Goal: Task Accomplishment & Management: Complete application form

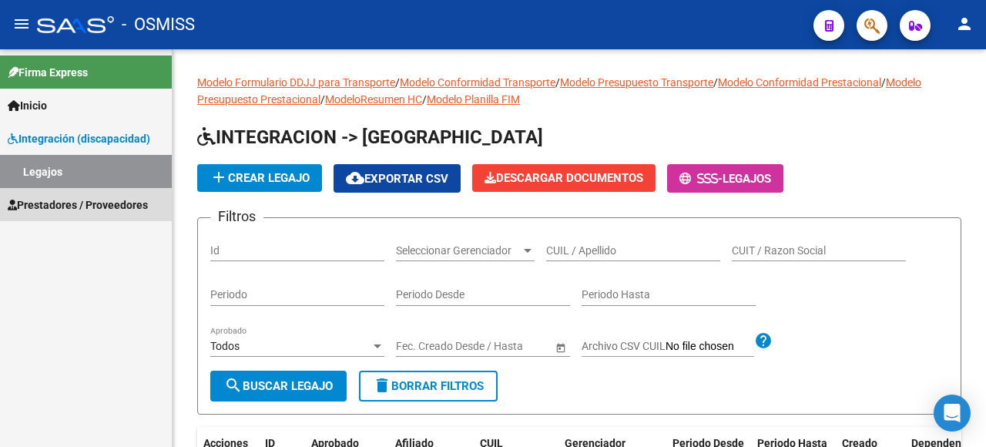
click at [83, 210] on span "Prestadores / Proveedores" at bounding box center [78, 204] width 140 height 17
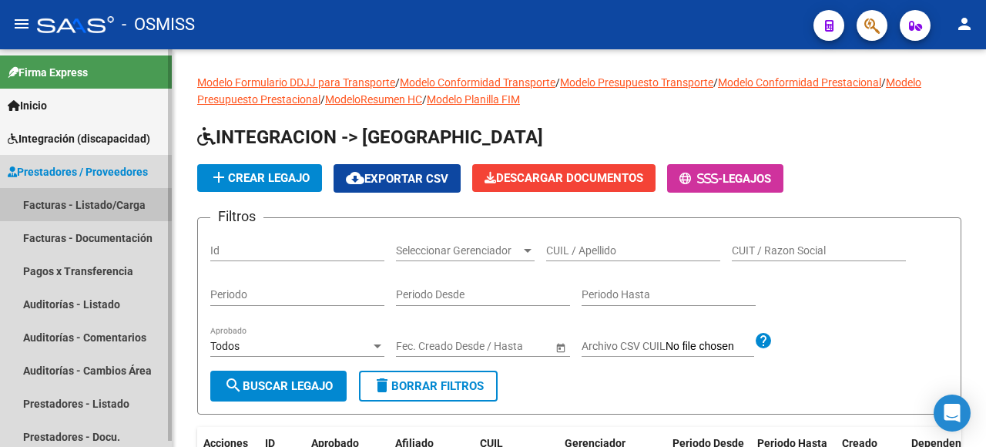
click at [65, 204] on link "Facturas - Listado/Carga" at bounding box center [86, 204] width 172 height 33
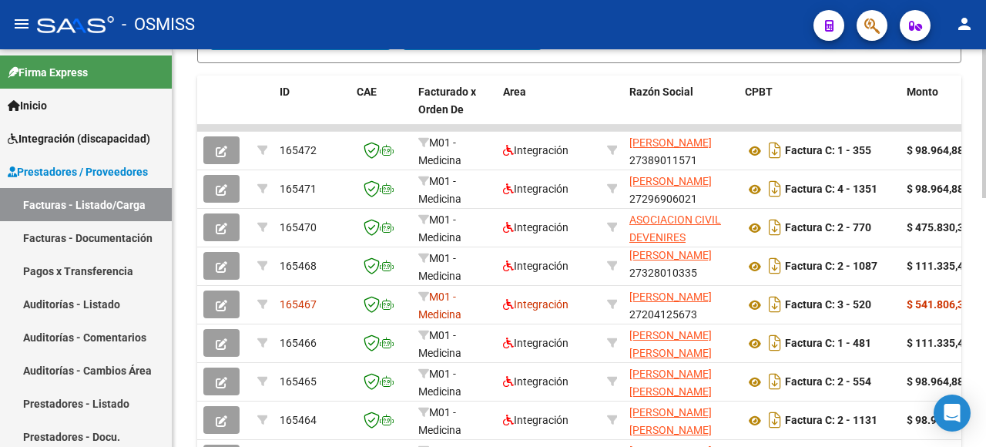
scroll to position [663, 0]
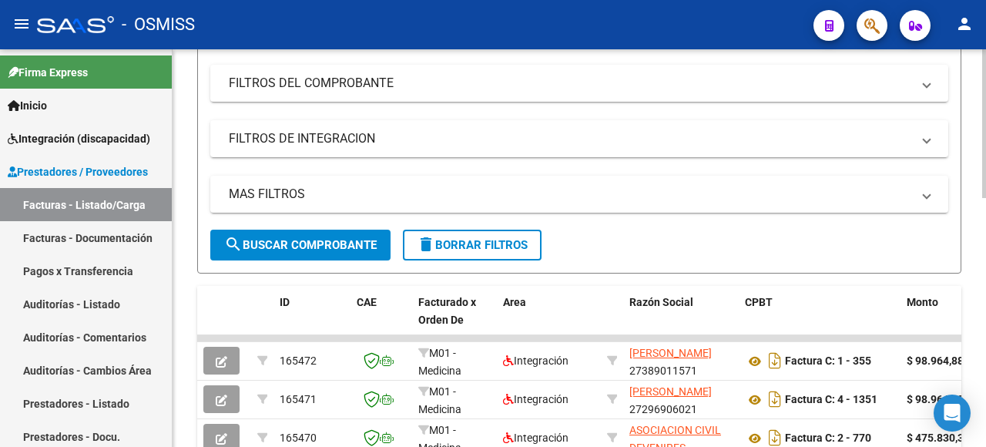
scroll to position [0, 0]
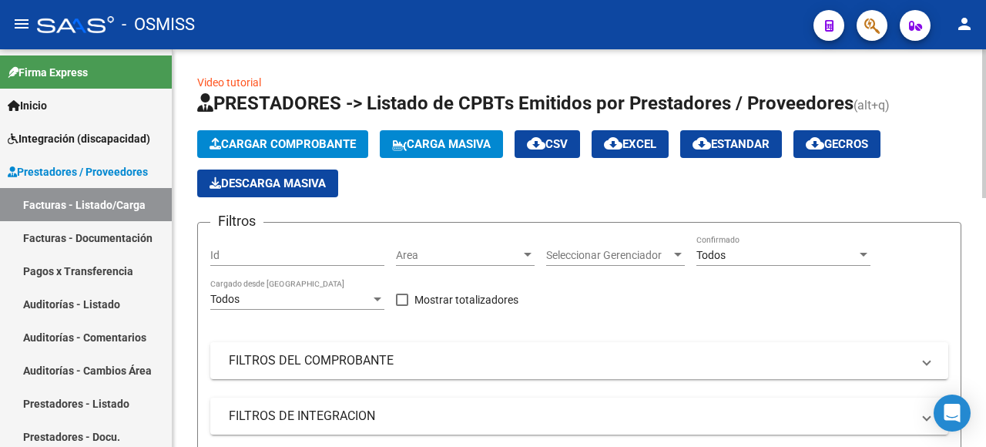
click at [444, 145] on span "Carga Masiva" at bounding box center [441, 144] width 99 height 14
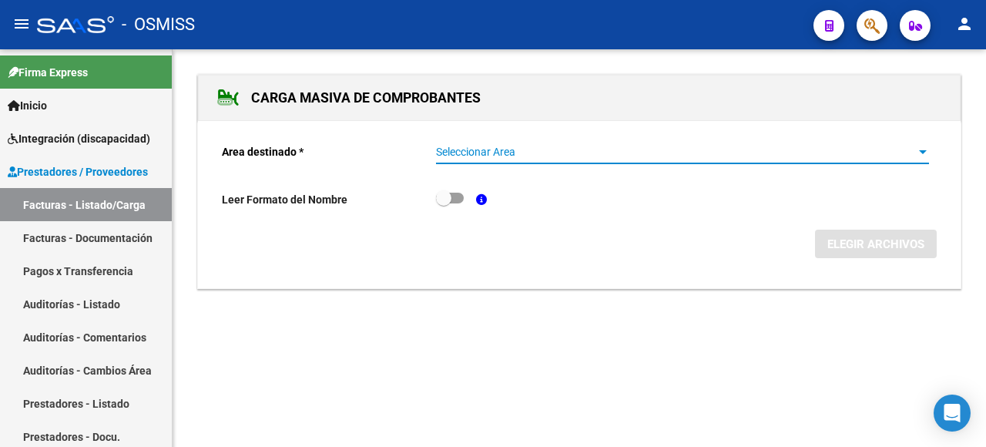
click at [923, 154] on div at bounding box center [923, 152] width 14 height 12
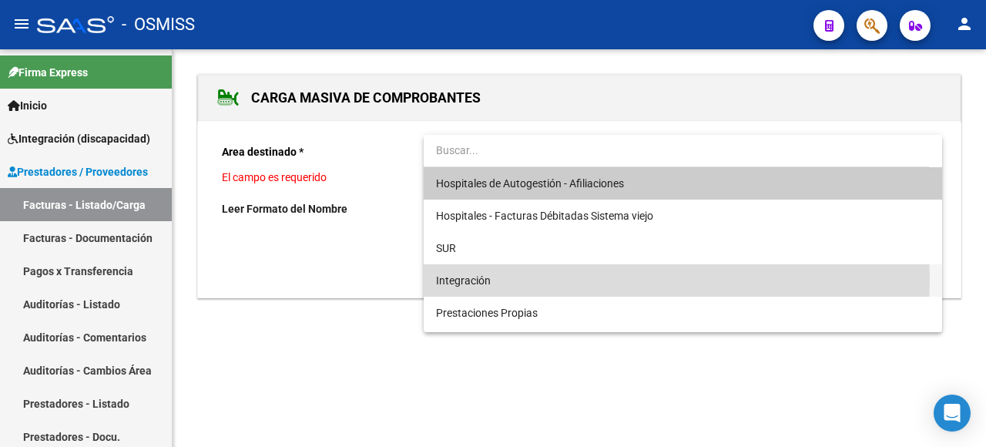
click at [535, 280] on span "Integración" at bounding box center [683, 280] width 494 height 32
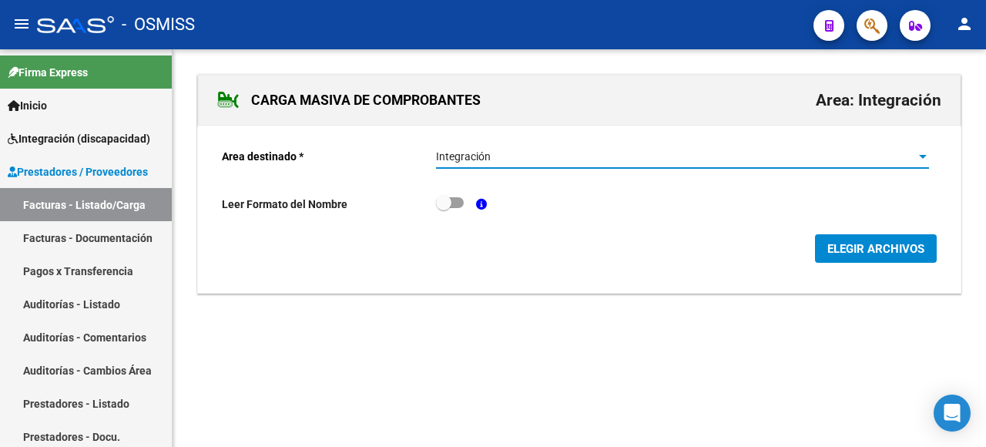
click at [890, 247] on span "ELEGIR ARCHIVOS" at bounding box center [875, 249] width 97 height 14
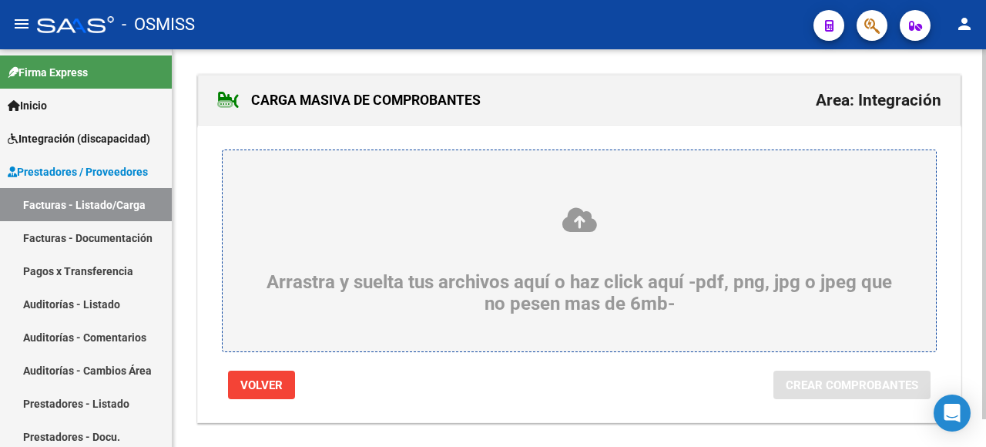
click at [338, 251] on div "Arrastra y suelta tus archivos aquí o haz click aquí -pdf, png, jpg o jpeg que …" at bounding box center [579, 260] width 639 height 109
click at [0, 0] on input "Arrastra y suelta tus archivos aquí o haz click aquí -pdf, png, jpg o jpeg que …" at bounding box center [0, 0] width 0 height 0
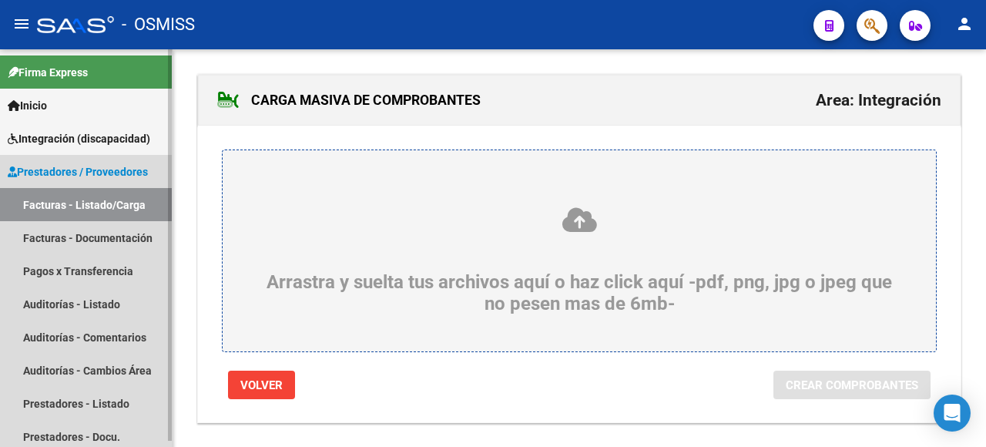
click at [71, 206] on link "Facturas - Listado/Carga" at bounding box center [86, 204] width 172 height 33
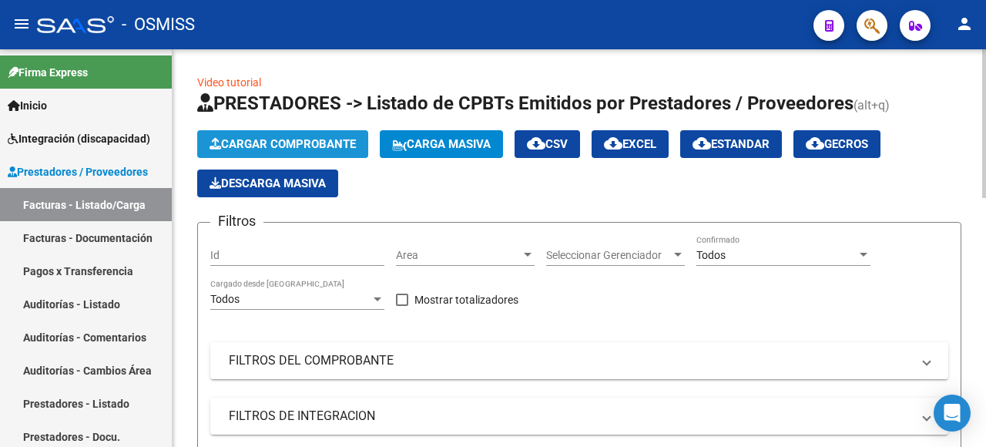
click at [325, 145] on span "Cargar Comprobante" at bounding box center [283, 144] width 146 height 14
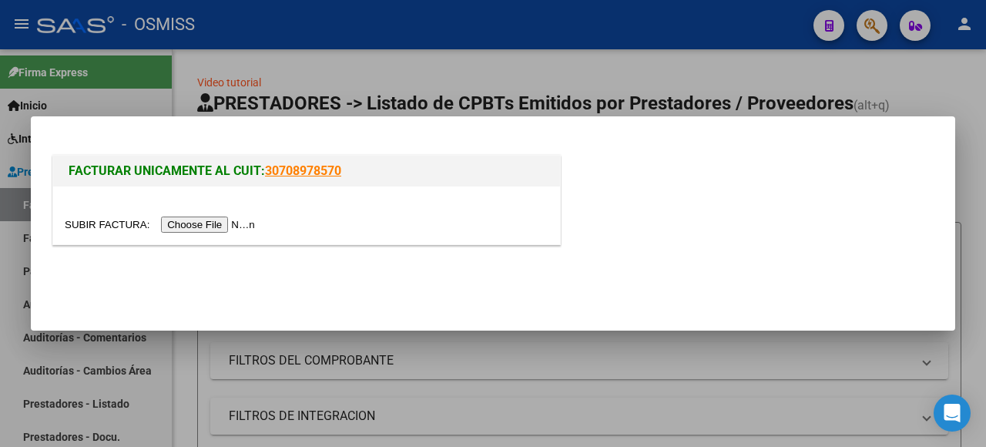
click at [228, 219] on input "file" at bounding box center [162, 224] width 195 height 16
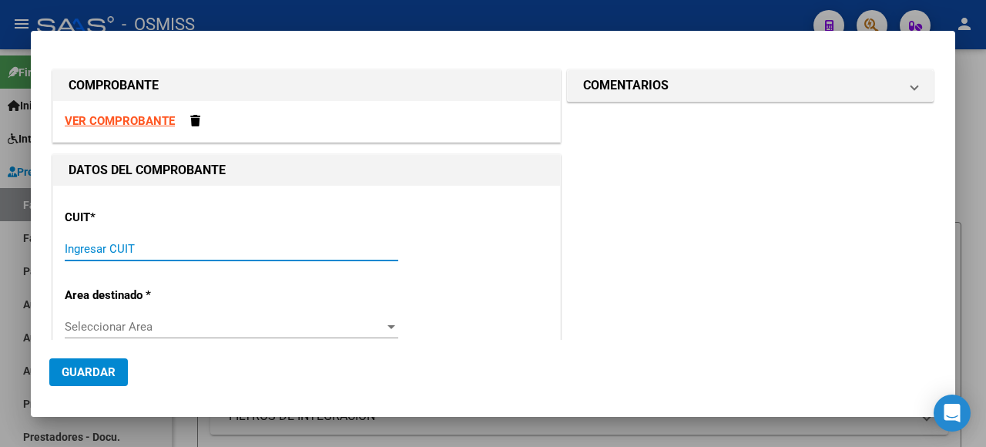
click at [88, 247] on input "Ingresar CUIT" at bounding box center [232, 249] width 334 height 14
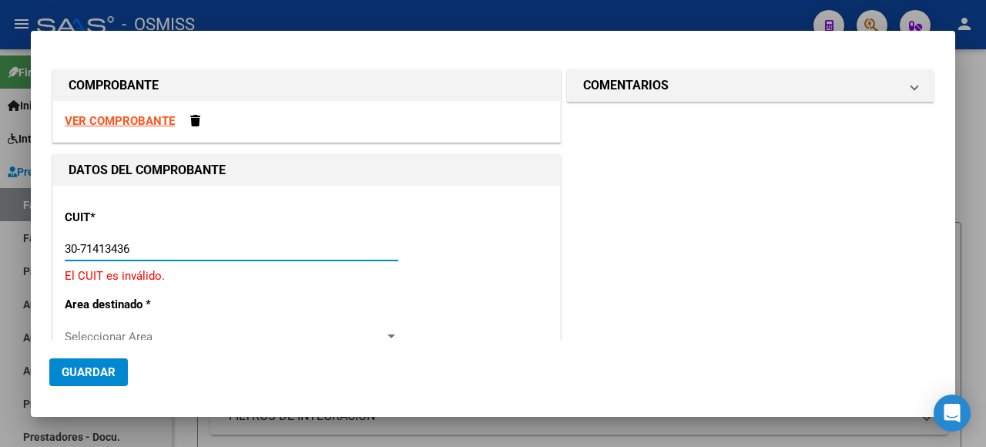
type input "30-71413436-8"
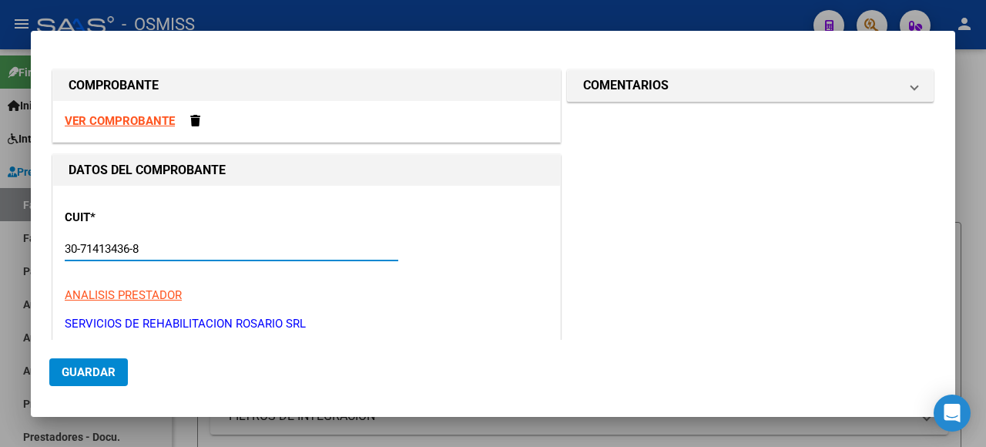
type input "5"
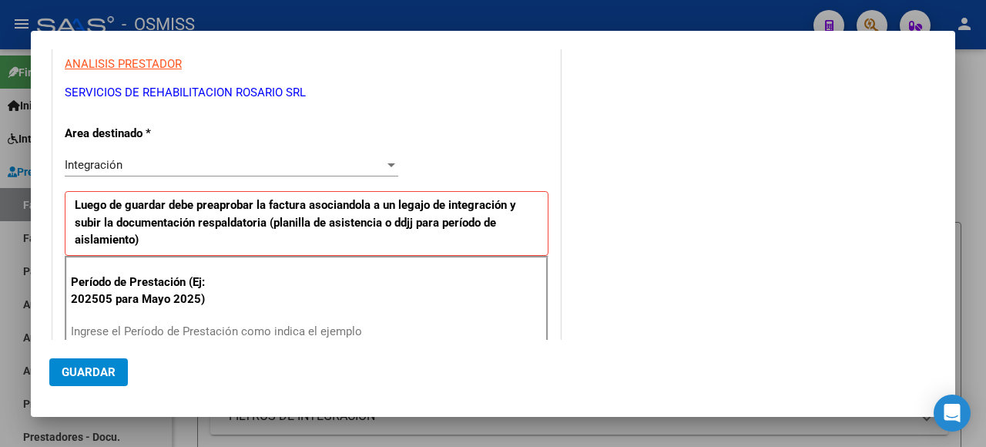
scroll to position [308, 0]
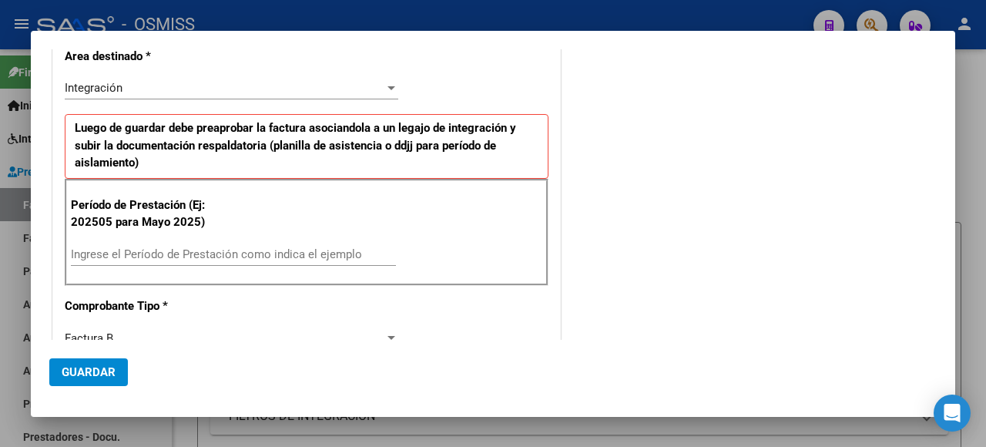
type input "30-71413436-8"
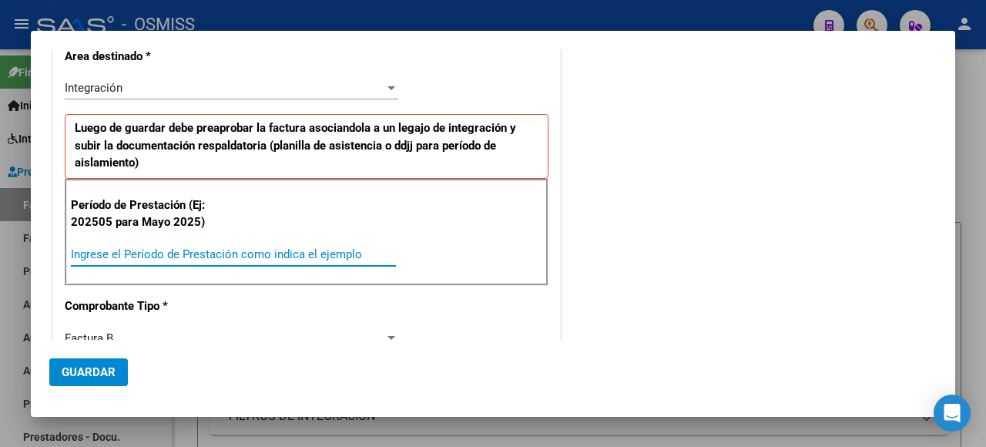
click at [112, 250] on input "Ingrese el Período de Prestación como indica el ejemplo" at bounding box center [233, 254] width 325 height 14
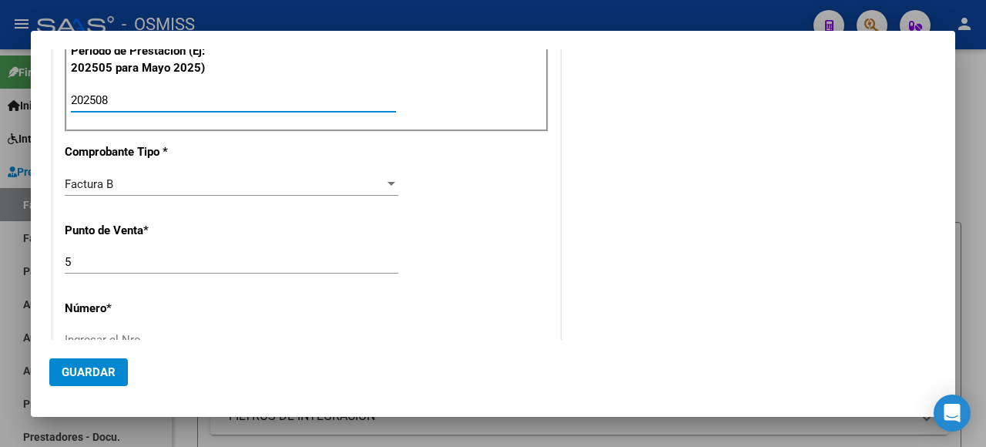
scroll to position [693, 0]
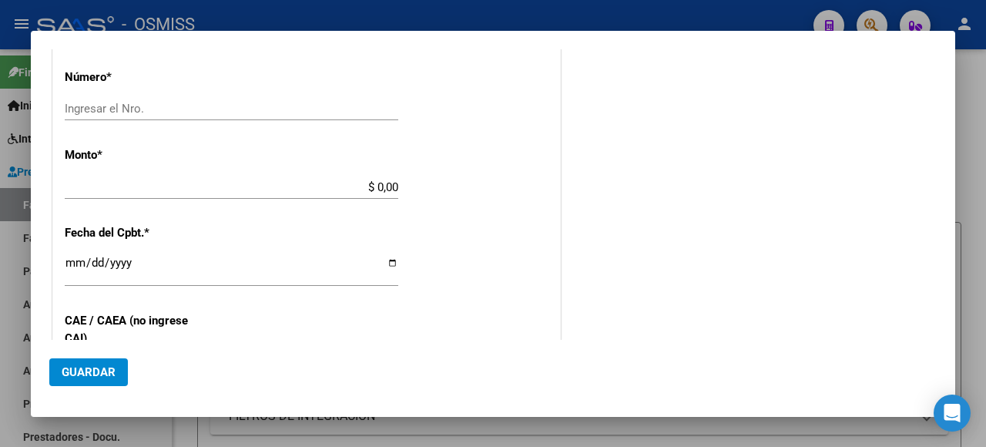
type input "202508"
click at [346, 180] on input "$ 0,00" at bounding box center [232, 187] width 334 height 14
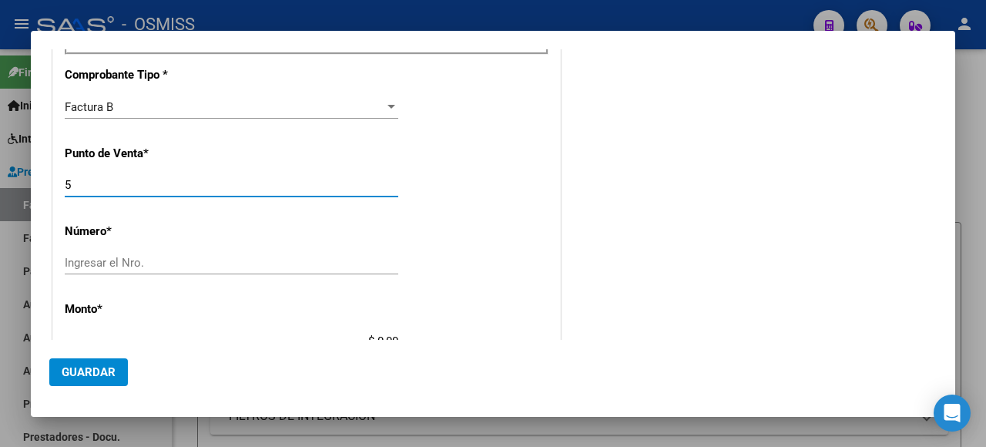
click at [85, 178] on input "5" at bounding box center [232, 185] width 334 height 14
type input "2"
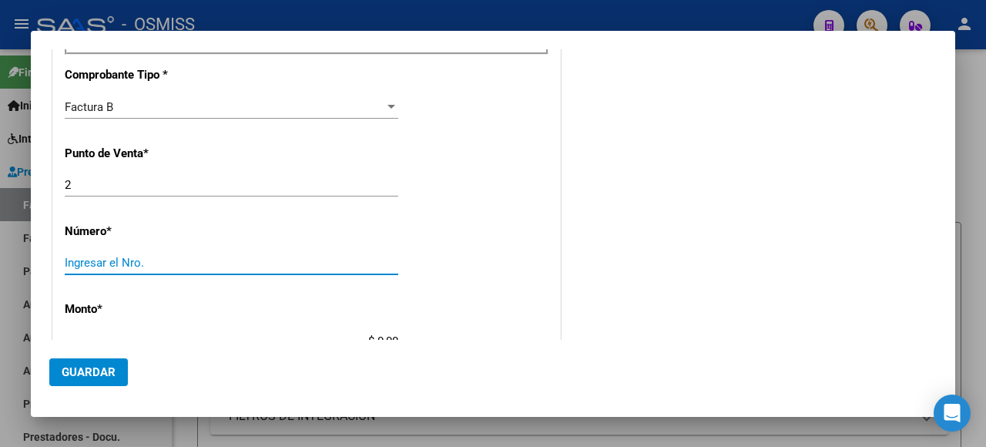
click at [152, 256] on input "Ingresar el Nro." at bounding box center [232, 263] width 334 height 14
type input "9127"
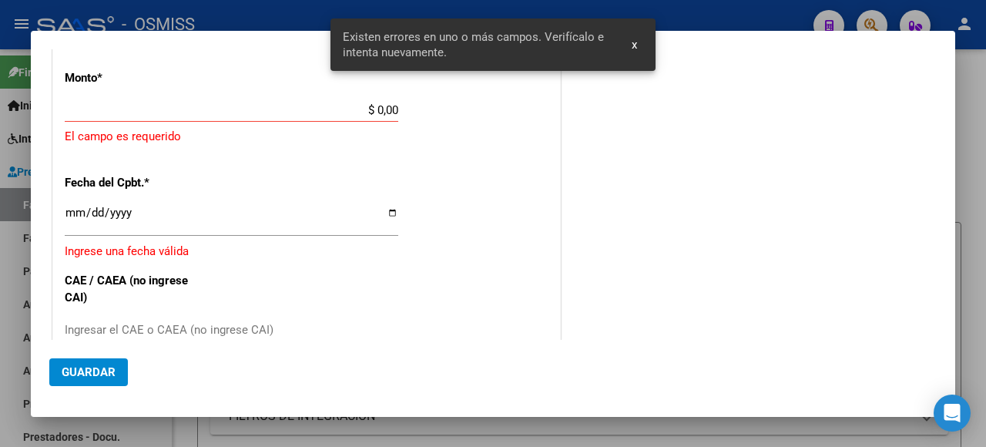
scroll to position [676, 0]
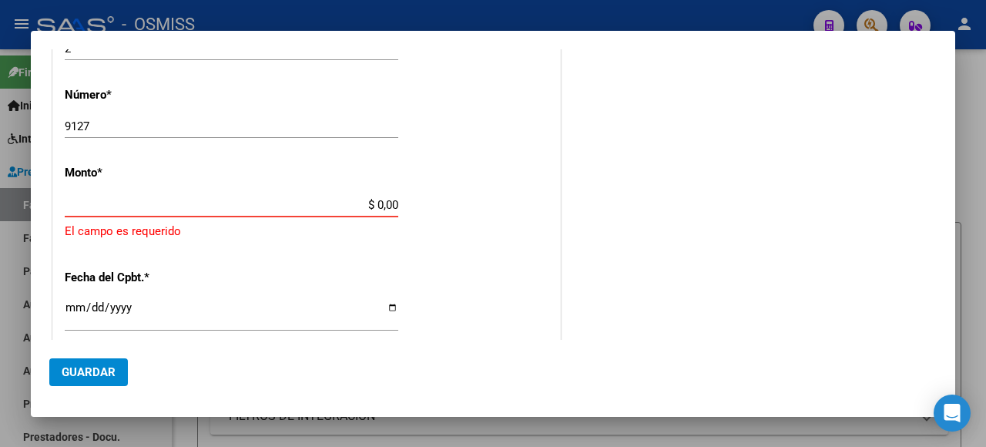
drag, startPoint x: 297, startPoint y: 194, endPoint x: 413, endPoint y: 225, distance: 119.6
click at [413, 225] on app-form-text-field "Monto * $ 0,00 Ingresar el monto [GEOGRAPHIC_DATA] es requerido" at bounding box center [307, 203] width 484 height 75
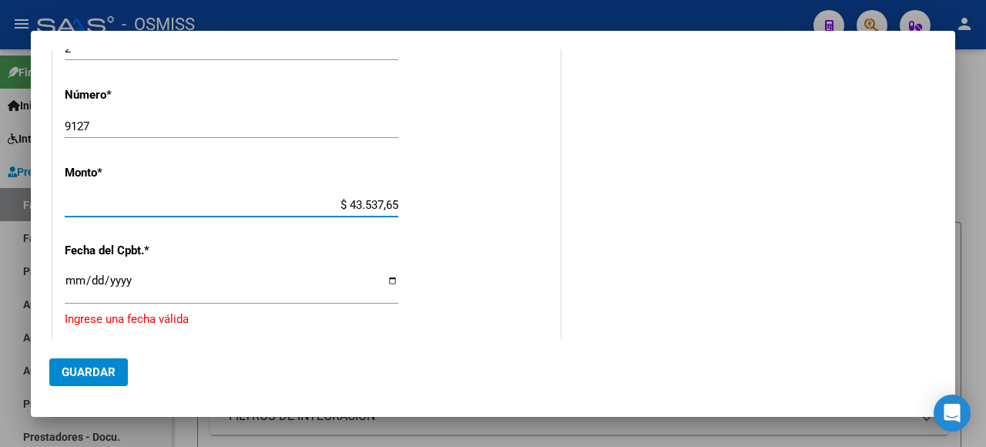
type input "$ 435.376,56"
click at [382, 283] on input "Ingresar la fecha" at bounding box center [232, 286] width 334 height 25
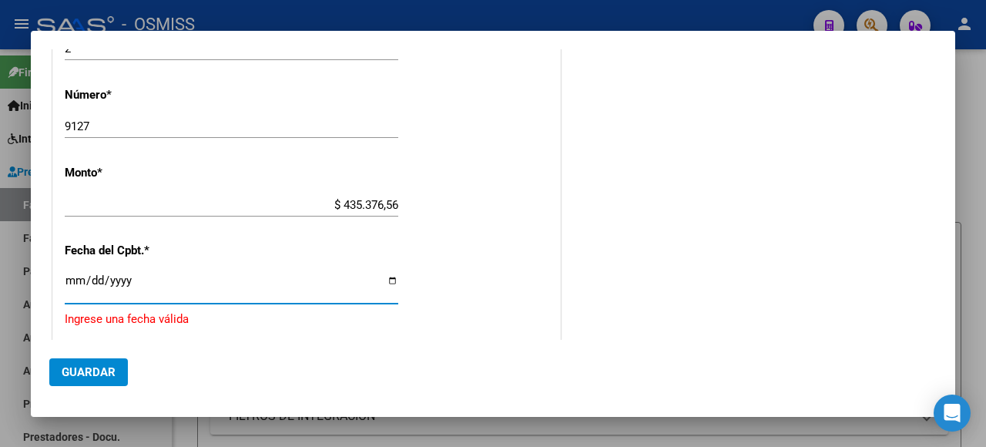
type input "[DATE]"
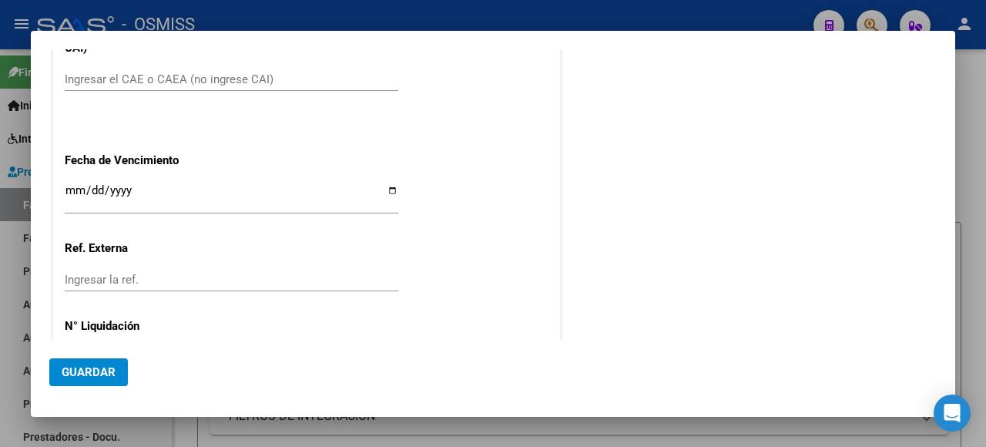
scroll to position [830, 0]
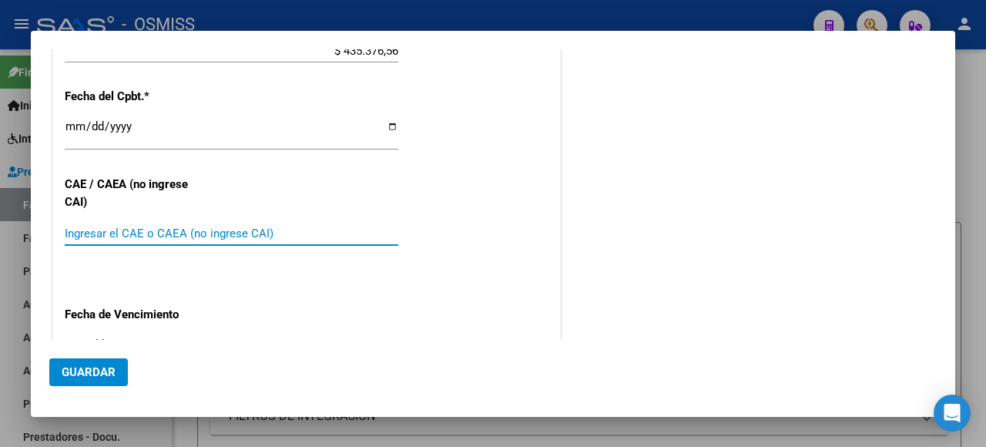
paste input "75358355614585"
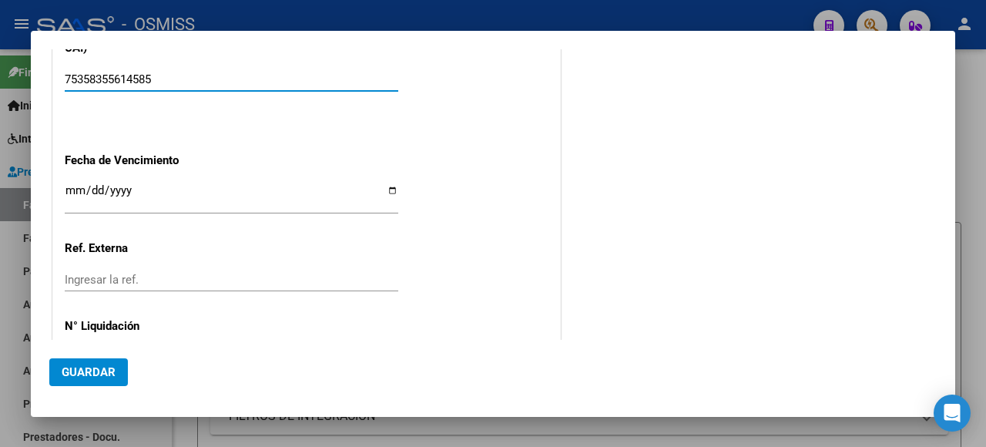
scroll to position [1021, 0]
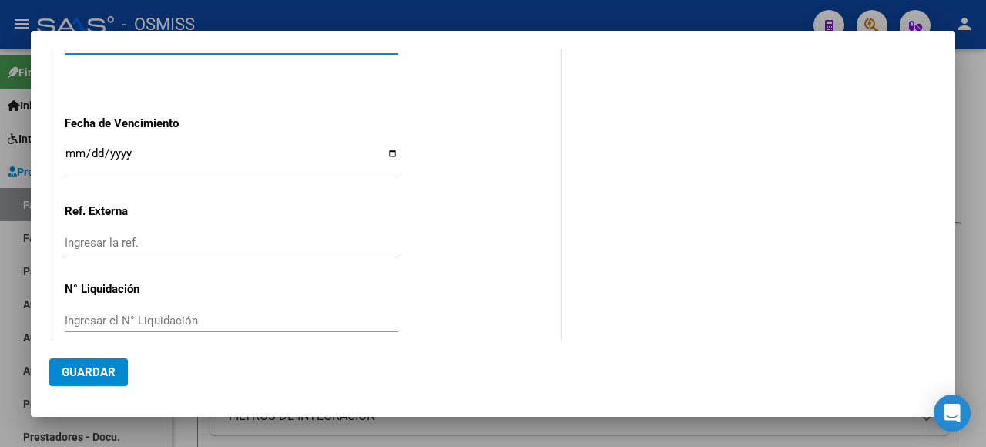
type input "75358355614585"
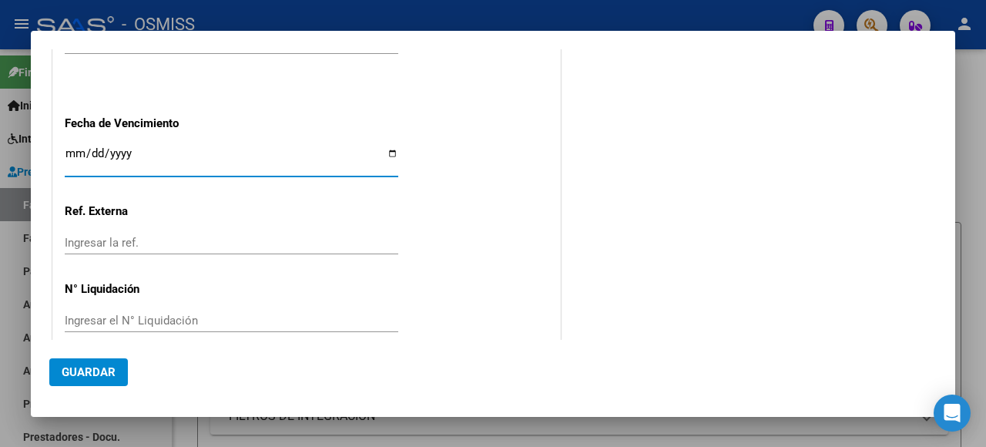
click at [382, 147] on input "Ingresar la fecha" at bounding box center [232, 159] width 334 height 25
type input "[DATE]"
click at [88, 370] on span "Guardar" at bounding box center [89, 372] width 54 height 14
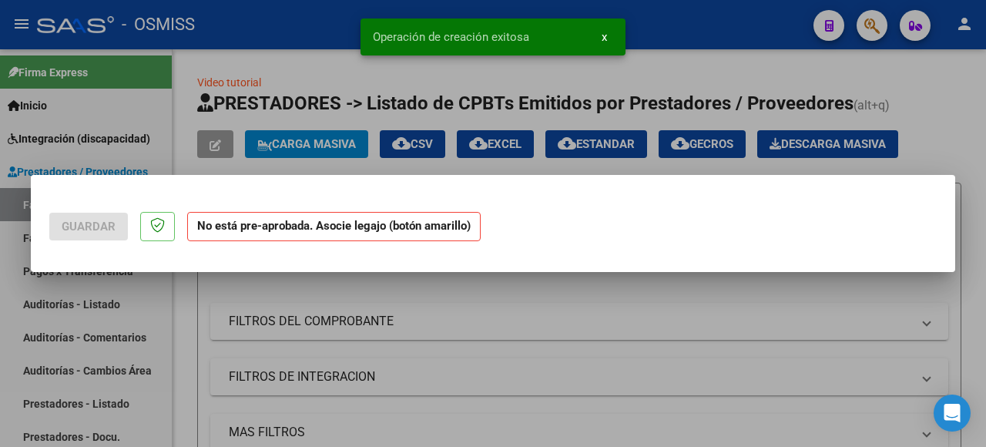
scroll to position [0, 0]
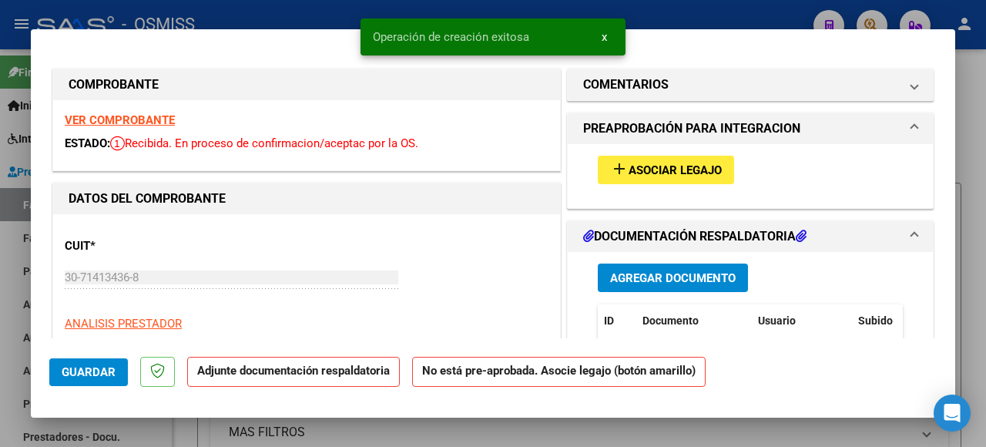
click at [630, 174] on span "Asociar Legajo" at bounding box center [675, 170] width 93 height 14
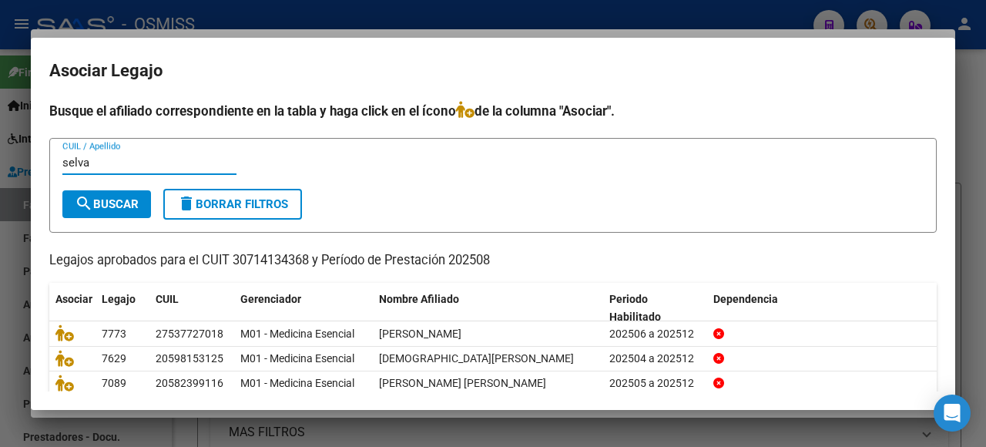
type input "selva"
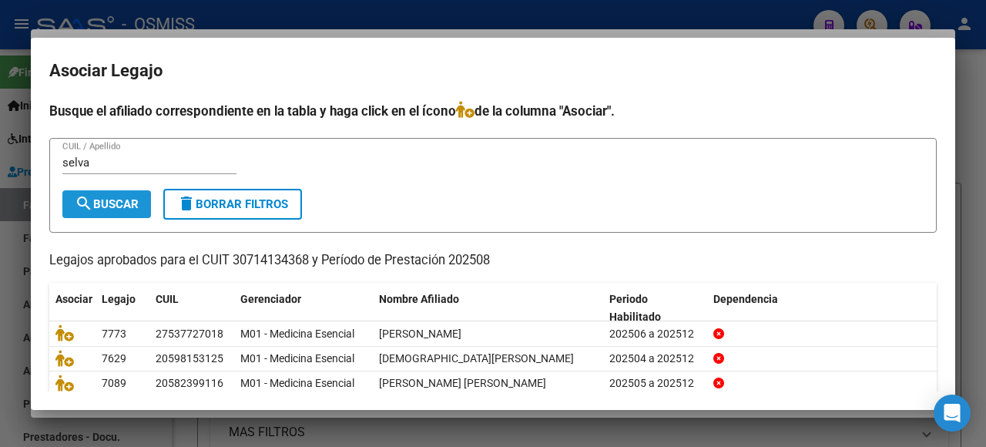
click at [137, 202] on span "search Buscar" at bounding box center [107, 204] width 64 height 14
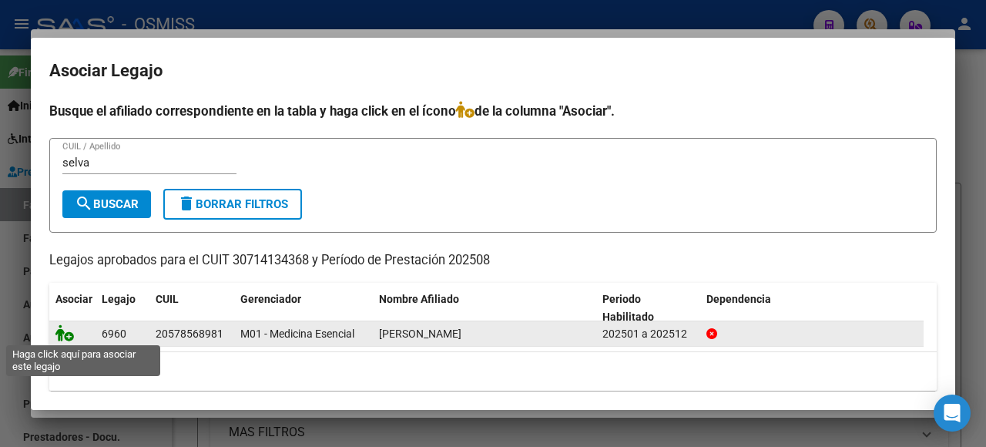
click at [63, 336] on icon at bounding box center [64, 332] width 18 height 17
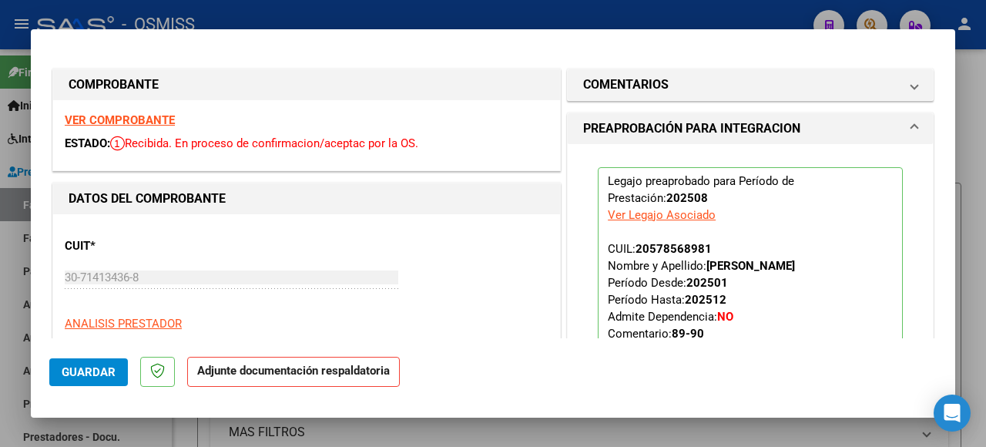
scroll to position [231, 0]
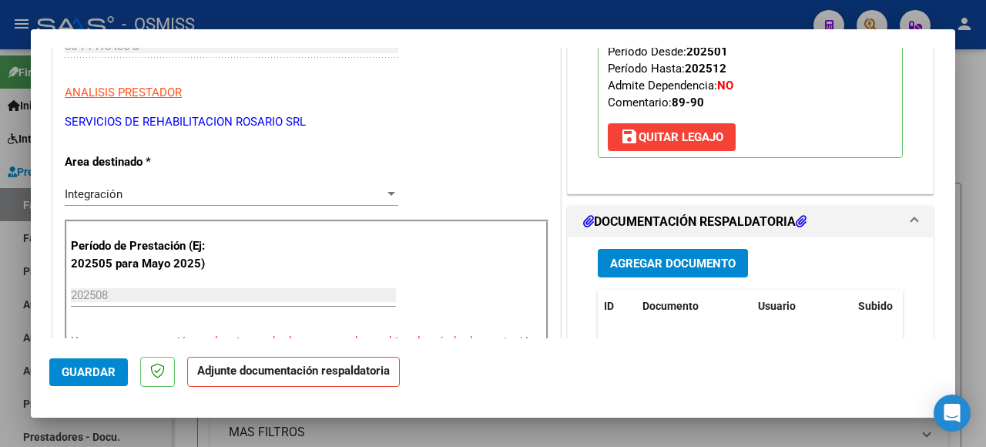
click at [689, 264] on span "Agregar Documento" at bounding box center [673, 264] width 126 height 14
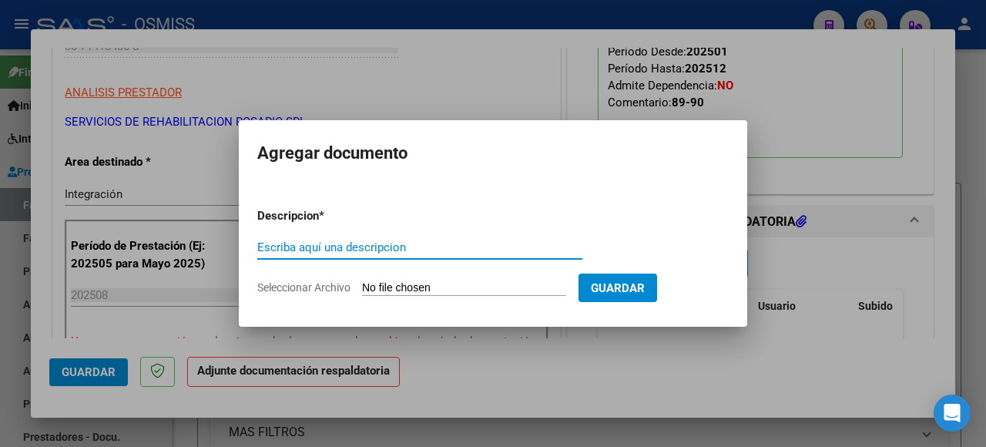
click at [421, 285] on input "Seleccionar Archivo" at bounding box center [464, 288] width 204 height 15
type input "C:\fakepath\[PERSON_NAME].pdf"
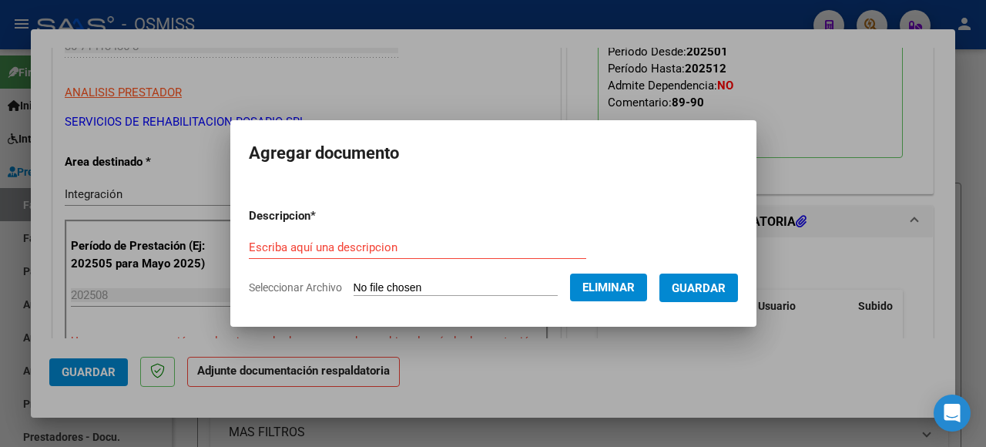
click at [264, 228] on form "Descripcion * Escriba aquí una descripcion Seleccionar Archivo Eliminar Guardar" at bounding box center [493, 252] width 489 height 112
click at [272, 247] on input "Escriba aquí una descripcion" at bounding box center [417, 247] width 337 height 14
type input "as"
click at [692, 289] on span "Guardar" at bounding box center [699, 288] width 54 height 14
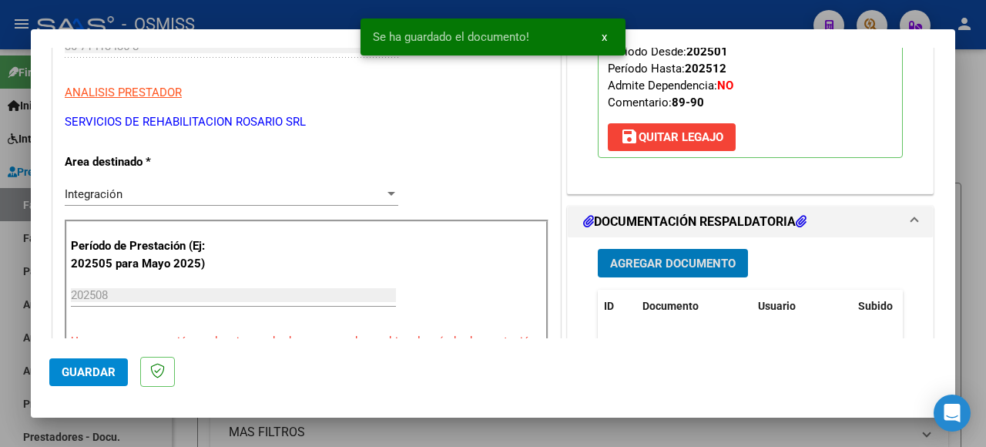
click at [109, 368] on span "Guardar" at bounding box center [89, 372] width 54 height 14
type input "$ 0,00"
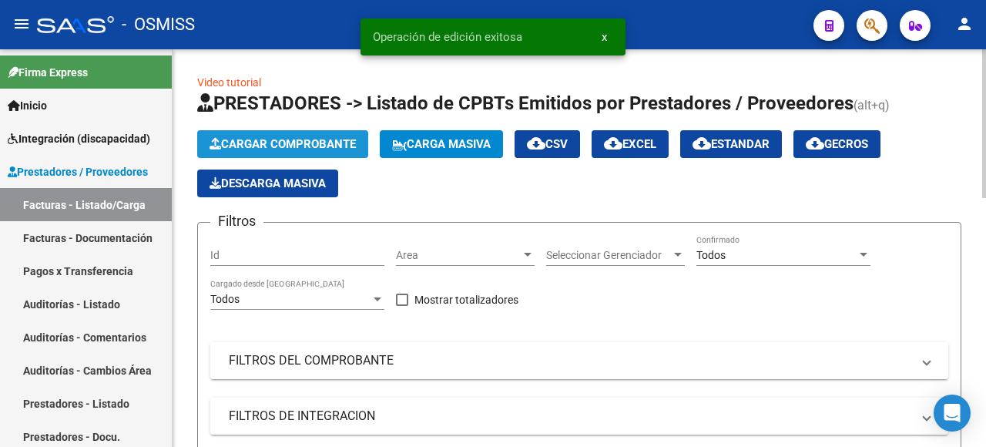
click at [297, 146] on span "Cargar Comprobante" at bounding box center [283, 144] width 146 height 14
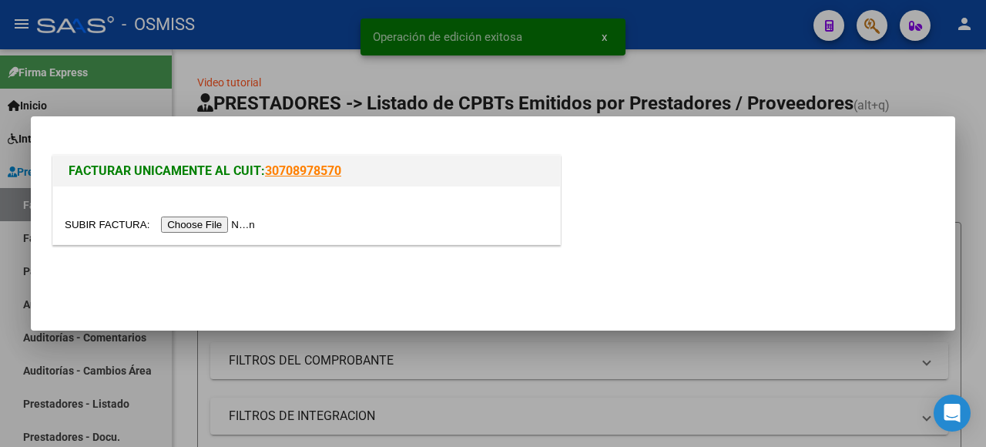
click at [197, 220] on input "file" at bounding box center [162, 224] width 195 height 16
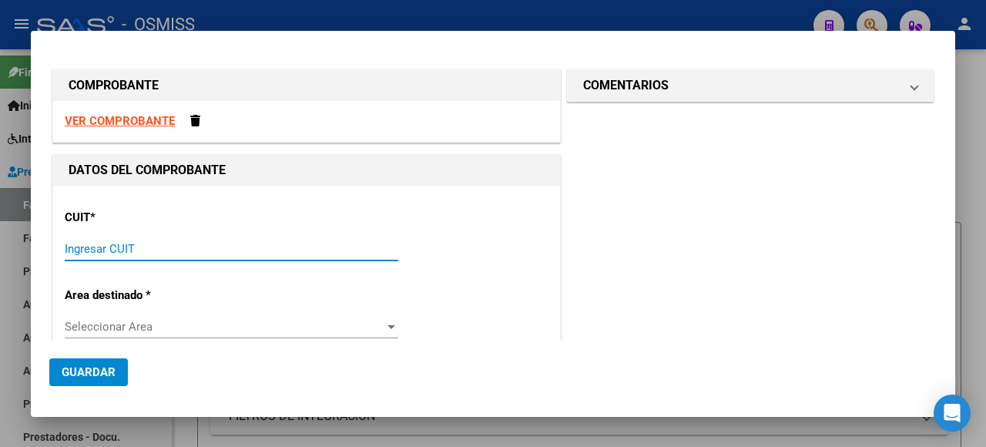
click at [76, 247] on input "Ingresar CUIT" at bounding box center [232, 249] width 334 height 14
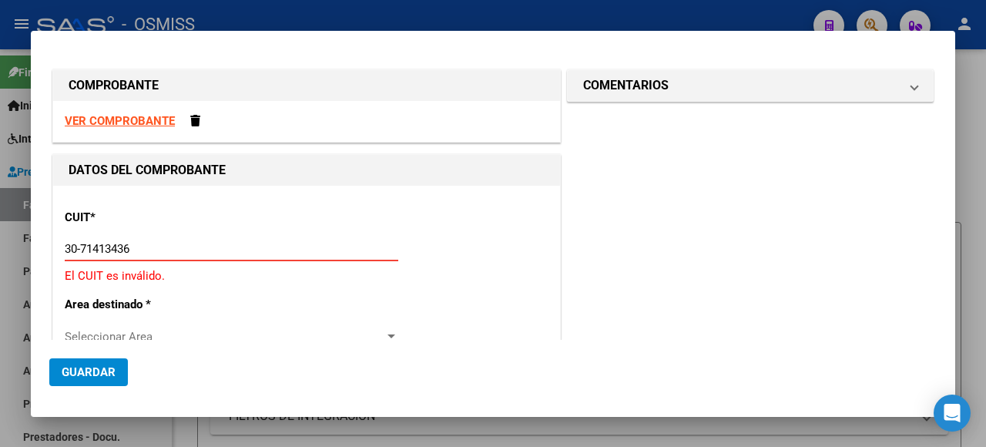
type input "30-71413436-8"
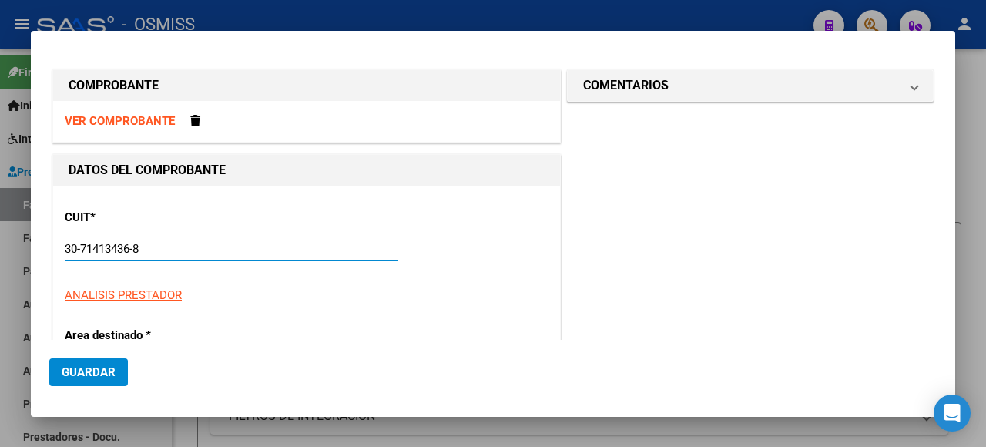
type input "2"
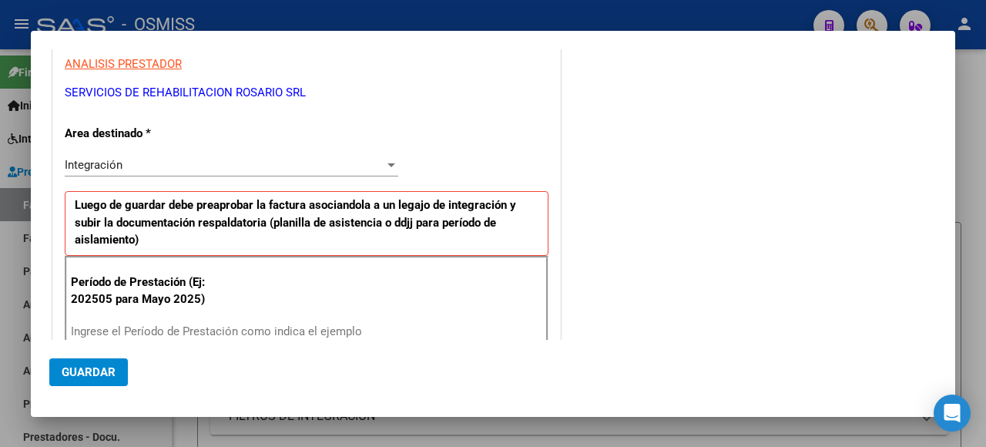
scroll to position [462, 0]
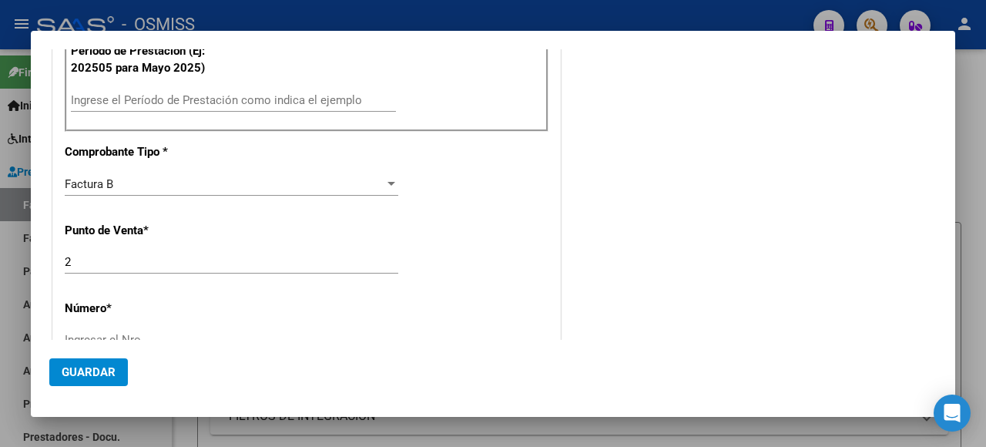
type input "30-71413436-8"
click at [158, 106] on div "Ingrese el Período de Prestación como indica el ejemplo" at bounding box center [233, 100] width 325 height 23
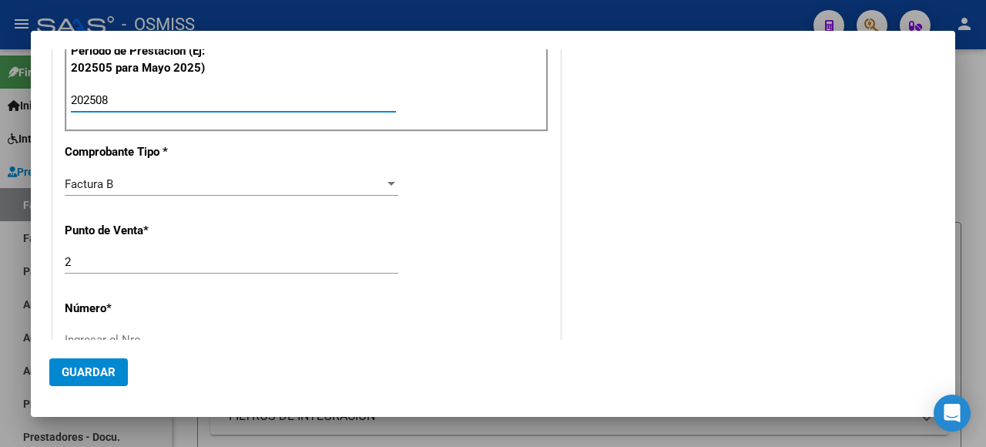
type input "202508"
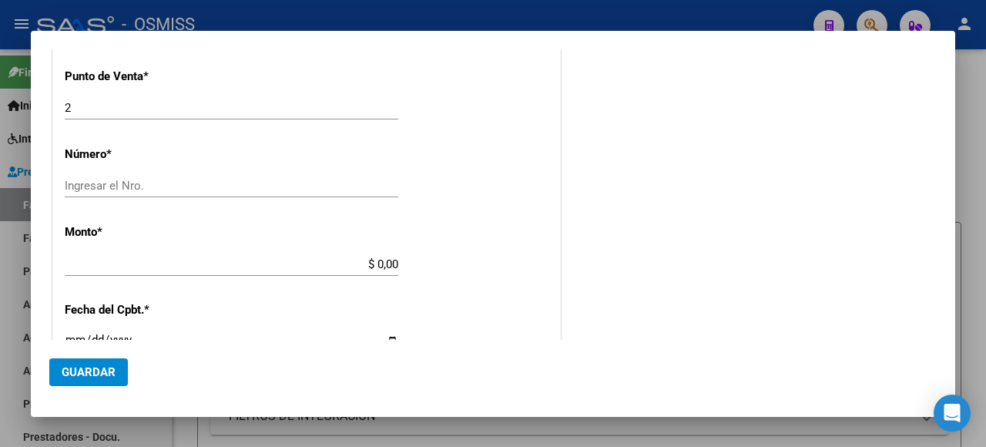
drag, startPoint x: 58, startPoint y: 115, endPoint x: 44, endPoint y: 115, distance: 13.9
click at [44, 115] on mat-dialog-content "COMPROBANTE VER COMPROBANTE DATOS DEL COMPROBANTE CUIT * 30-71413436-8 Ingresar…" at bounding box center [493, 194] width 925 height 290
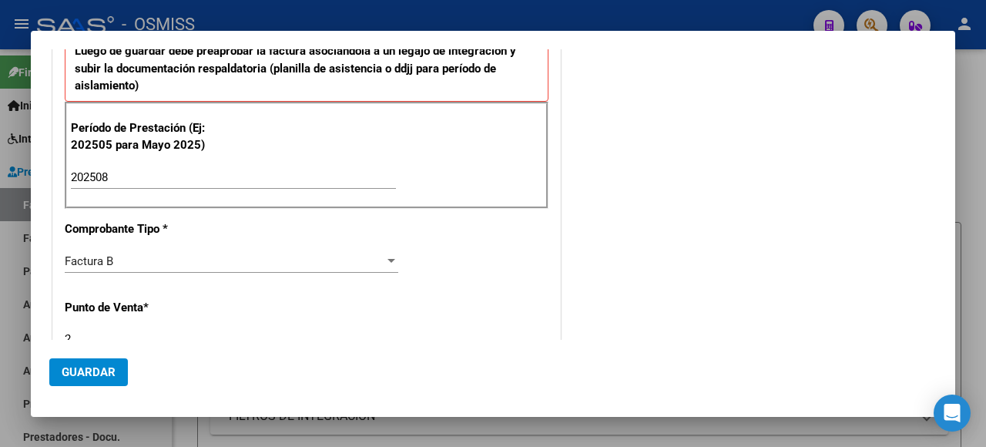
scroll to position [462, 0]
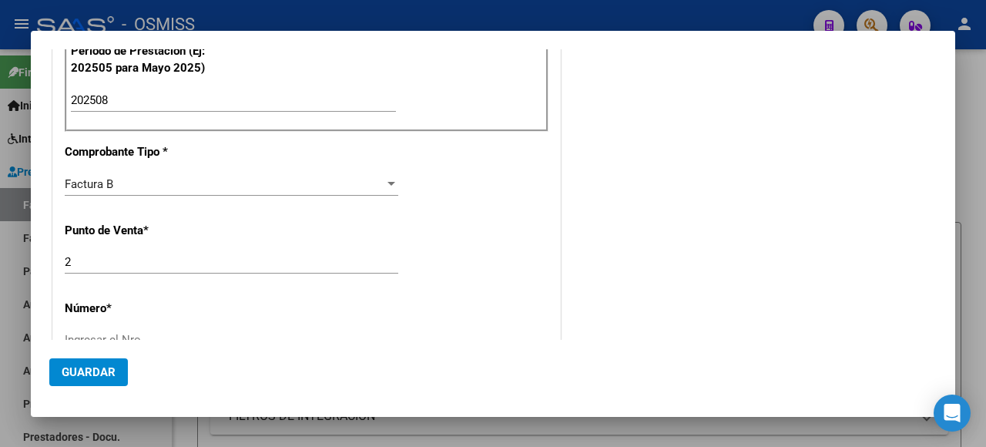
click at [89, 255] on input "2" at bounding box center [232, 262] width 334 height 14
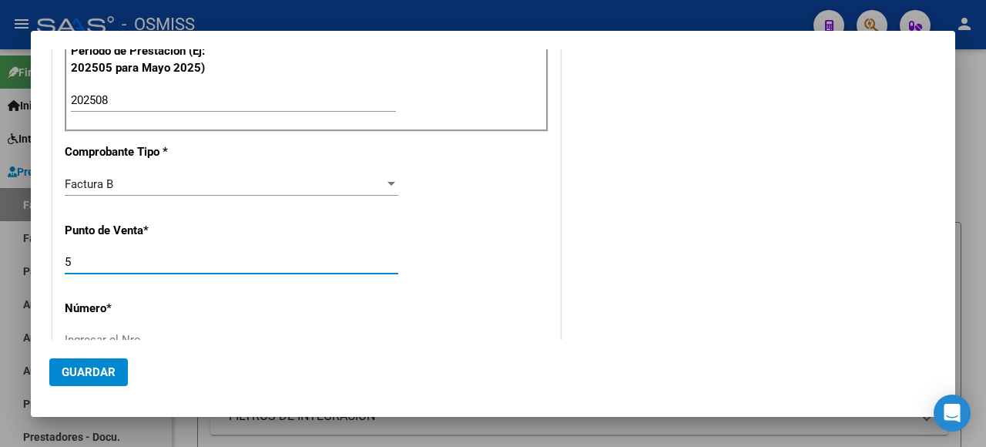
scroll to position [616, 0]
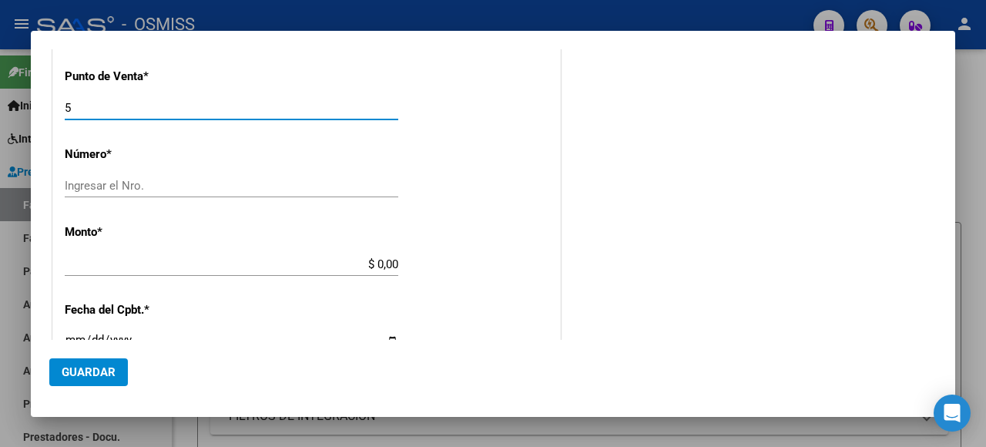
type input "5"
click at [294, 185] on input "Ingresar el Nro." at bounding box center [232, 186] width 334 height 14
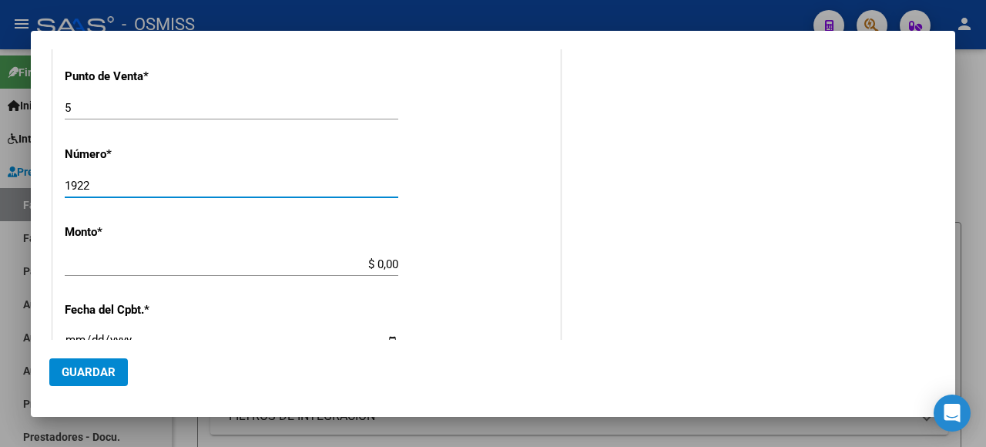
type input "1922"
click at [336, 265] on input "$ 0,00" at bounding box center [232, 264] width 334 height 14
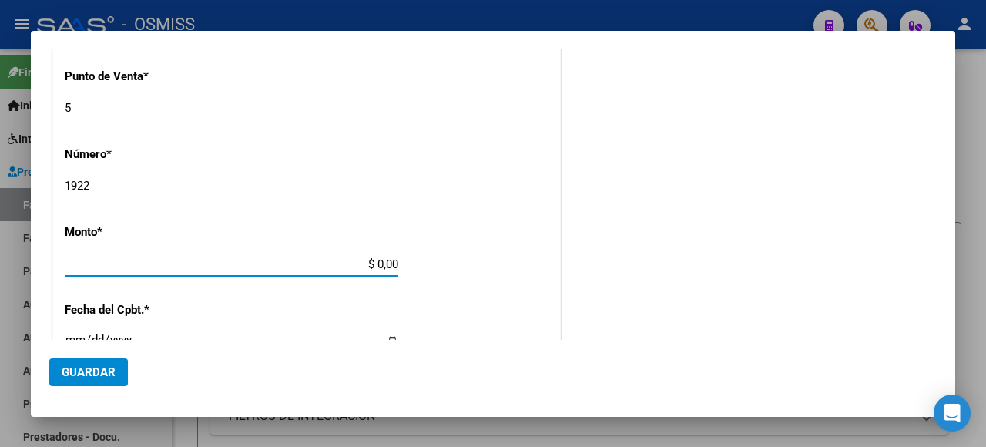
scroll to position [676, 0]
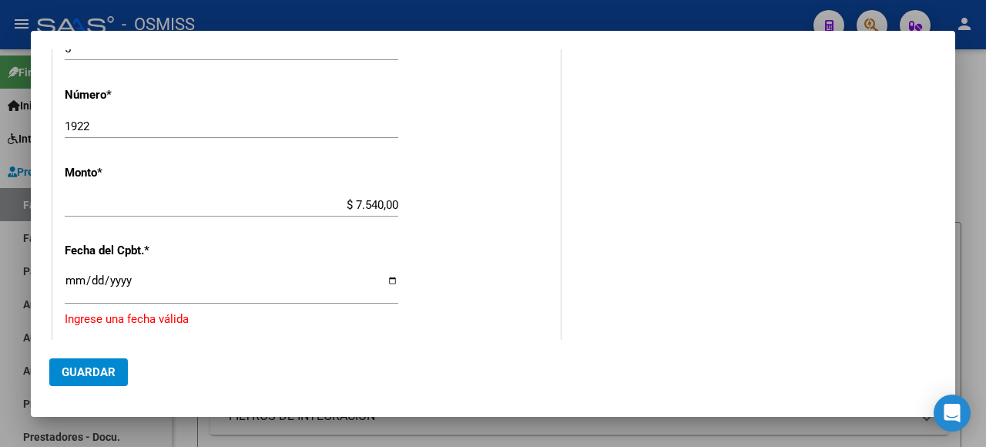
drag, startPoint x: 396, startPoint y: 196, endPoint x: 303, endPoint y: 183, distance: 94.1
click at [303, 183] on div "CUIT * 30-71413436-8 Ingresar CUIT ANALISIS PRESTADOR SERVICIOS DE REHABILITACI…" at bounding box center [306, 111] width 507 height 1203
click at [428, 200] on div "CUIT * 30-71413436-8 Ingresar CUIT ANALISIS PRESTADOR SERVICIOS DE REHABILITACI…" at bounding box center [306, 111] width 507 height 1203
click at [394, 199] on app-form-text-field "Monto * $ 7.540,00 [GEOGRAPHIC_DATA]" at bounding box center [238, 189] width 346 height 46
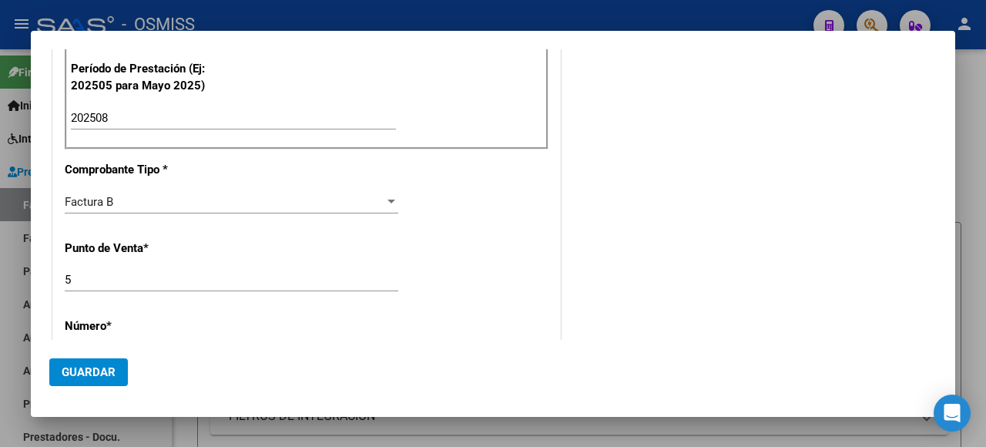
scroll to position [599, 0]
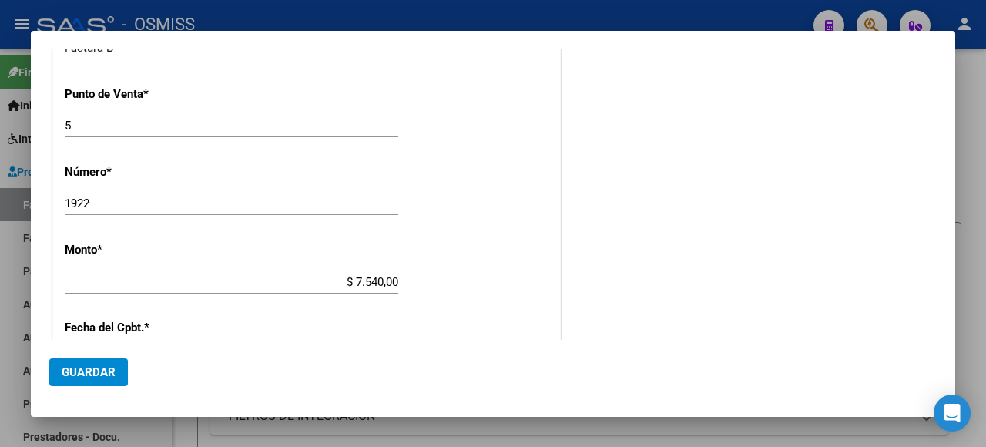
click at [346, 280] on input "$ 7.540,00" at bounding box center [232, 282] width 334 height 14
drag, startPoint x: 397, startPoint y: 277, endPoint x: 387, endPoint y: 276, distance: 10.1
click at [387, 276] on app-form-text-field "Monto * $ 7.540,00 [GEOGRAPHIC_DATA]" at bounding box center [238, 266] width 346 height 46
click at [394, 276] on app-form-text-field "Monto * $ 7.540,00 [GEOGRAPHIC_DATA]" at bounding box center [238, 266] width 346 height 46
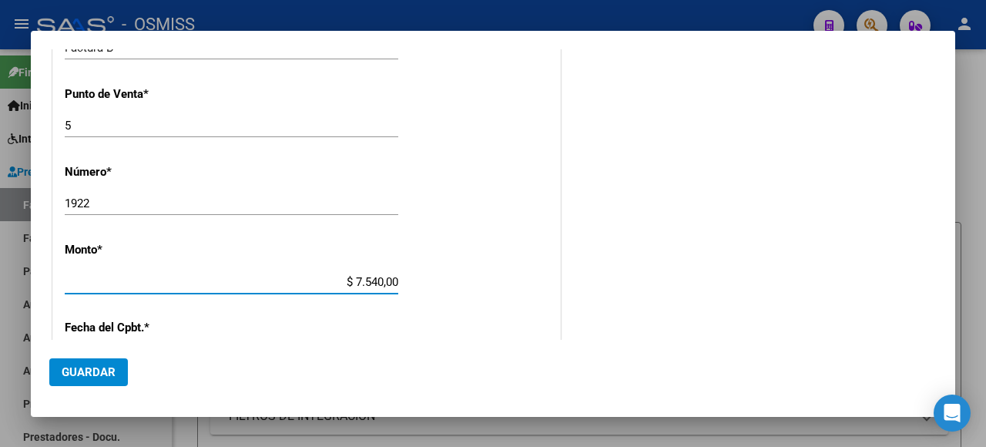
drag, startPoint x: 389, startPoint y: 277, endPoint x: 313, endPoint y: 268, distance: 76.8
click at [314, 270] on div "$ 7.540,00 Ingresar el monto" at bounding box center [232, 281] width 334 height 23
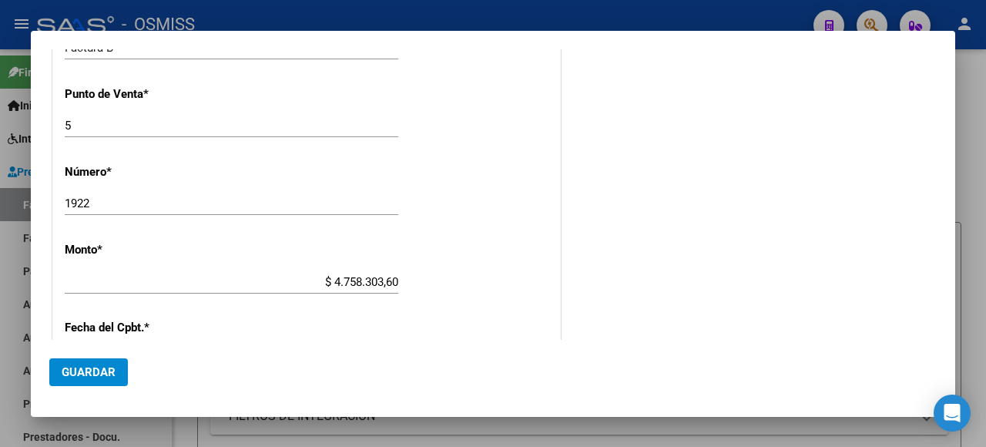
click at [394, 271] on div "CUIT * 30-71413436-8 Ingresar CUIT ANALISIS PRESTADOR SERVICIOS DE REHABILITACI…" at bounding box center [306, 188] width 507 height 1203
click at [393, 277] on input "$ 4.758.303,60" at bounding box center [232, 282] width 334 height 14
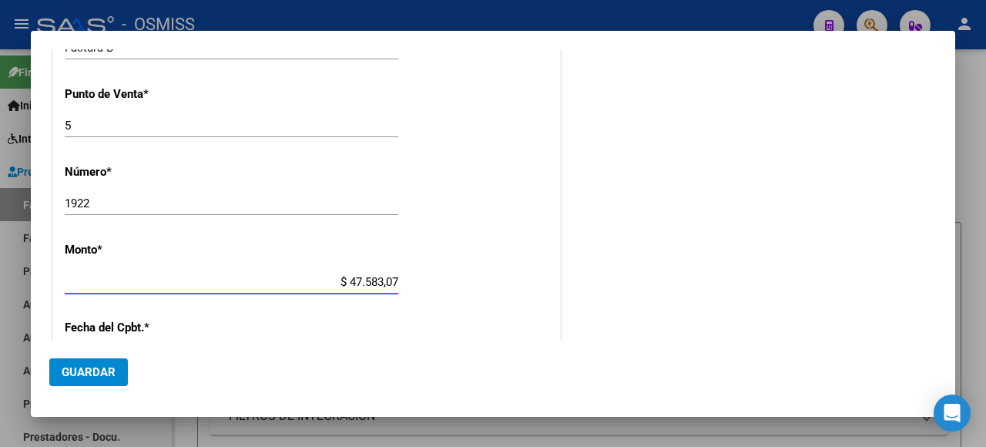
type input "$ 475.830,76"
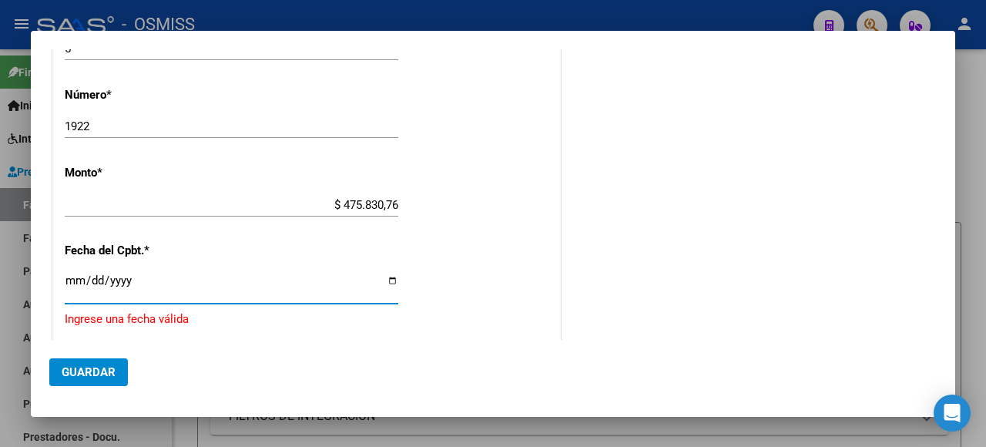
click at [390, 279] on input "Ingresar la fecha" at bounding box center [232, 286] width 334 height 25
type input "[DATE]"
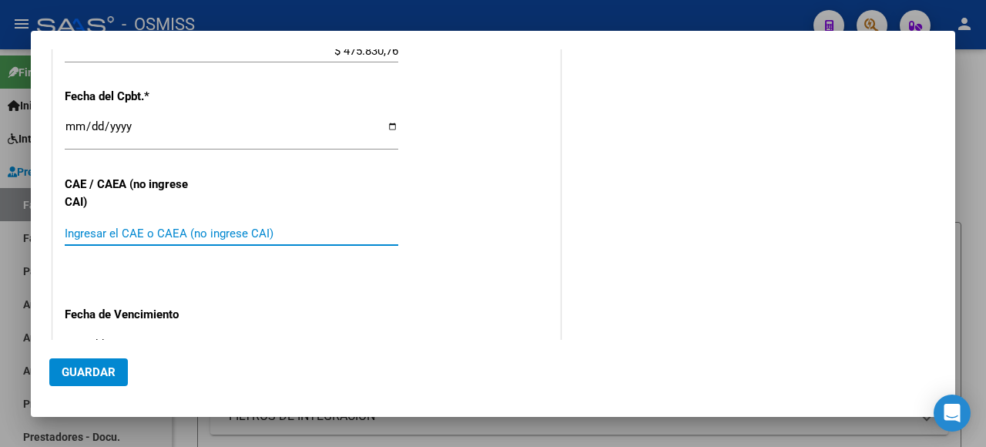
click at [158, 227] on input "Ingresar el CAE o CAEA (no ingrese CAI)" at bounding box center [232, 234] width 334 height 14
paste input "75358435395672"
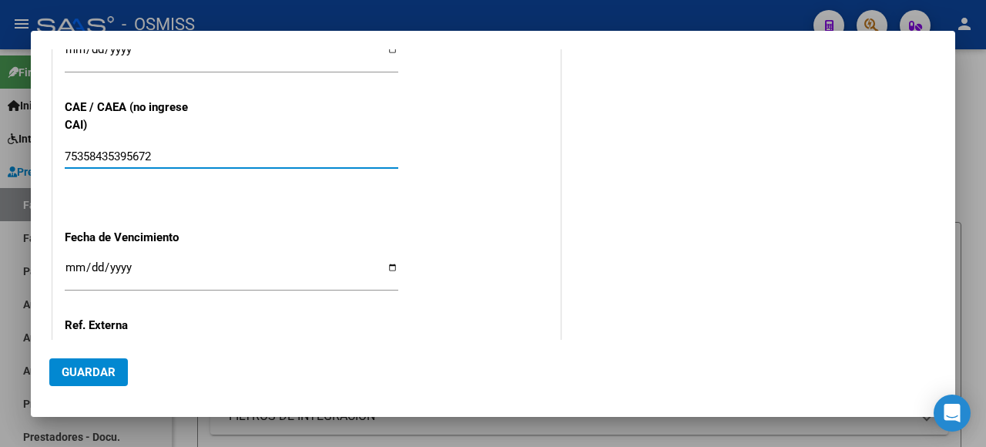
scroll to position [984, 0]
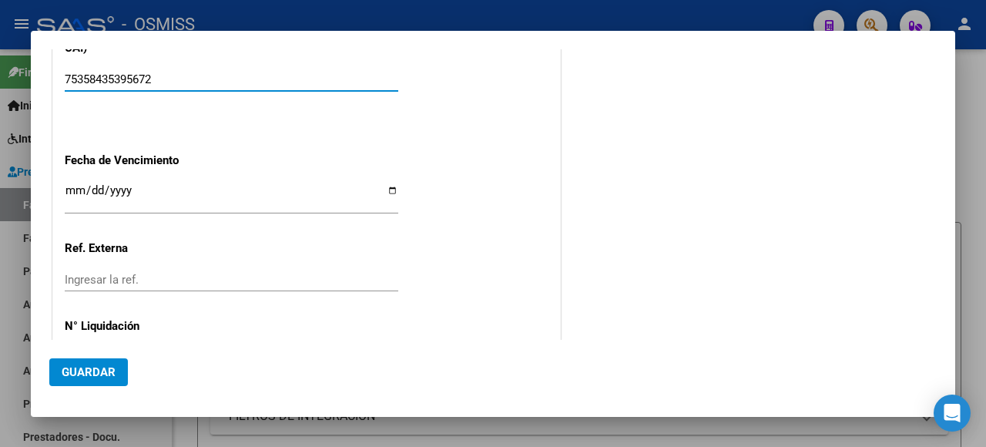
type input "75358435395672"
click at [384, 184] on input "Ingresar la fecha" at bounding box center [232, 196] width 334 height 25
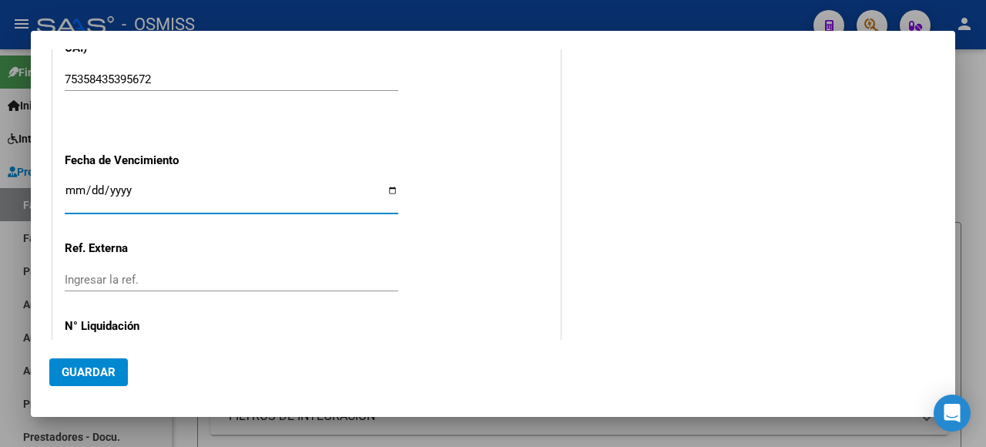
type input "[DATE]"
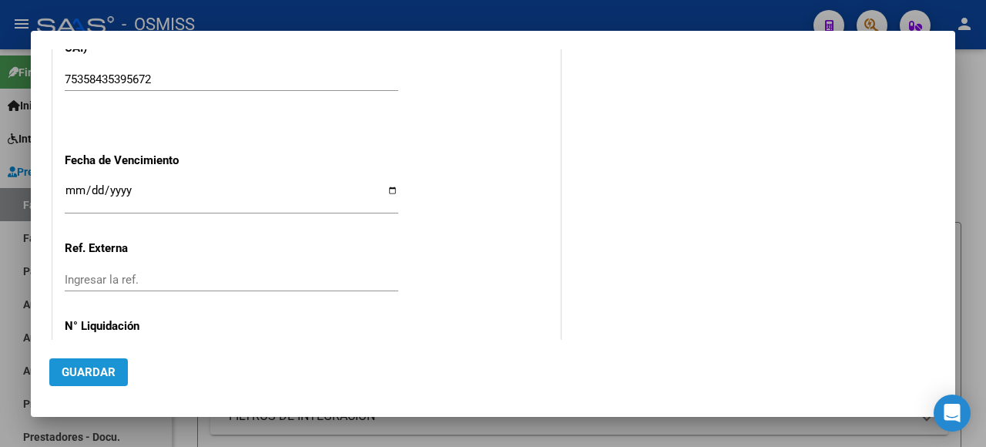
click at [97, 367] on span "Guardar" at bounding box center [89, 372] width 54 height 14
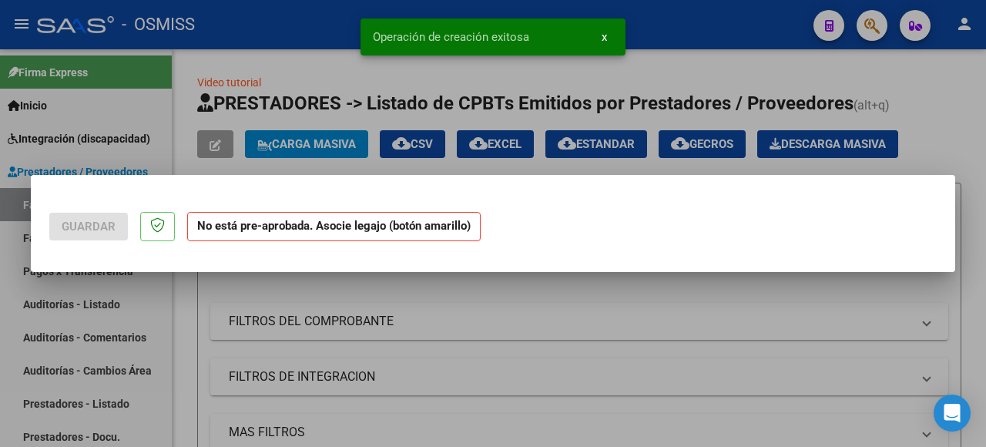
scroll to position [0, 0]
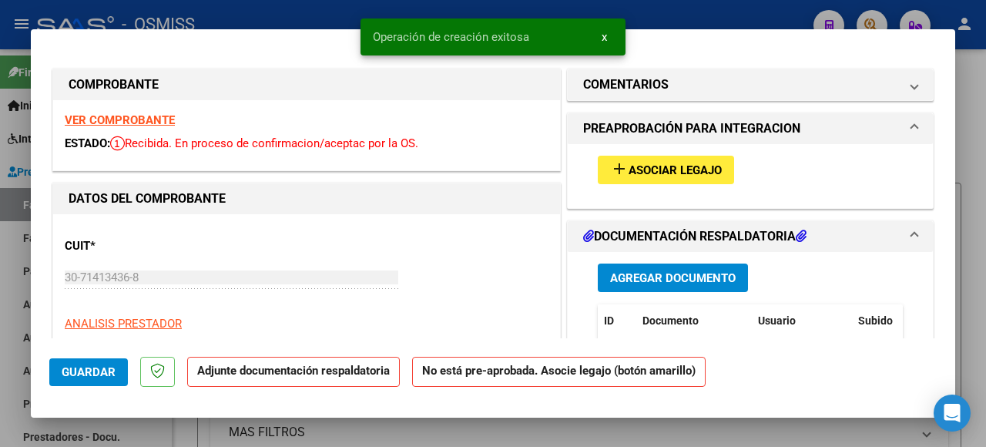
click at [629, 168] on span "Asociar Legajo" at bounding box center [675, 170] width 93 height 14
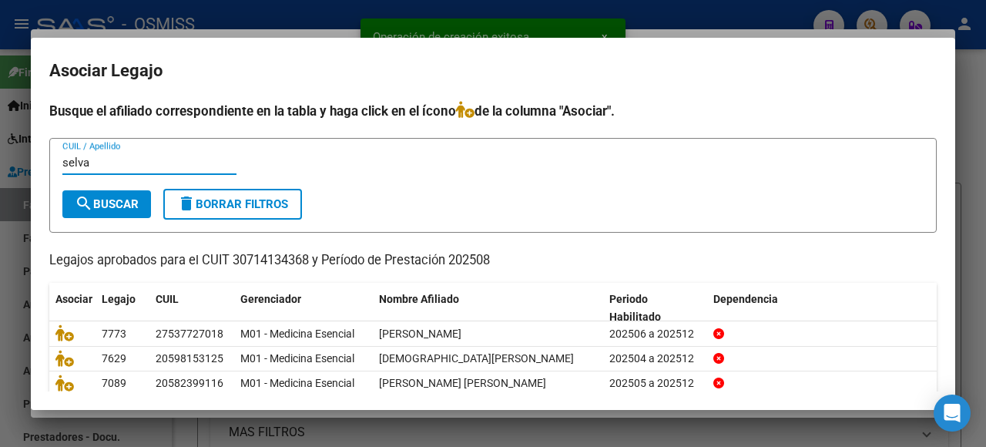
type input "selva"
click at [99, 206] on span "search Buscar" at bounding box center [107, 204] width 64 height 14
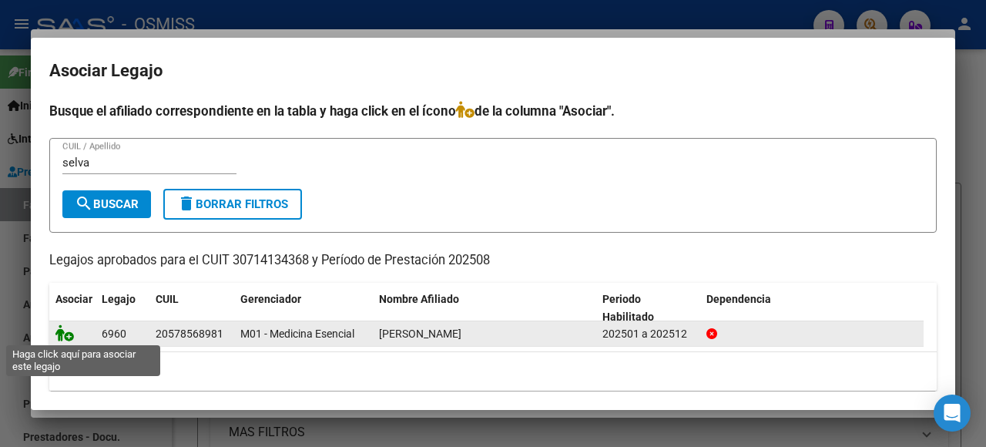
click at [59, 332] on icon at bounding box center [64, 332] width 18 height 17
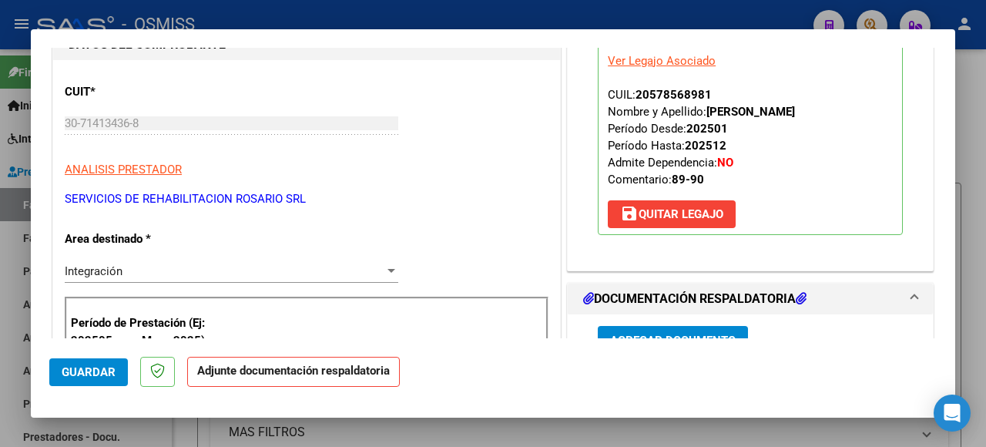
scroll to position [308, 0]
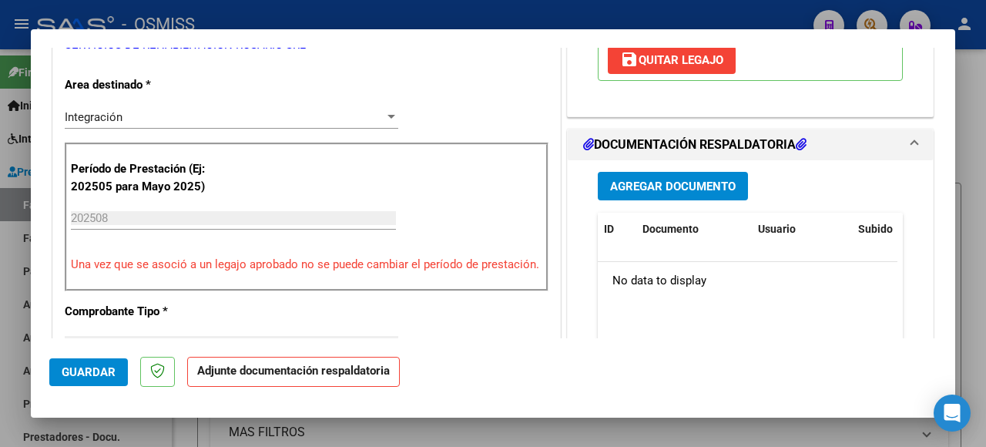
click at [674, 186] on span "Agregar Documento" at bounding box center [673, 187] width 126 height 14
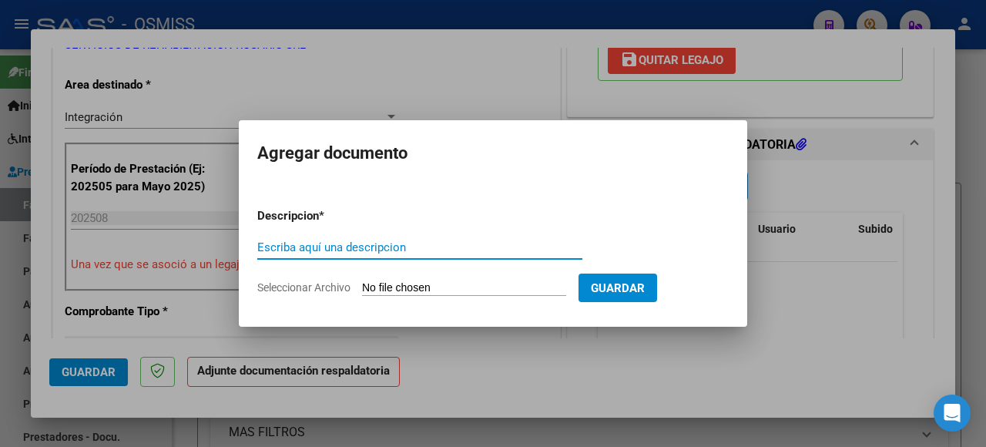
click at [428, 284] on input "Seleccionar Archivo" at bounding box center [464, 288] width 204 height 15
type input "C:\fakepath\[PERSON_NAME].pdf"
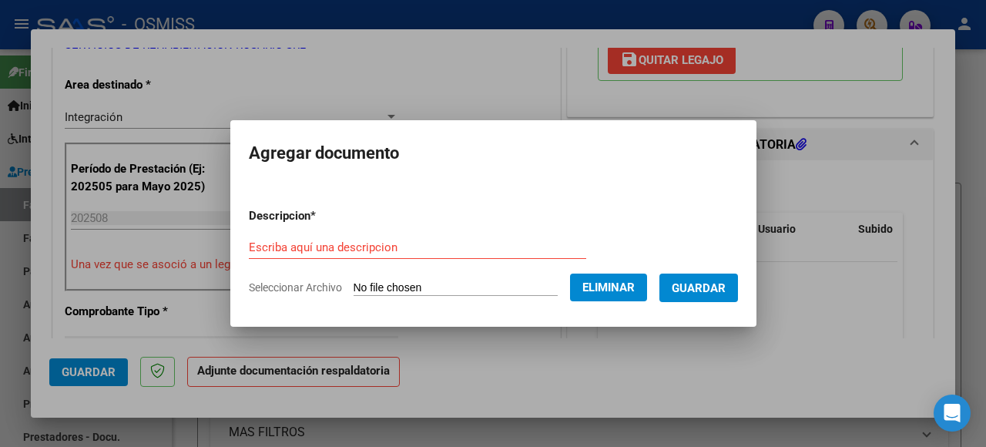
click at [291, 229] on form "Descripcion * Escriba aquí una descripcion Seleccionar Archivo Eliminar Guardar" at bounding box center [493, 252] width 489 height 112
click at [294, 240] on input "Escriba aquí una descripcion" at bounding box center [417, 247] width 337 height 14
type input "as"
click at [696, 285] on span "Guardar" at bounding box center [699, 288] width 54 height 14
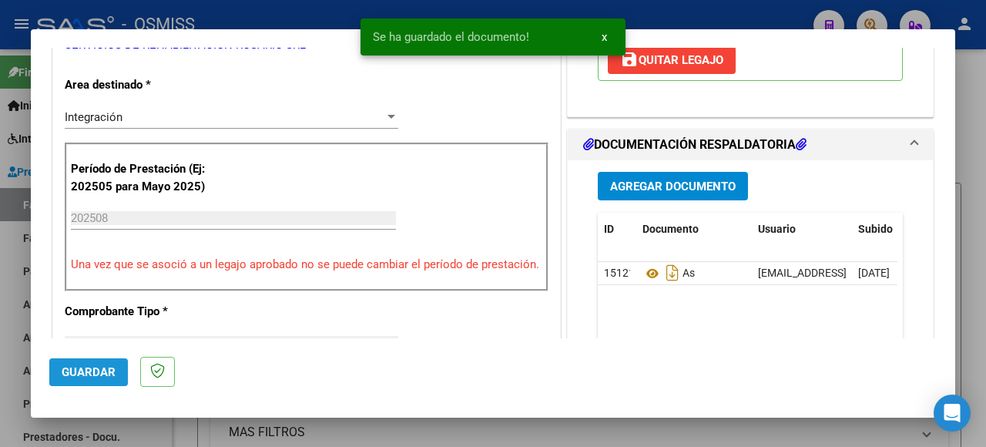
click at [105, 365] on span "Guardar" at bounding box center [89, 372] width 54 height 14
type input "$ 0,00"
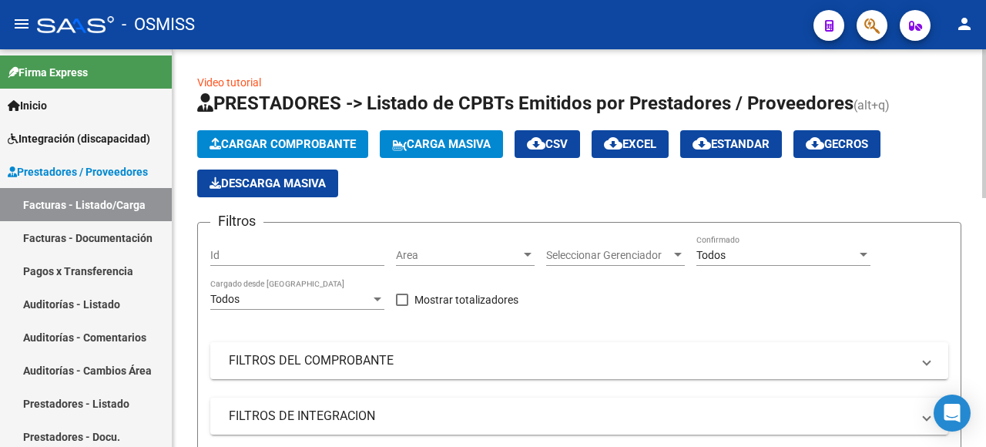
click at [442, 143] on span "Carga Masiva" at bounding box center [441, 144] width 99 height 14
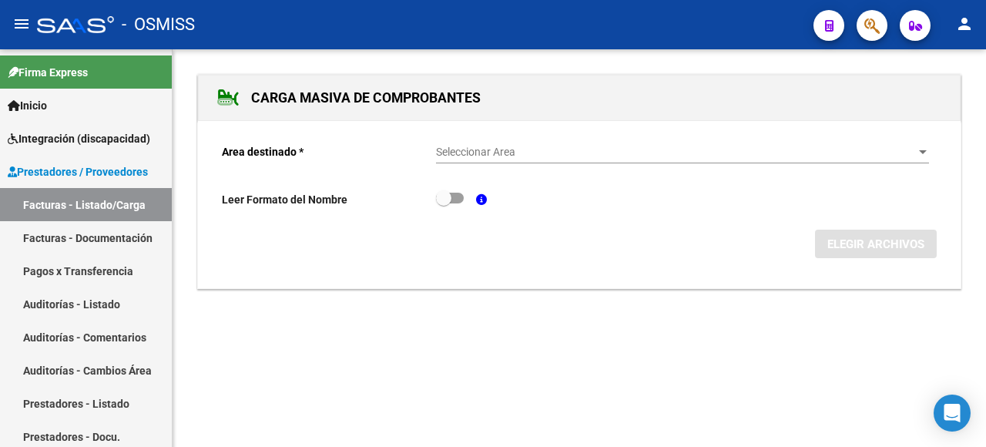
click at [723, 154] on span "Seleccionar Area" at bounding box center [675, 152] width 479 height 13
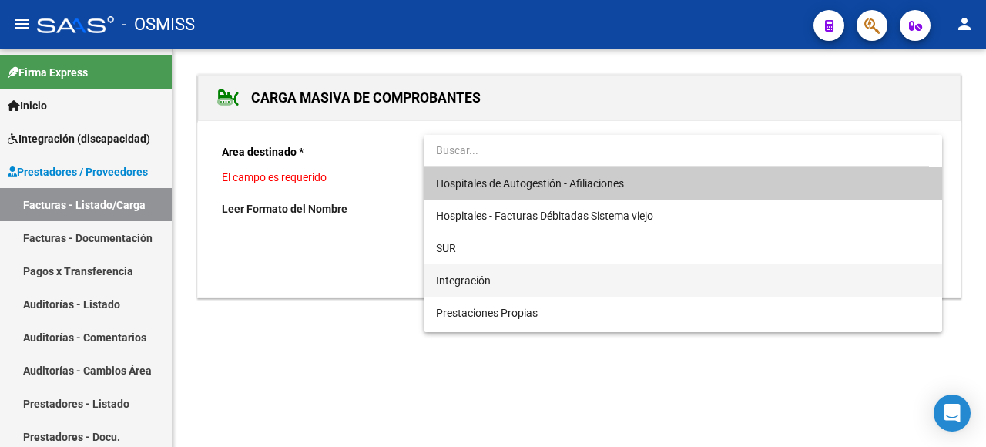
click at [510, 276] on span "Integración" at bounding box center [683, 280] width 494 height 32
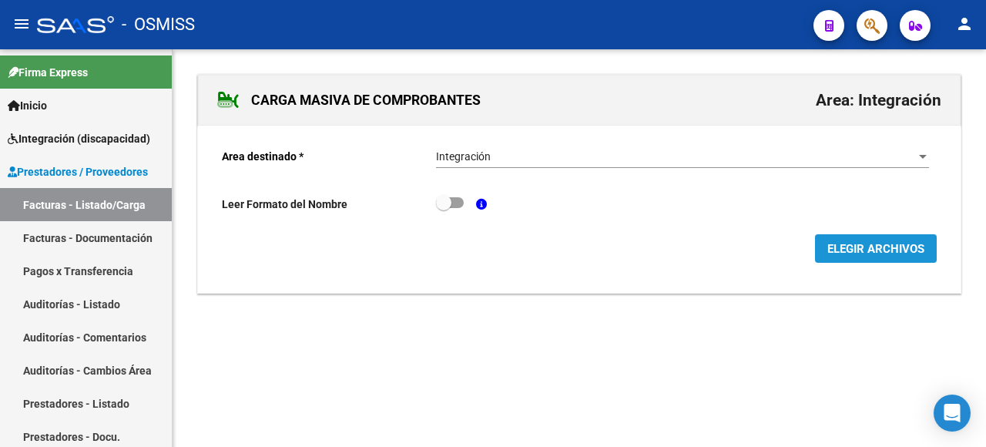
click at [844, 242] on span "ELEGIR ARCHIVOS" at bounding box center [875, 249] width 97 height 14
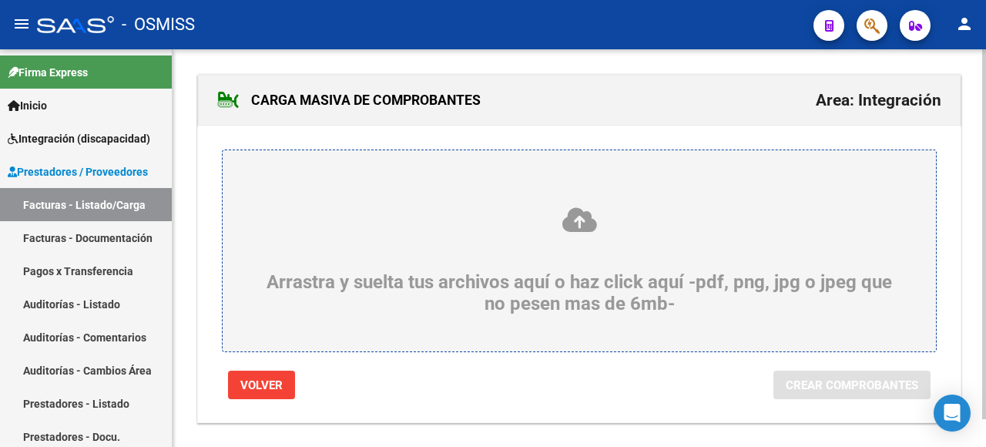
click at [296, 223] on icon at bounding box center [579, 220] width 639 height 29
click at [0, 0] on input "Arrastra y suelta tus archivos aquí o haz click aquí -pdf, png, jpg o jpeg que …" at bounding box center [0, 0] width 0 height 0
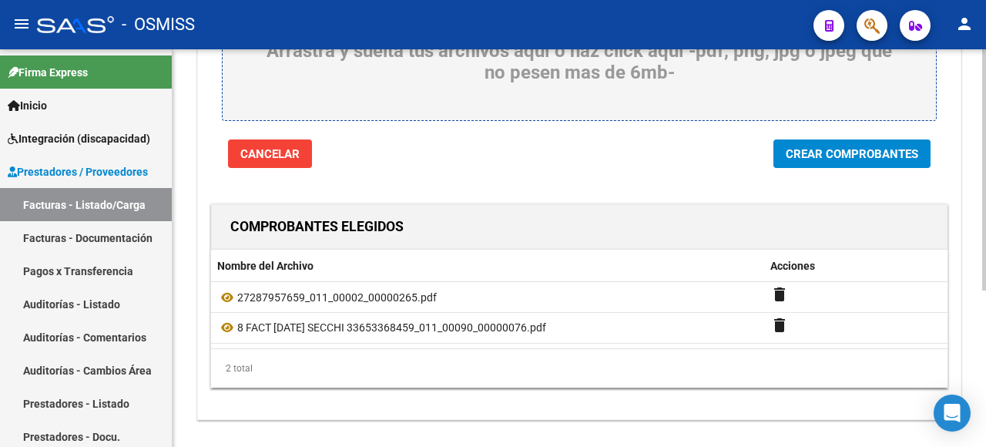
scroll to position [257, 0]
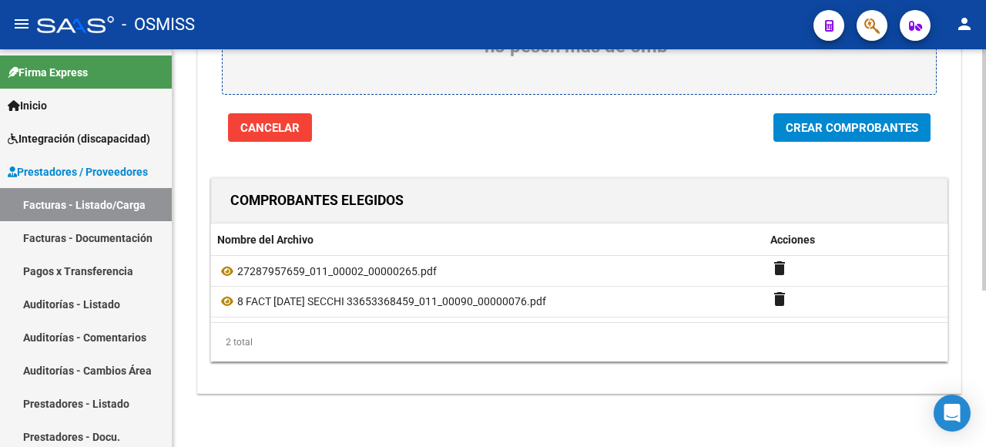
click at [803, 123] on span "Crear Comprobantes" at bounding box center [852, 128] width 133 height 14
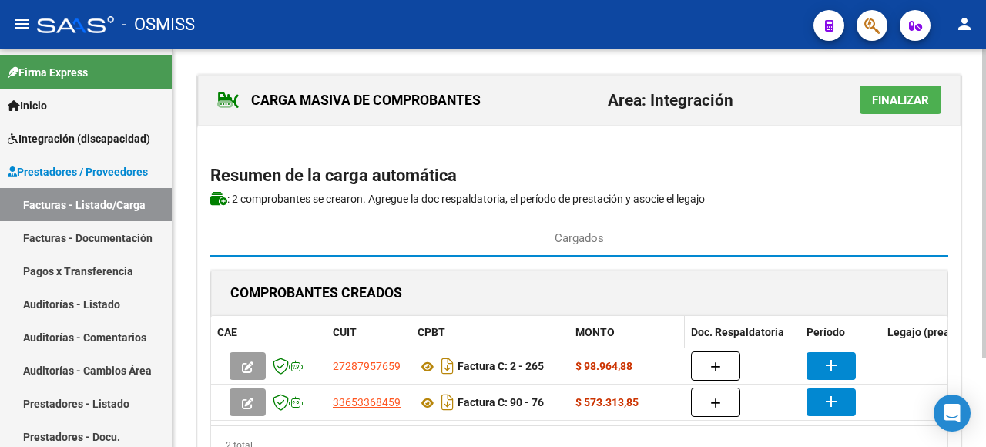
scroll to position [115, 0]
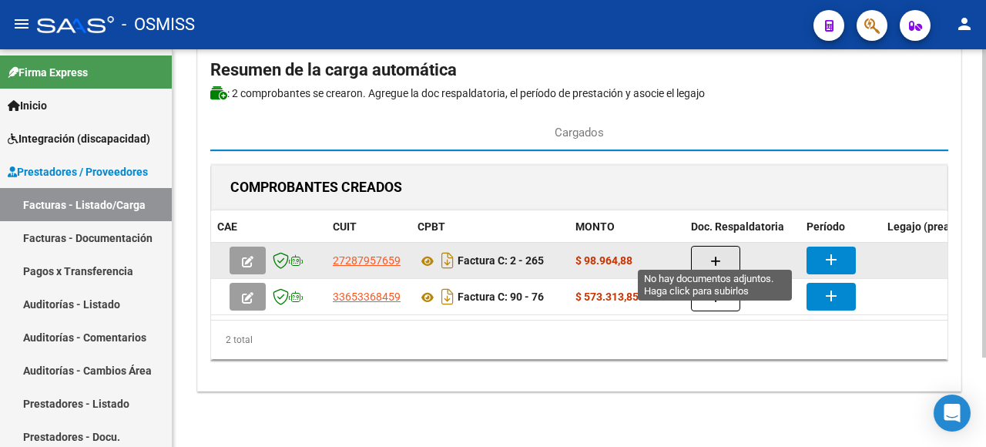
click at [713, 253] on span "button" at bounding box center [715, 260] width 11 height 14
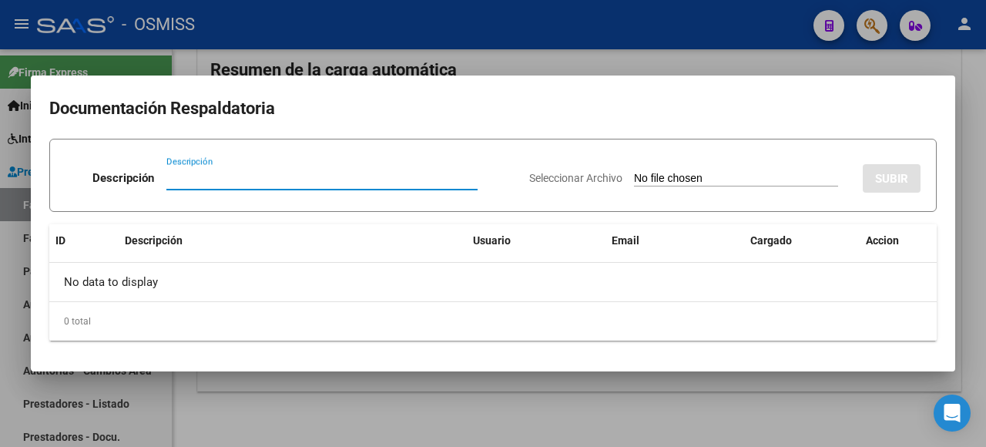
type input "s"
type input "as"
click at [661, 180] on input "Seleccionar Archivo" at bounding box center [736, 179] width 204 height 15
type input "C:\fakepath\SECCHI CONFORMIDAD [DATE].pdf"
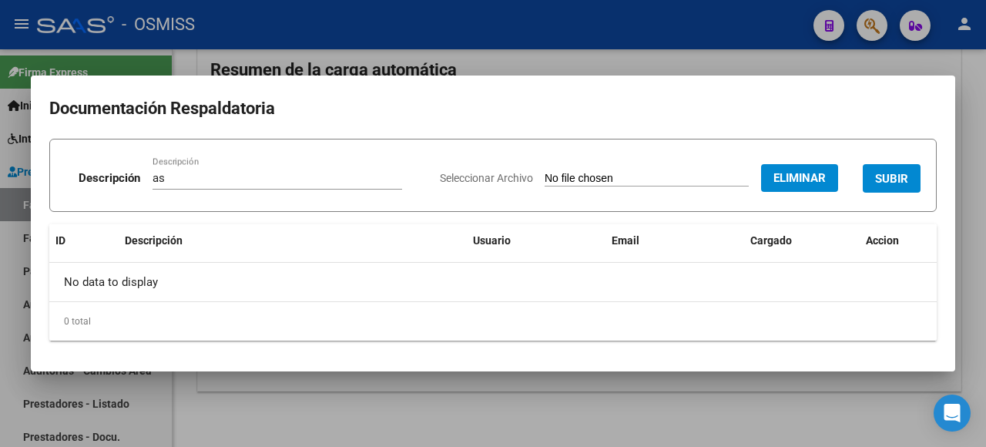
click at [889, 188] on button "SUBIR" at bounding box center [892, 178] width 58 height 29
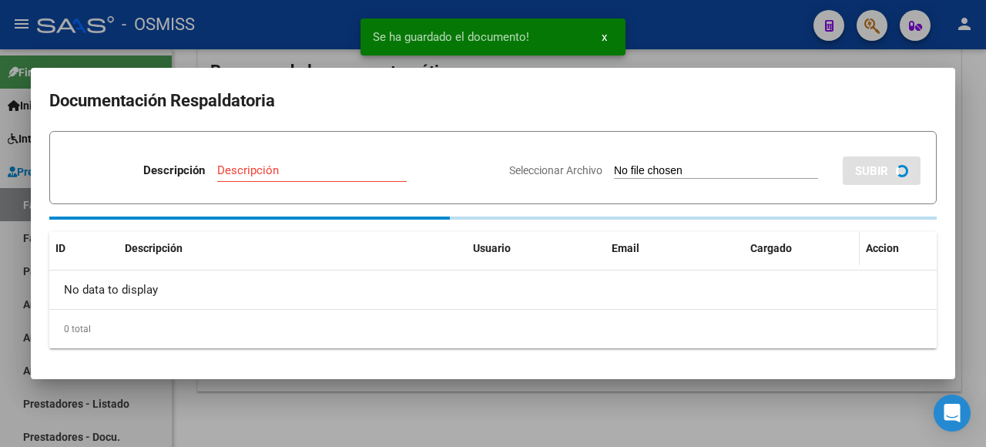
scroll to position [114, 0]
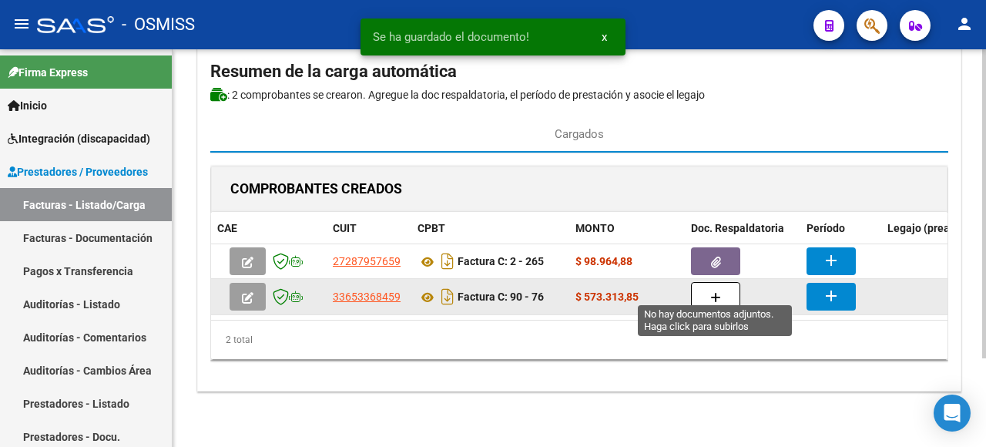
click at [733, 282] on button "button" at bounding box center [715, 296] width 49 height 29
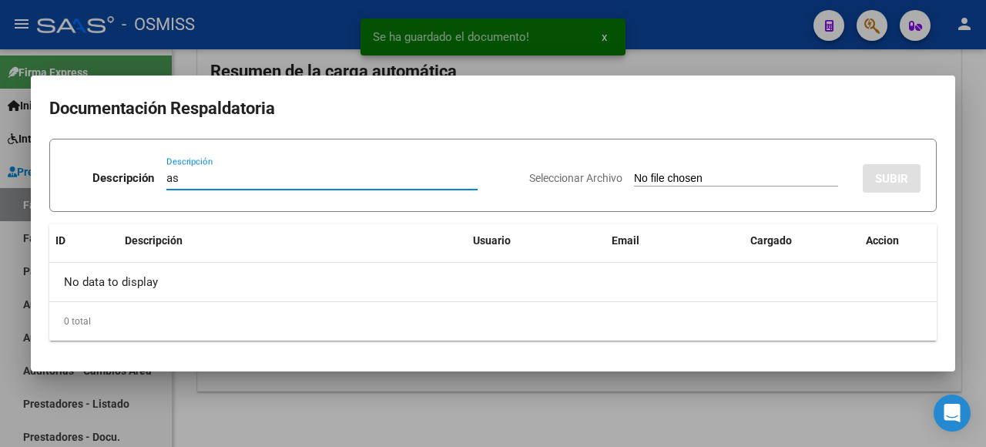
type input "as"
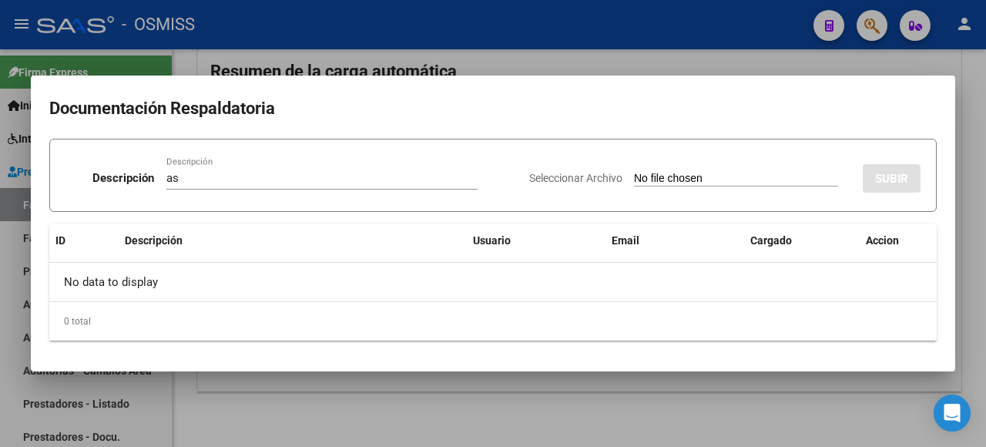
click at [660, 176] on input "Seleccionar Archivo" at bounding box center [736, 179] width 204 height 15
type input "C:\fakepath\8 FACT [DATE] SECCHI 33653368459_011_00090_00000076.pdf"
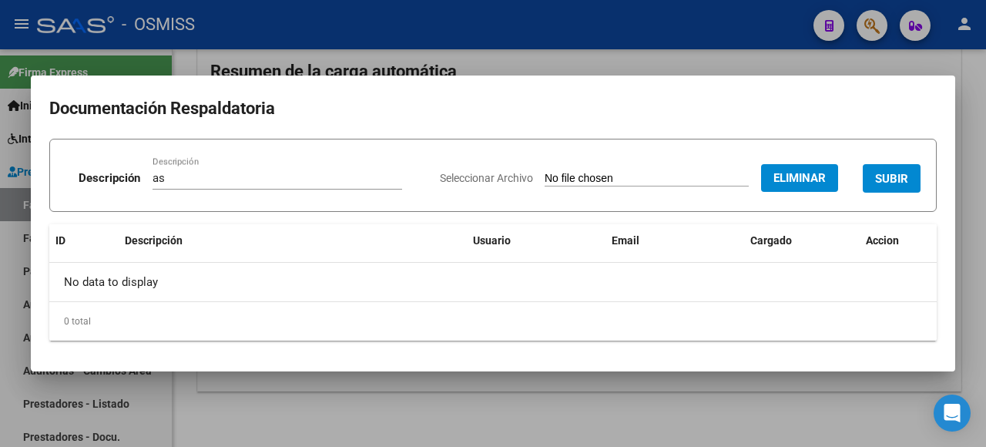
click at [789, 177] on span "Eliminar" at bounding box center [800, 178] width 52 height 14
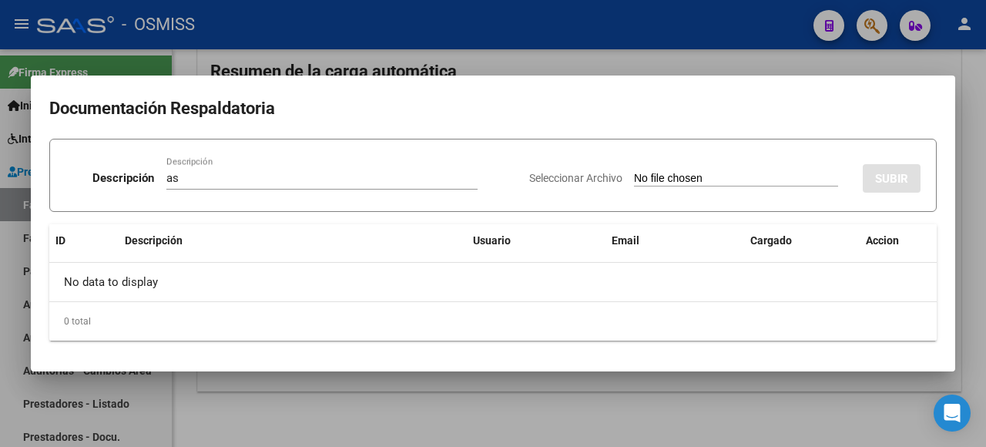
click at [740, 171] on div "Seleccionar Archivo SUBIR" at bounding box center [724, 175] width 391 height 47
click at [740, 174] on input "Seleccionar Archivo" at bounding box center [736, 179] width 204 height 15
type input "C:\fakepath\8 ASISTENCIA AGOSTO.pdf"
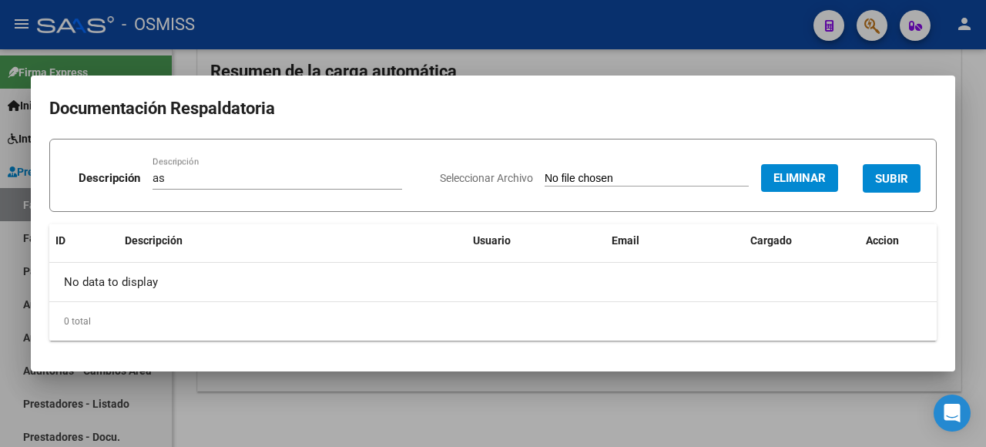
click at [884, 183] on span "SUBIR" at bounding box center [891, 179] width 33 height 14
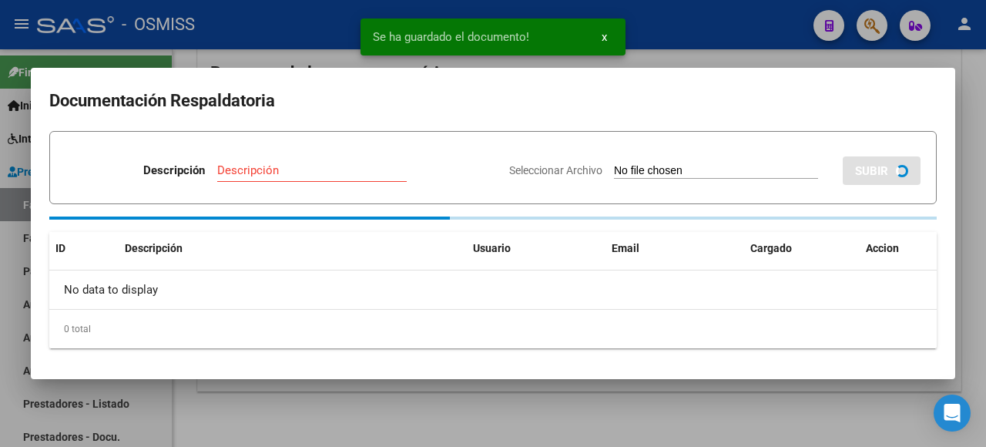
scroll to position [112, 0]
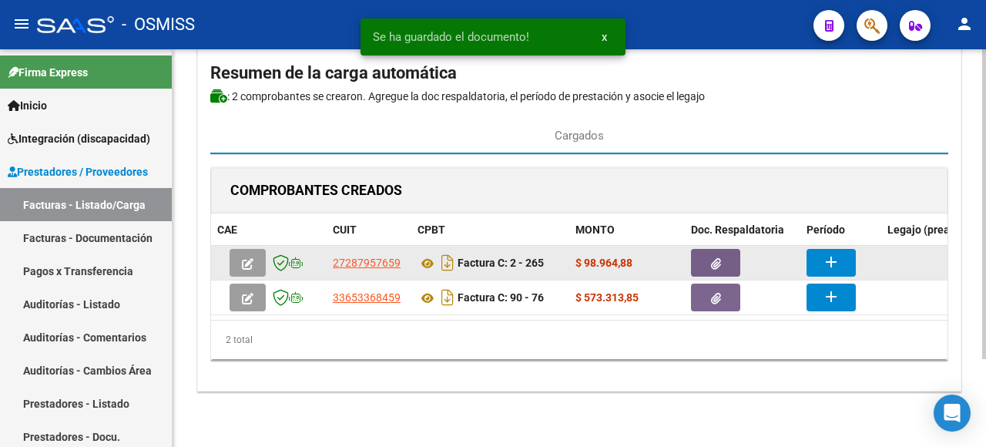
click at [822, 253] on mat-icon "add" at bounding box center [831, 262] width 18 height 18
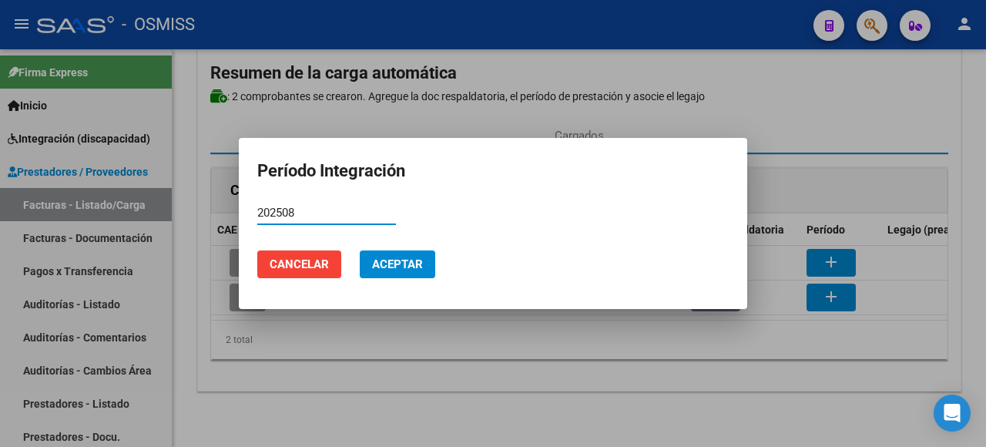
drag, startPoint x: 319, startPoint y: 211, endPoint x: 253, endPoint y: 211, distance: 66.3
click at [245, 210] on mat-dialog-content "202508 Período (AAAAMM)" at bounding box center [493, 220] width 508 height 38
type input "202508"
click at [410, 264] on span "Aceptar" at bounding box center [397, 264] width 51 height 14
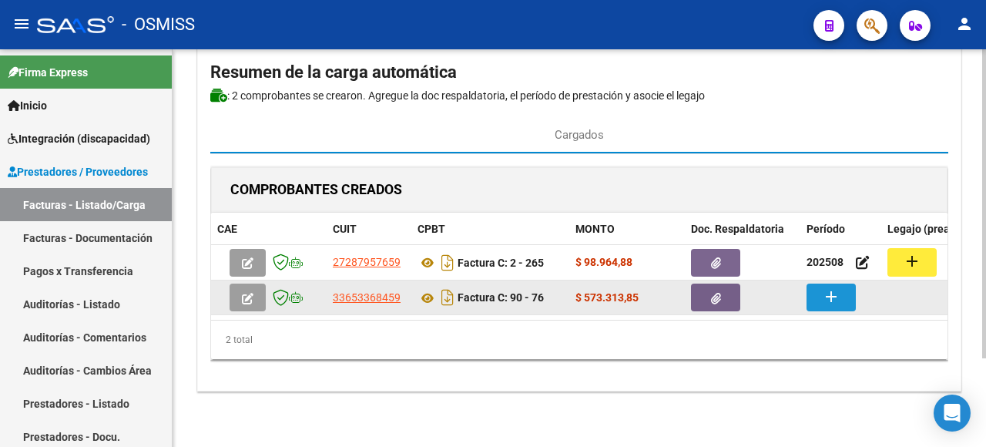
click at [843, 293] on button "add" at bounding box center [831, 298] width 49 height 28
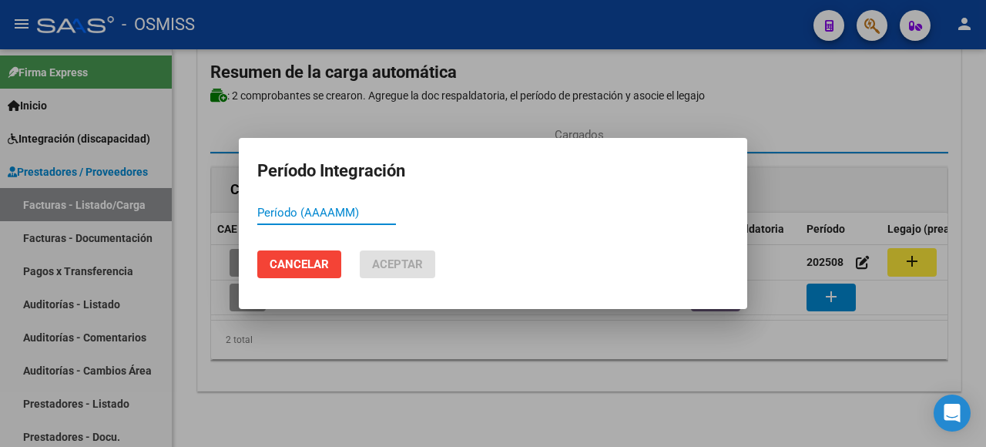
paste input "202508"
type input "202508"
click at [410, 267] on span "Aceptar" at bounding box center [397, 264] width 51 height 14
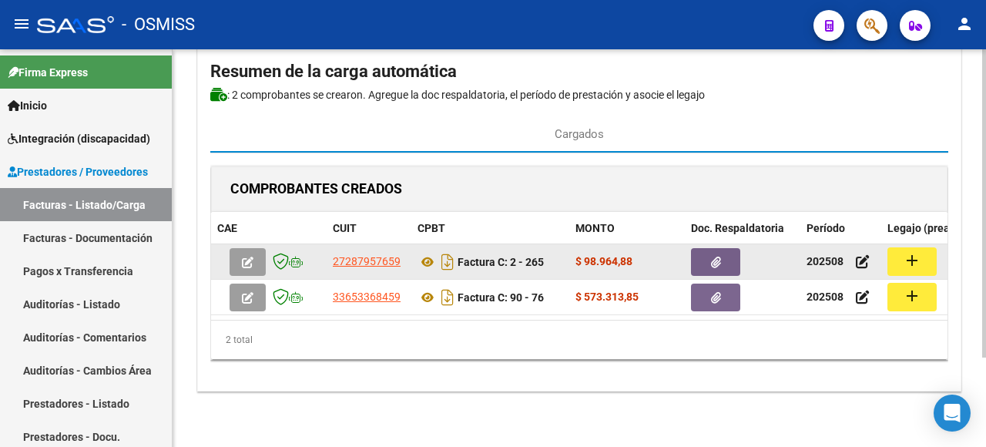
click at [922, 247] on button "add" at bounding box center [912, 261] width 49 height 29
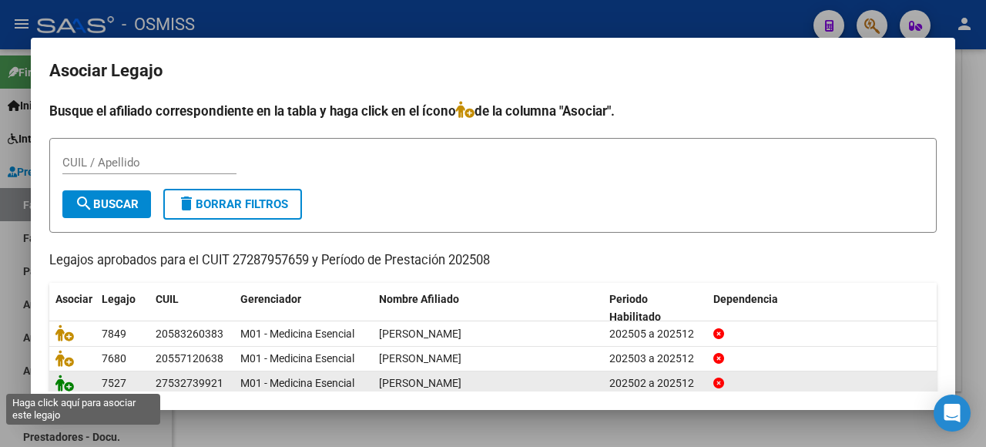
click at [62, 379] on icon at bounding box center [64, 382] width 18 height 17
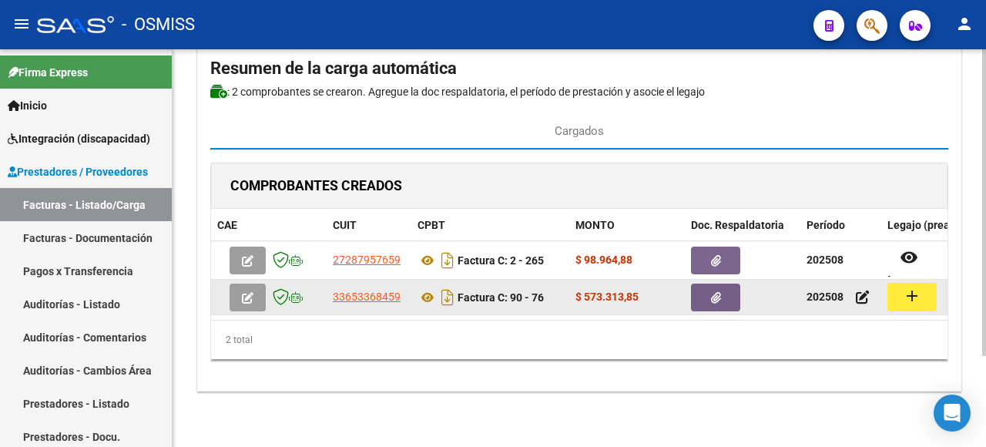
scroll to position [118, 0]
click at [913, 287] on mat-icon "add" at bounding box center [912, 296] width 18 height 18
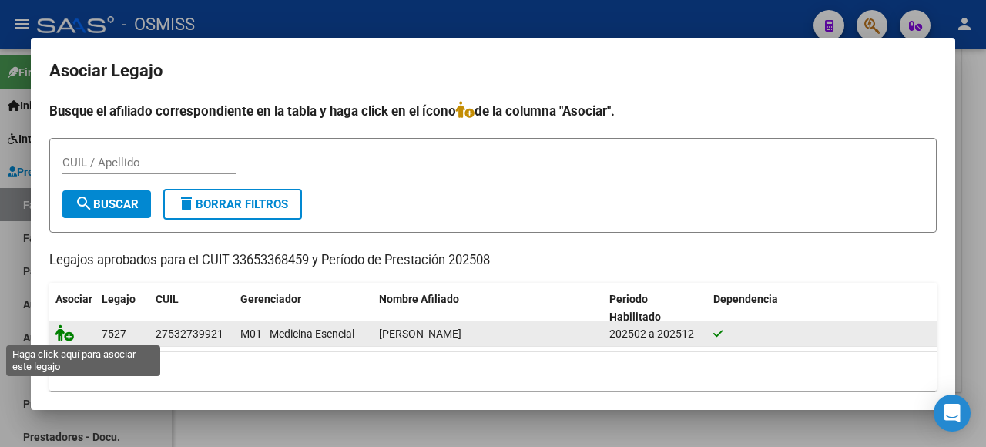
click at [66, 331] on icon at bounding box center [64, 332] width 18 height 17
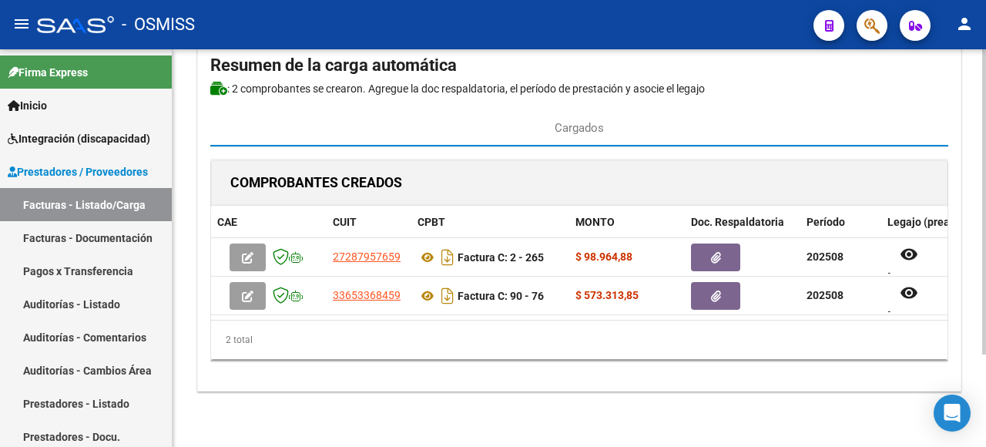
scroll to position [0, 0]
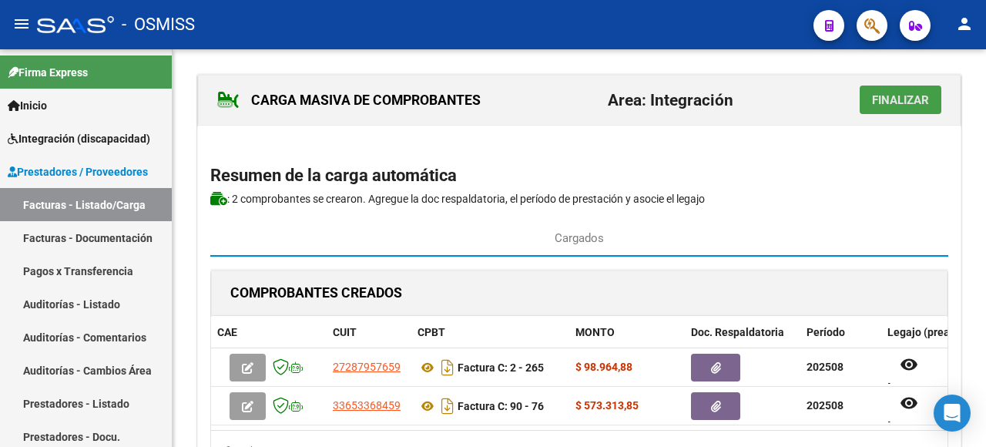
click at [923, 111] on button "Finalizar" at bounding box center [901, 100] width 82 height 29
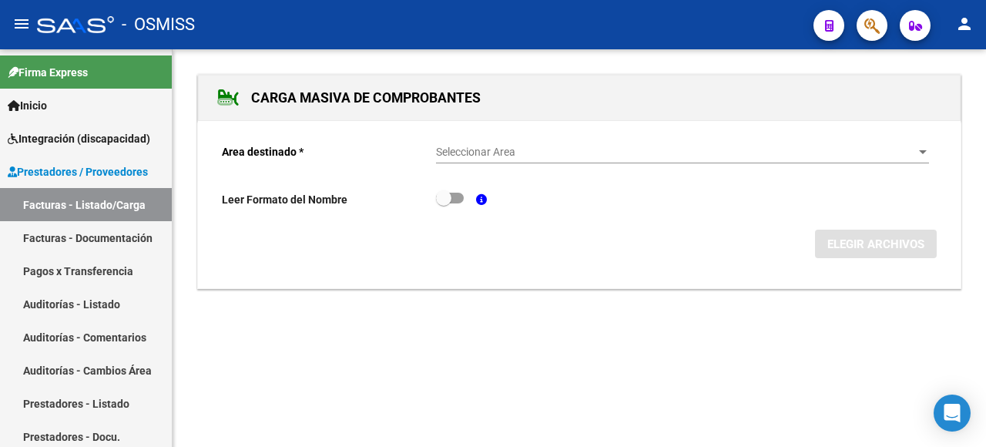
click at [916, 149] on div at bounding box center [923, 152] width 14 height 12
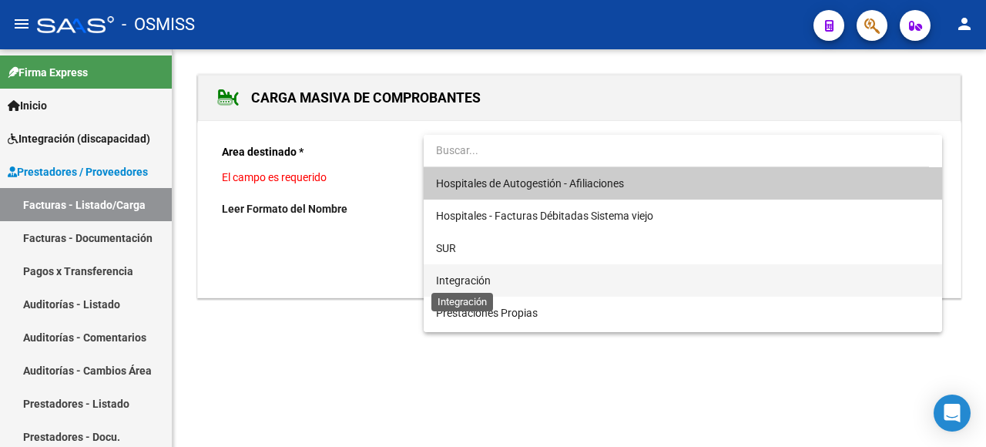
click at [475, 277] on span "Integración" at bounding box center [463, 280] width 55 height 12
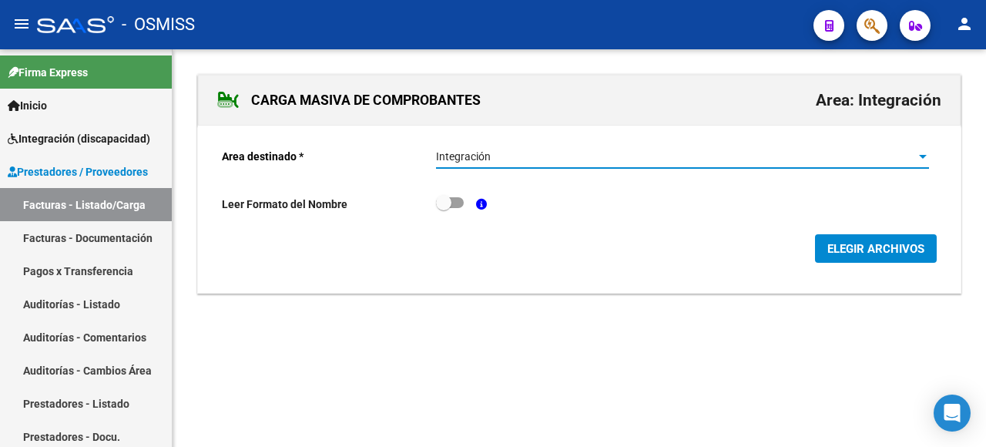
click at [881, 247] on span "ELEGIR ARCHIVOS" at bounding box center [875, 249] width 97 height 14
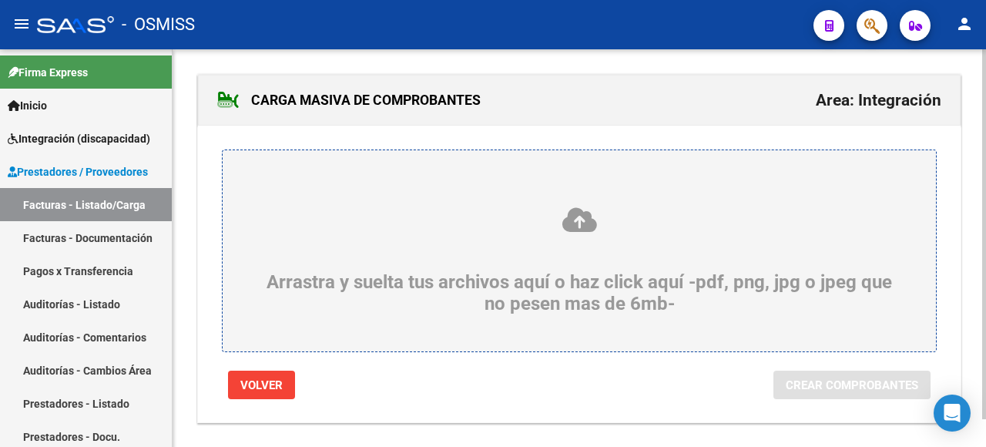
click at [319, 299] on div "Arrastra y suelta tus archivos aquí o haz click aquí -pdf, png, jpg o jpeg que …" at bounding box center [579, 260] width 639 height 109
click at [0, 0] on input "Arrastra y suelta tus archivos aquí o haz click aquí -pdf, png, jpg o jpeg que …" at bounding box center [0, 0] width 0 height 0
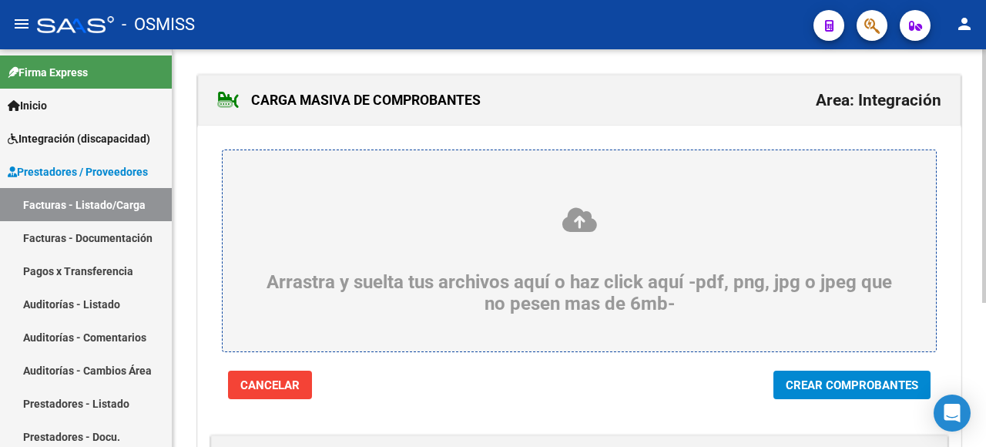
click at [467, 238] on div "Arrastra y suelta tus archivos aquí o haz click aquí -pdf, png, jpg o jpeg que …" at bounding box center [579, 260] width 639 height 109
click at [0, 0] on input "Arrastra y suelta tus archivos aquí o haz click aquí -pdf, png, jpg o jpeg que …" at bounding box center [0, 0] width 0 height 0
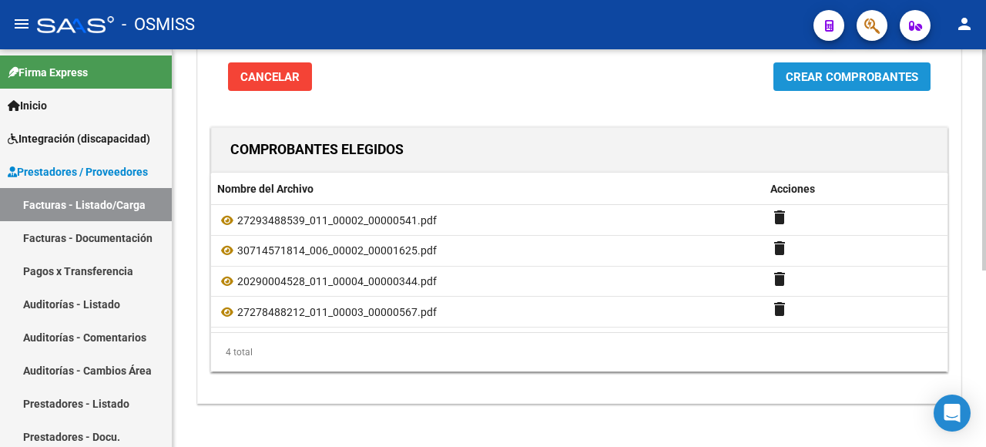
click at [797, 76] on span "Crear Comprobantes" at bounding box center [852, 77] width 133 height 14
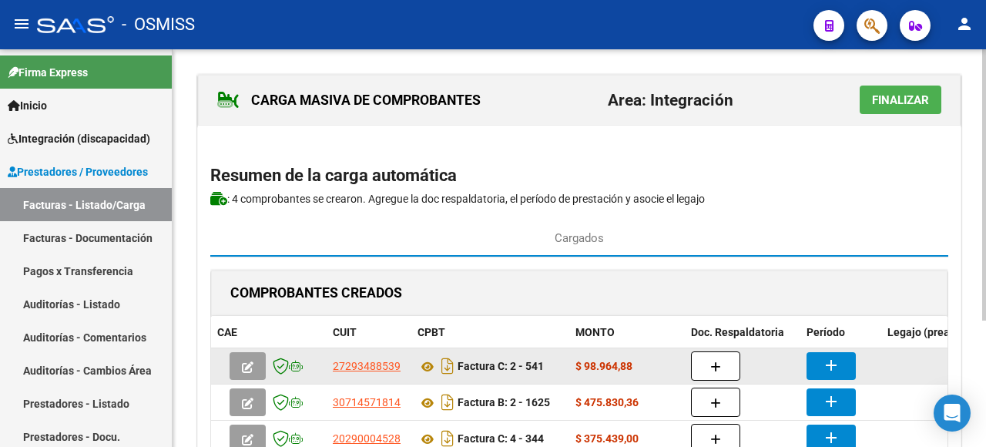
scroll to position [77, 0]
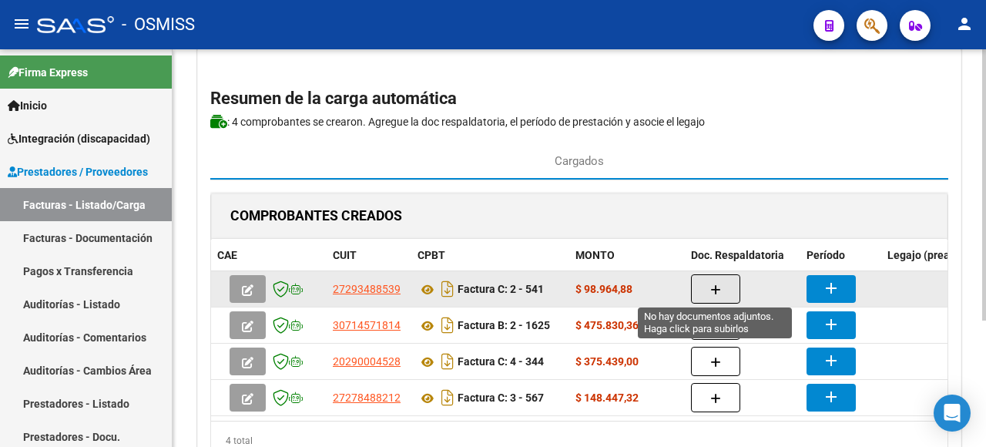
click at [704, 285] on button "button" at bounding box center [715, 288] width 49 height 29
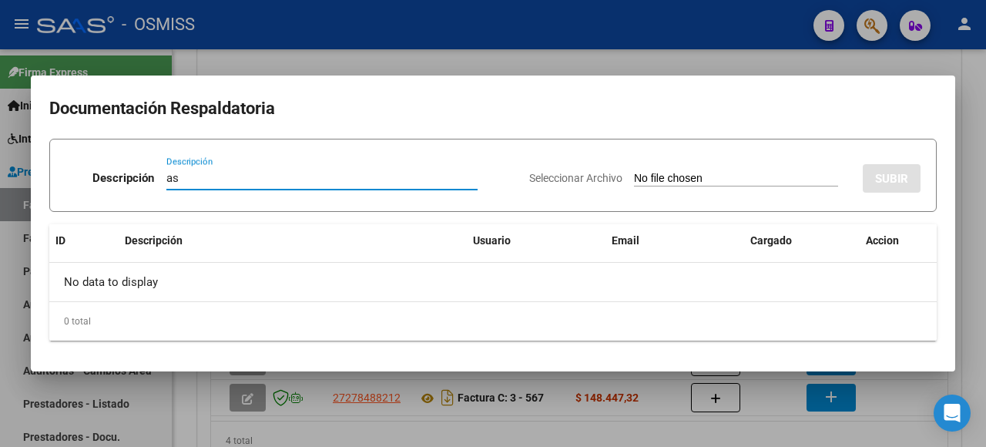
type input "as"
click at [743, 176] on input "Seleccionar Archivo" at bounding box center [736, 179] width 204 height 15
type input "C:\fakepath\ASISTENCIA AGOSTO.pdf"
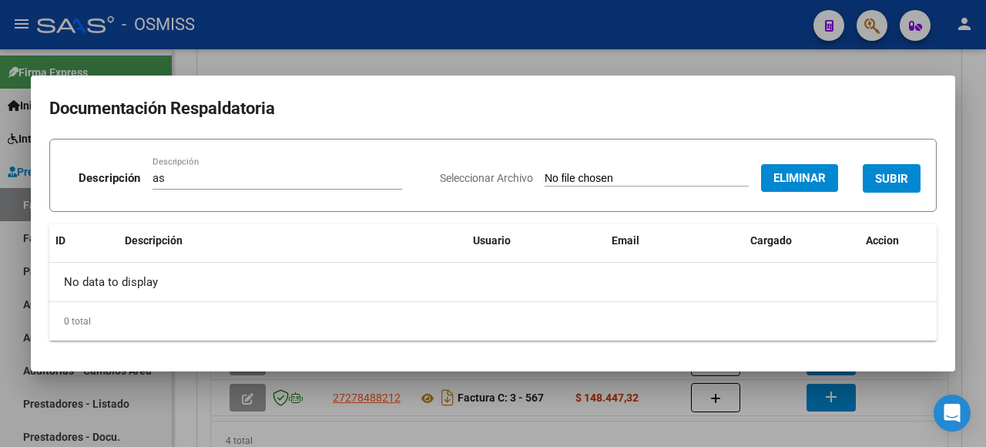
click at [890, 177] on span "SUBIR" at bounding box center [891, 179] width 33 height 14
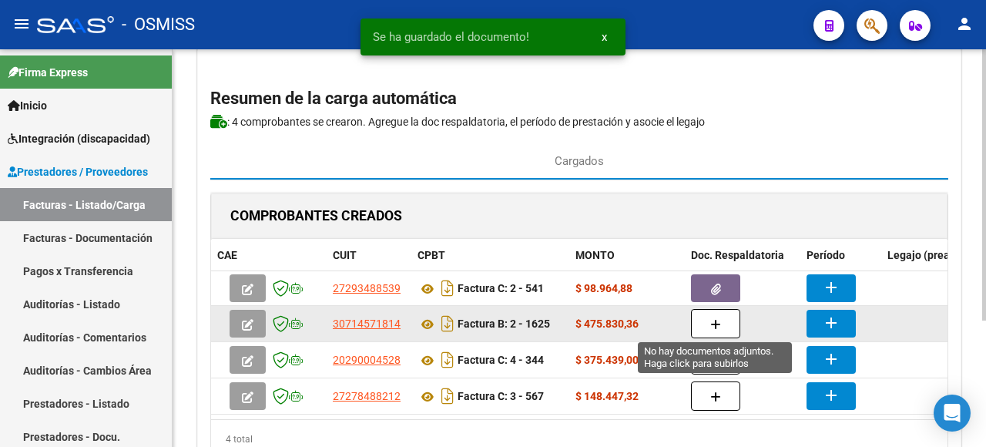
click at [717, 319] on icon "button" at bounding box center [715, 325] width 11 height 12
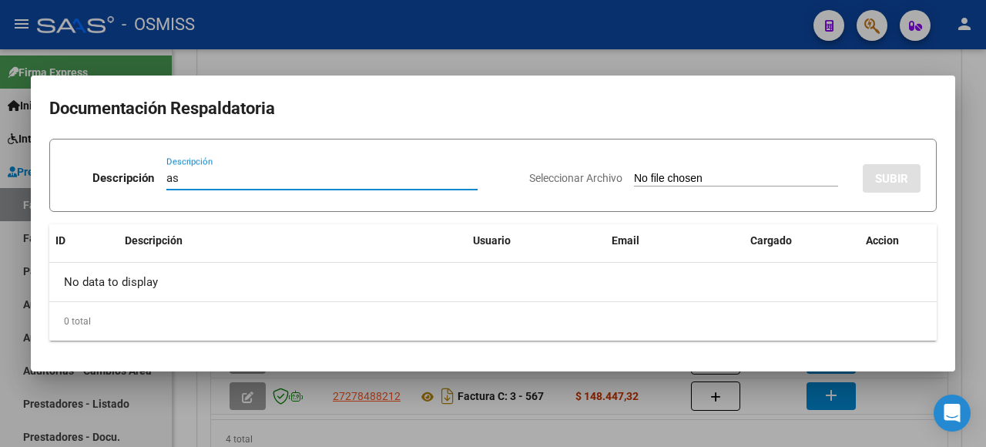
type input "as"
click at [650, 185] on input "Seleccionar Archivo" at bounding box center [736, 179] width 204 height 15
type input "C:\fakepath\ASISTENCIA AGOSTO.pdf"
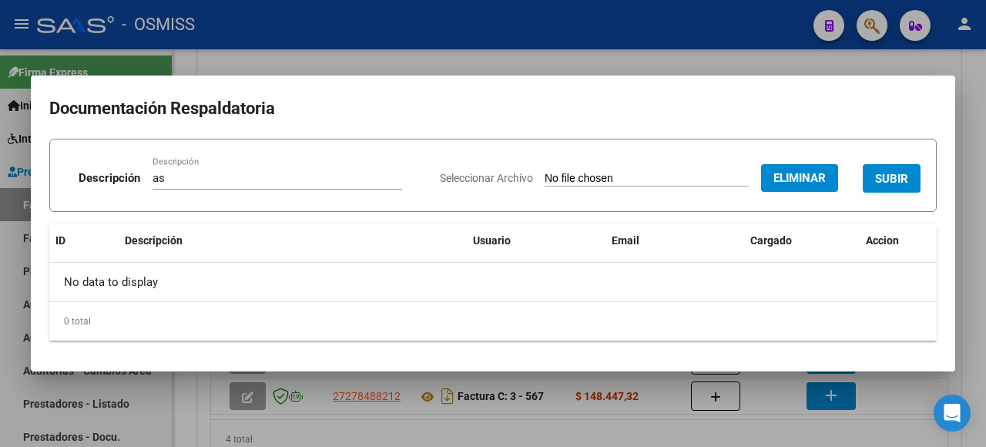
click at [889, 183] on span "SUBIR" at bounding box center [891, 179] width 33 height 14
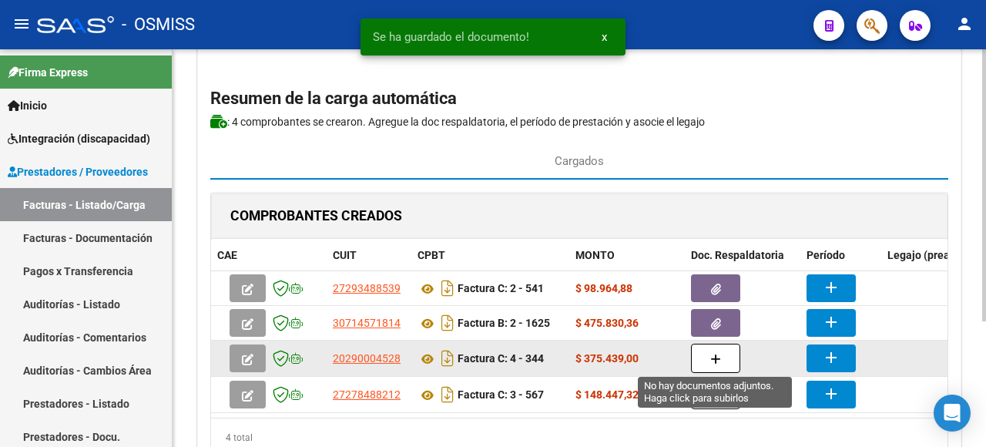
click at [701, 357] on button "button" at bounding box center [715, 358] width 49 height 29
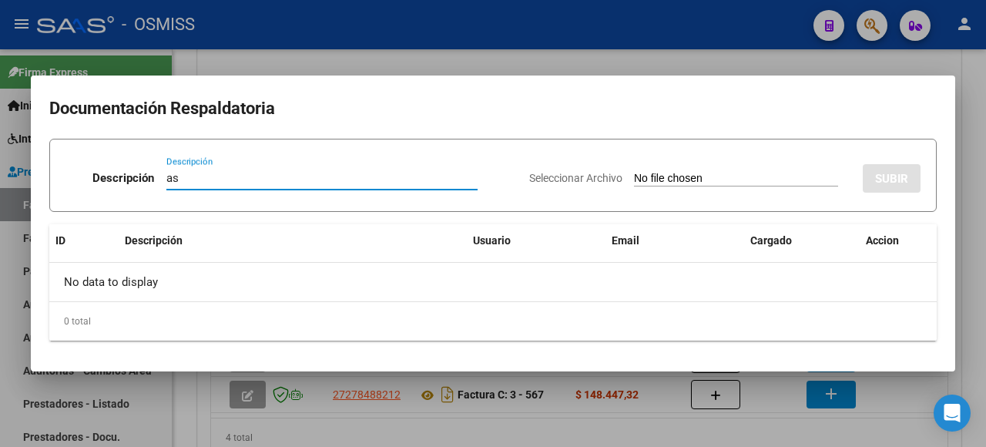
type input "as"
click at [723, 183] on input "Seleccionar Archivo" at bounding box center [736, 179] width 204 height 15
type input "C:\fakepath\Asistencias Agosto.pdf"
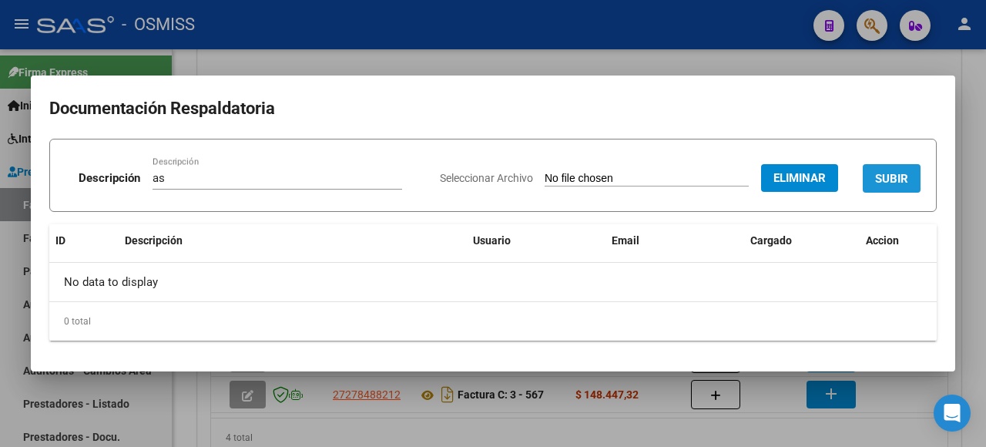
click at [887, 180] on span "SUBIR" at bounding box center [891, 179] width 33 height 14
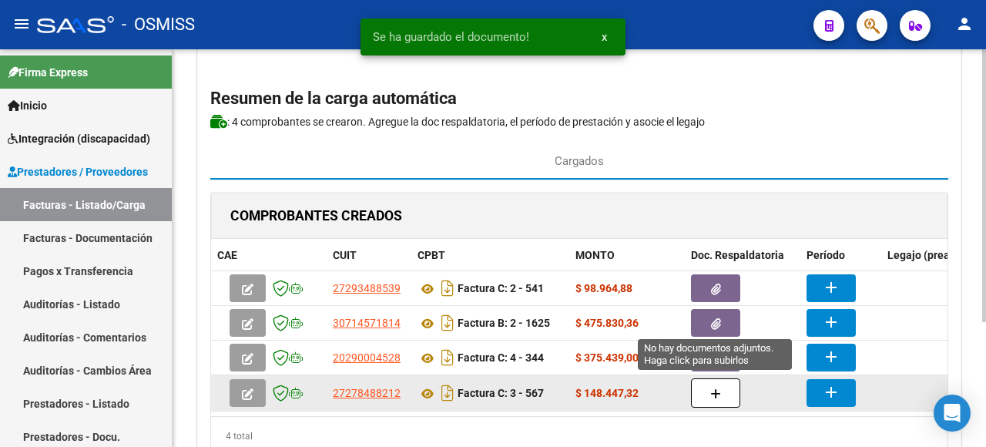
click at [704, 385] on button "button" at bounding box center [715, 392] width 49 height 29
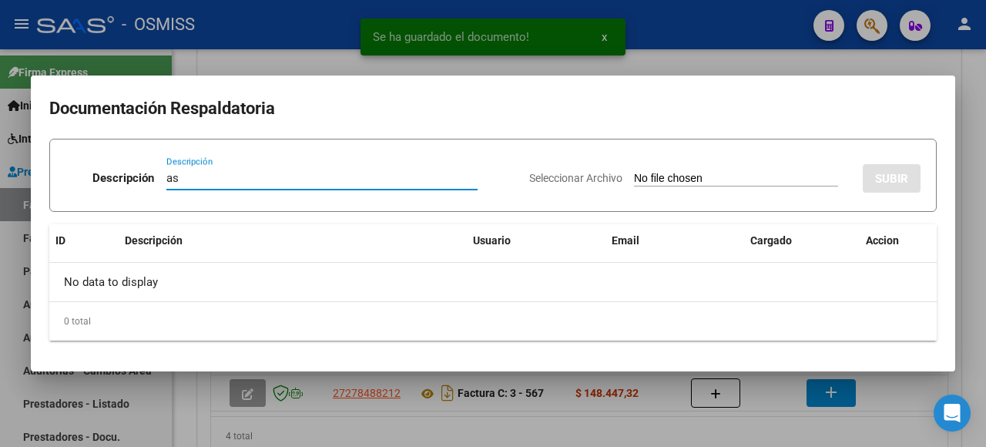
type input "as"
click at [676, 180] on input "Seleccionar Archivo" at bounding box center [736, 179] width 204 height 15
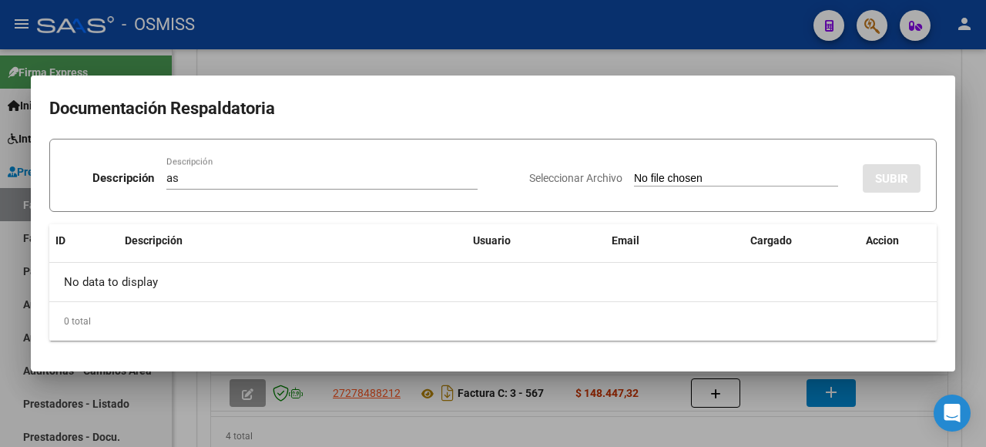
type input "C:\fakepath\ASISTENCIA AGOSTO.pdf"
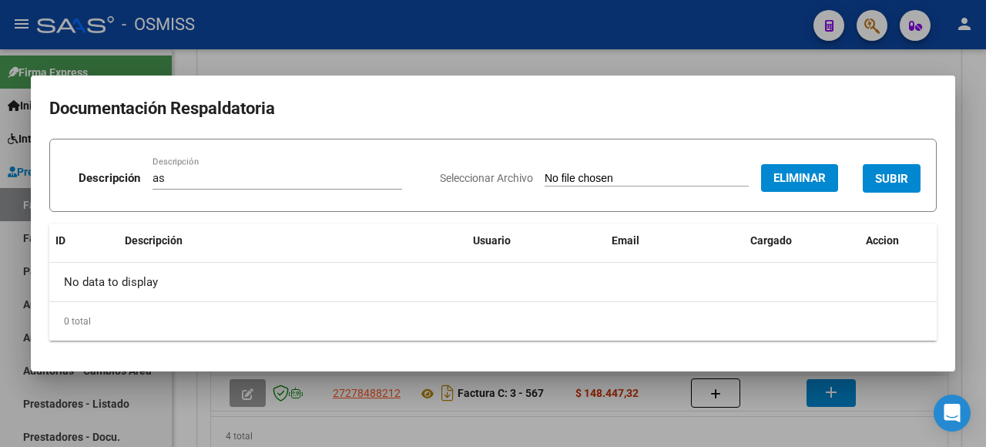
click at [892, 182] on span "SUBIR" at bounding box center [891, 179] width 33 height 14
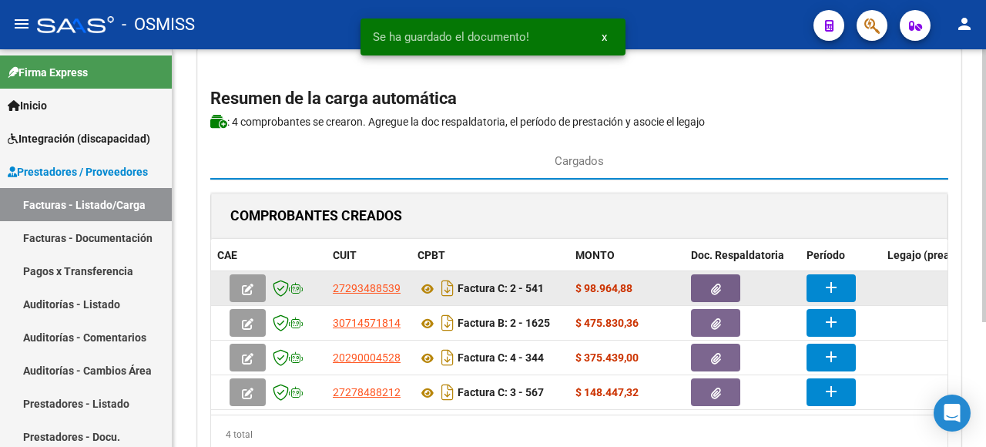
click at [825, 284] on mat-icon "add" at bounding box center [831, 287] width 18 height 18
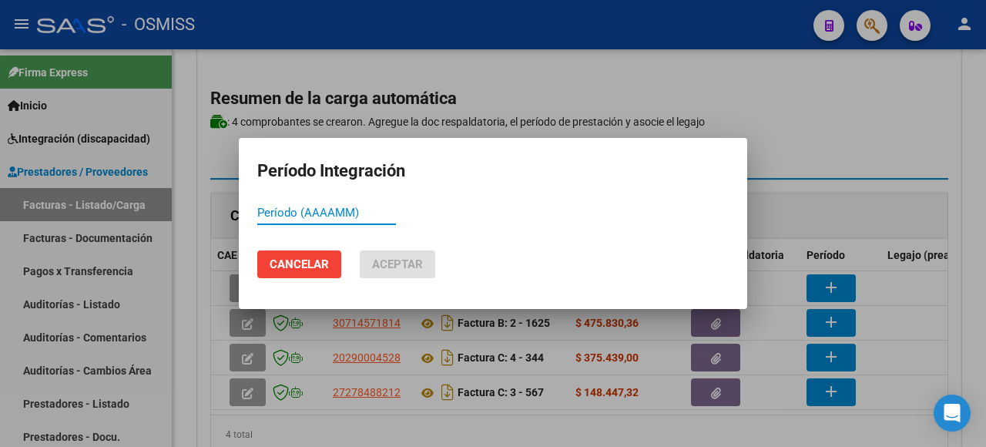
paste input "202508"
type input "202508"
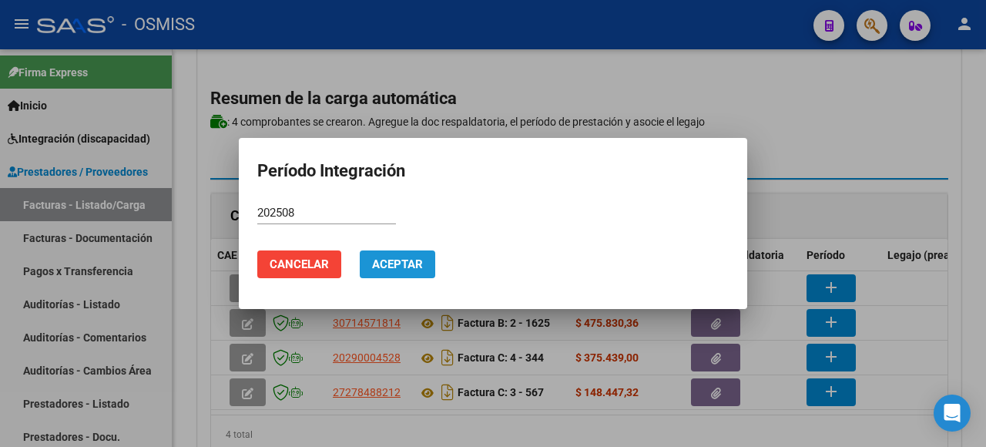
click at [380, 263] on span "Aceptar" at bounding box center [397, 264] width 51 height 14
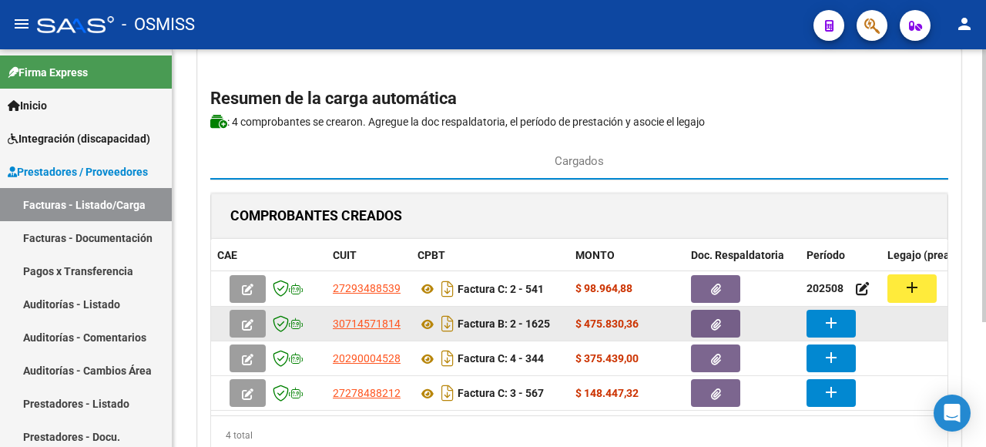
click at [829, 321] on mat-icon "add" at bounding box center [831, 323] width 18 height 18
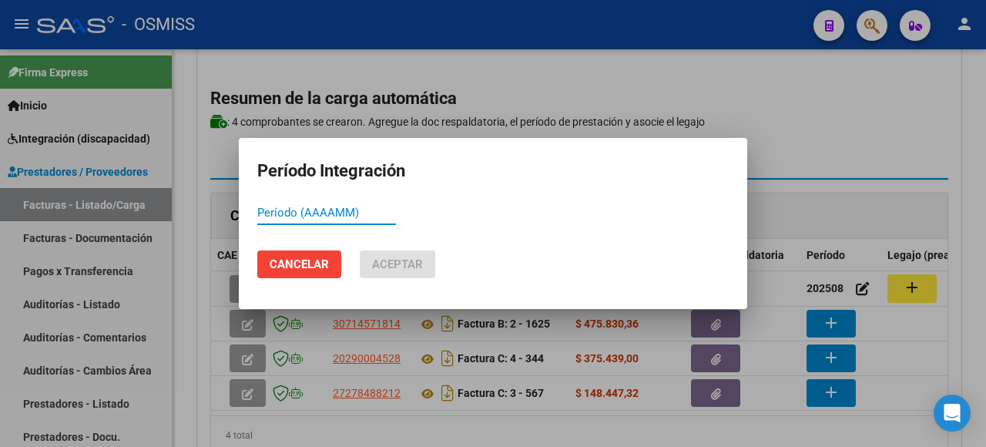
paste input "202508"
type input "202508"
drag, startPoint x: 380, startPoint y: 262, endPoint x: 439, endPoint y: 281, distance: 62.4
click at [384, 265] on span "Aceptar" at bounding box center [397, 264] width 51 height 14
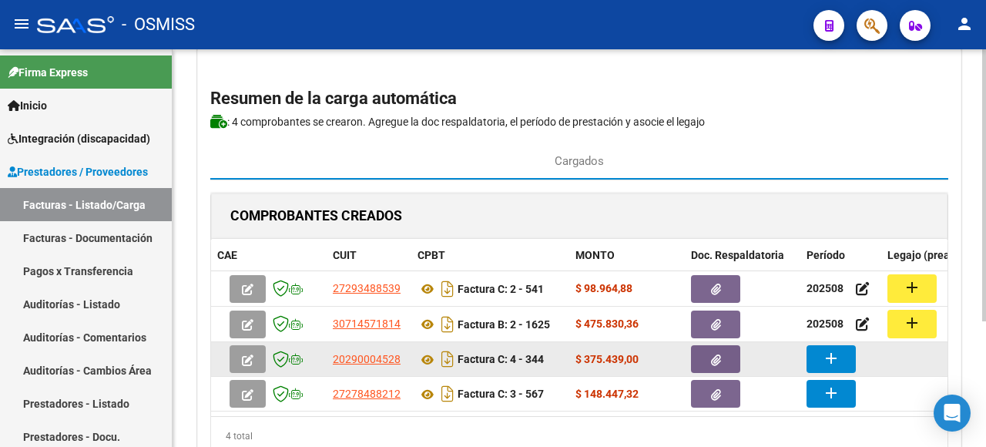
click at [838, 356] on mat-icon "add" at bounding box center [831, 358] width 18 height 18
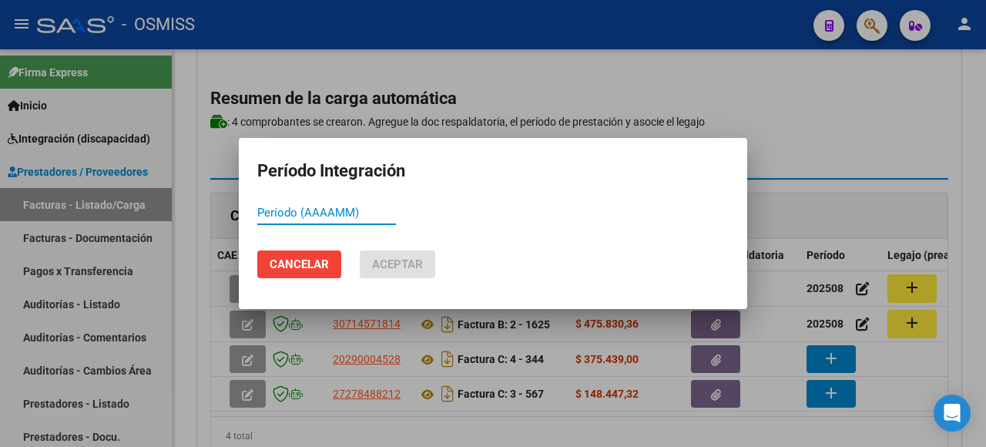
paste input "202508"
type input "202508"
click at [392, 272] on button "Aceptar" at bounding box center [398, 264] width 76 height 28
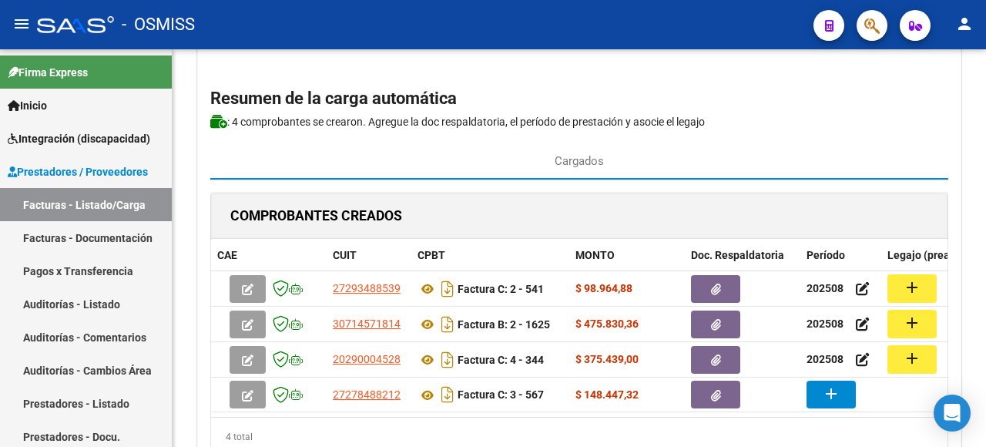
click at [827, 392] on mat-icon "add" at bounding box center [831, 393] width 18 height 18
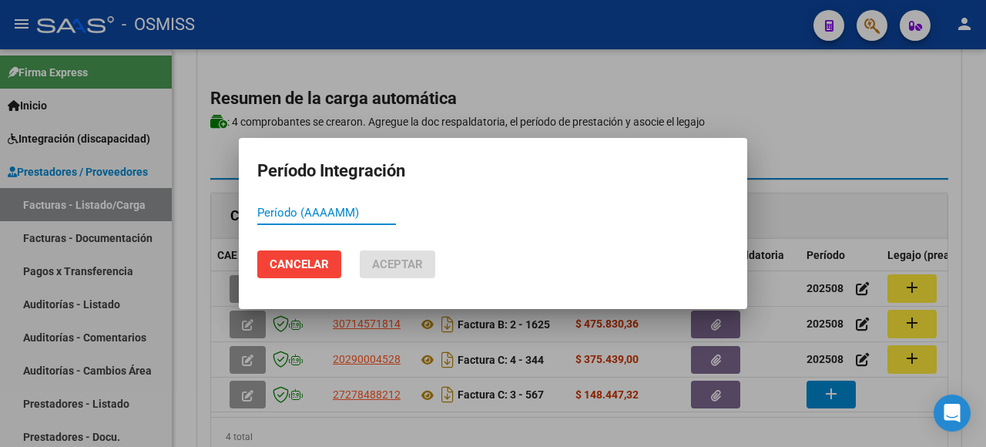
paste input "202508"
type input "202508"
click at [389, 270] on span "Aceptar" at bounding box center [397, 264] width 51 height 14
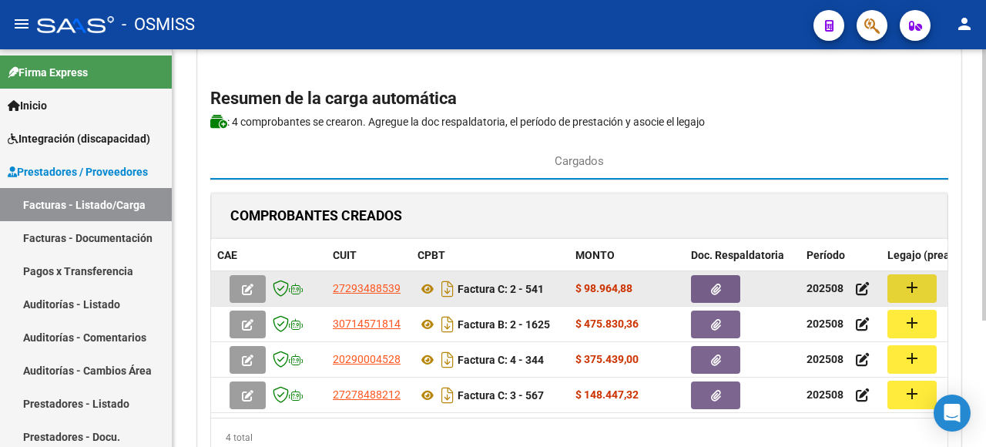
click at [920, 290] on mat-icon "add" at bounding box center [912, 287] width 18 height 18
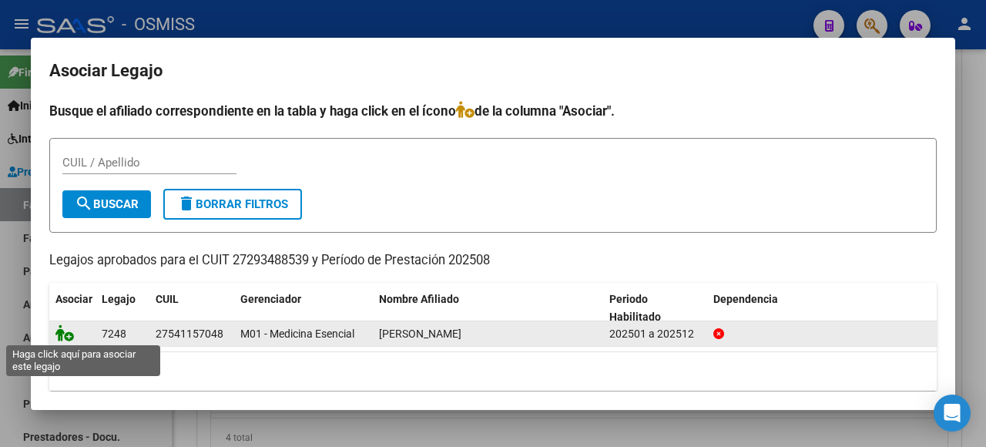
click at [66, 331] on icon at bounding box center [64, 332] width 18 height 17
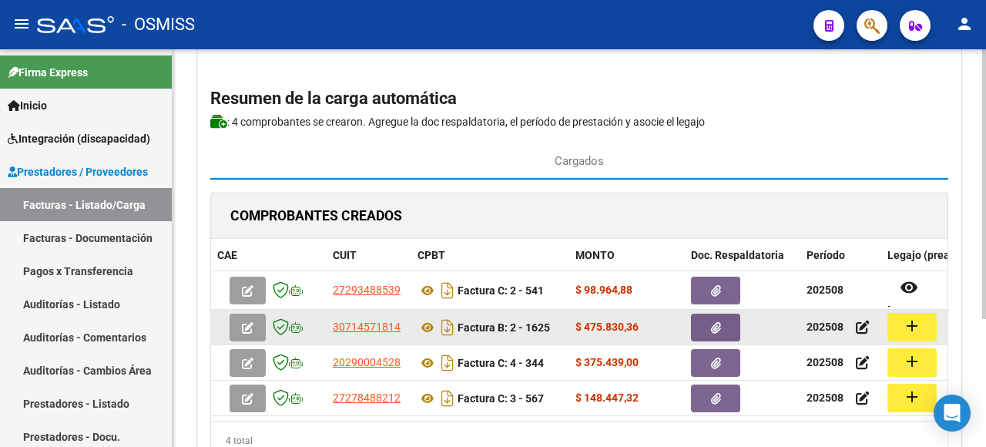
click at [905, 331] on mat-icon "add" at bounding box center [912, 326] width 18 height 18
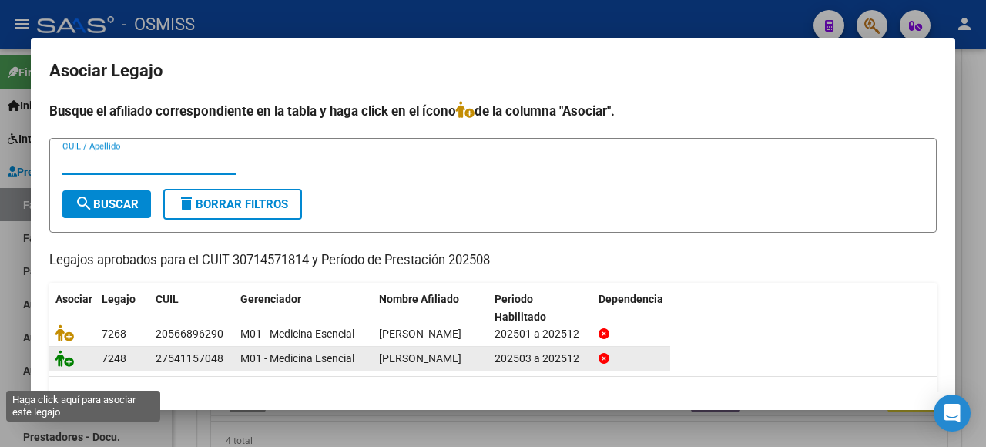
click at [67, 367] on icon at bounding box center [64, 358] width 18 height 17
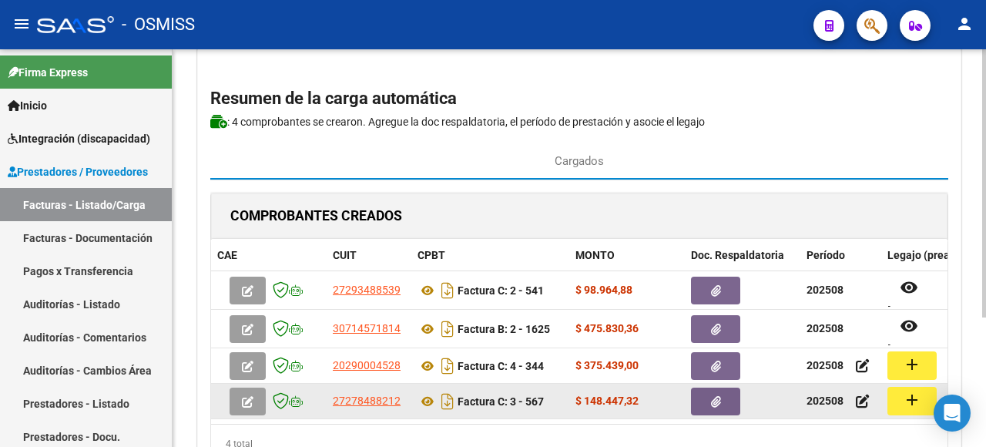
scroll to position [192, 0]
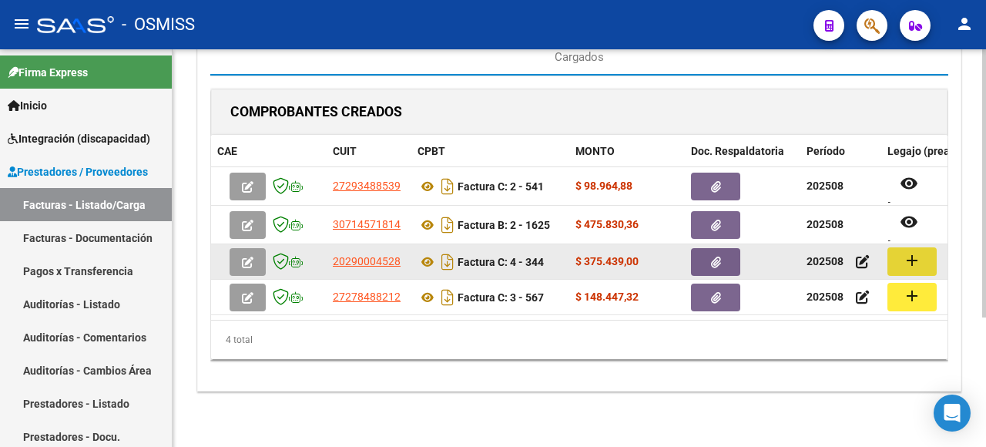
click at [928, 256] on button "add" at bounding box center [912, 261] width 49 height 29
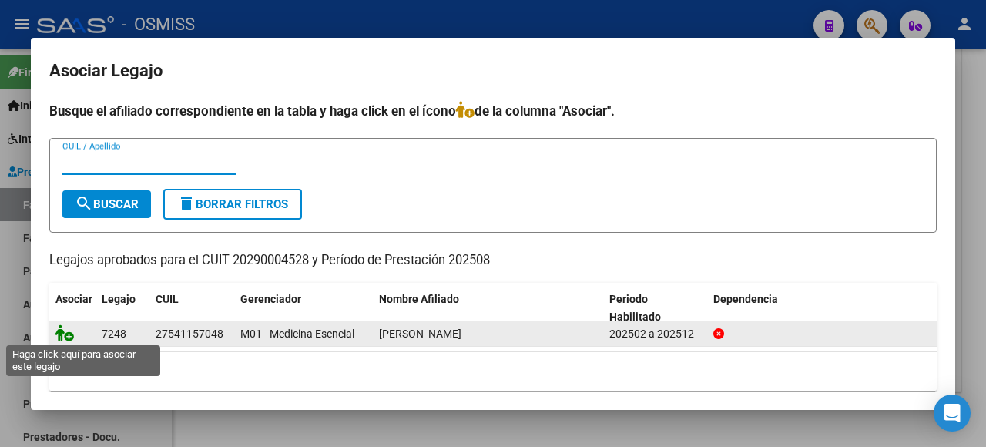
click at [60, 329] on icon at bounding box center [64, 332] width 18 height 17
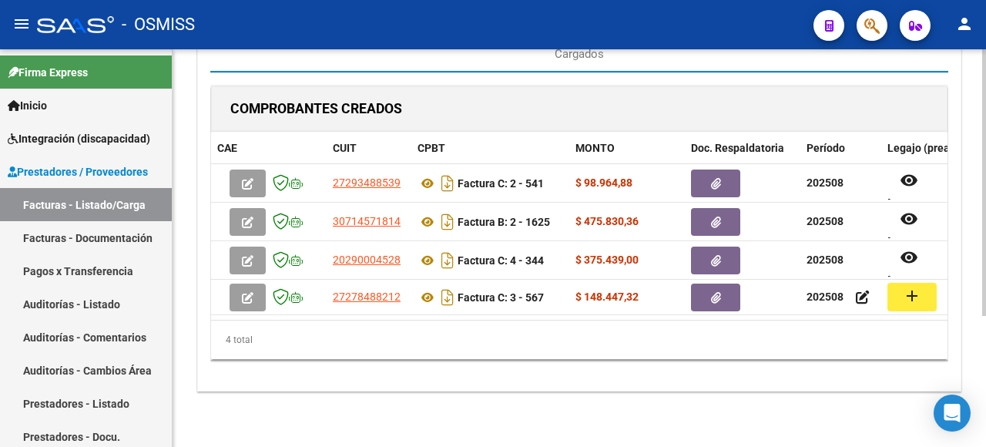
scroll to position [195, 0]
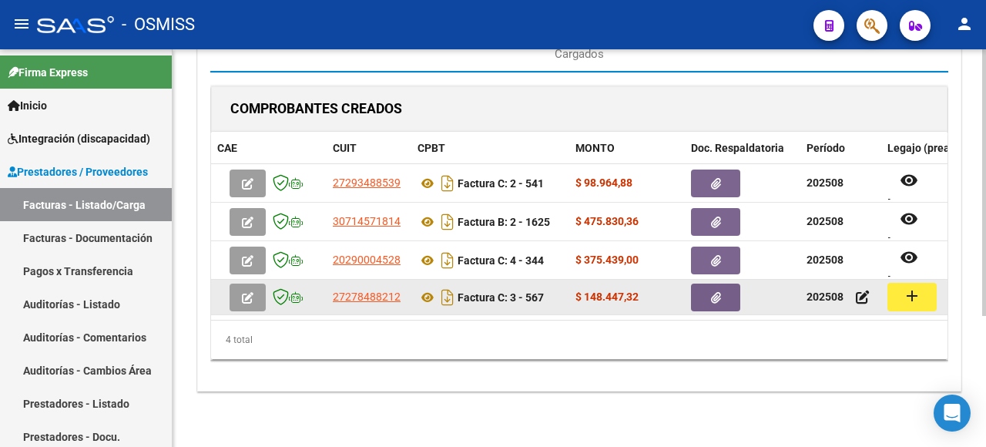
click at [918, 287] on mat-icon "add" at bounding box center [912, 296] width 18 height 18
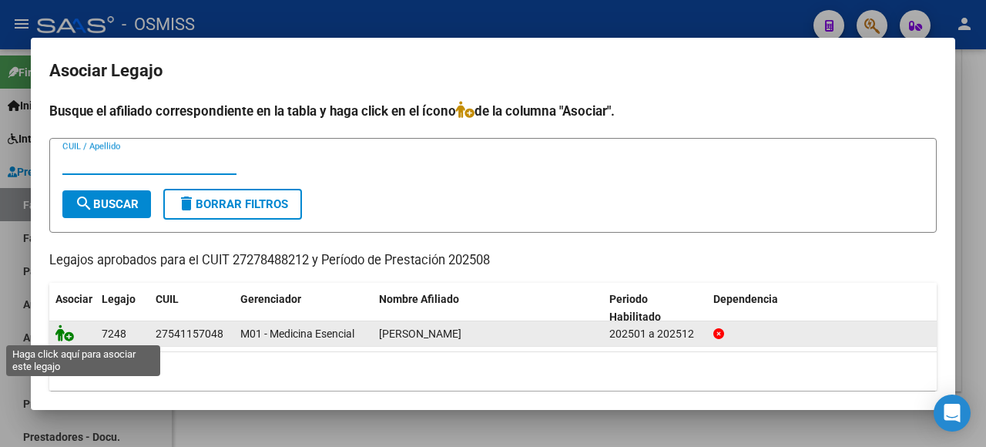
click at [69, 328] on icon at bounding box center [64, 332] width 18 height 17
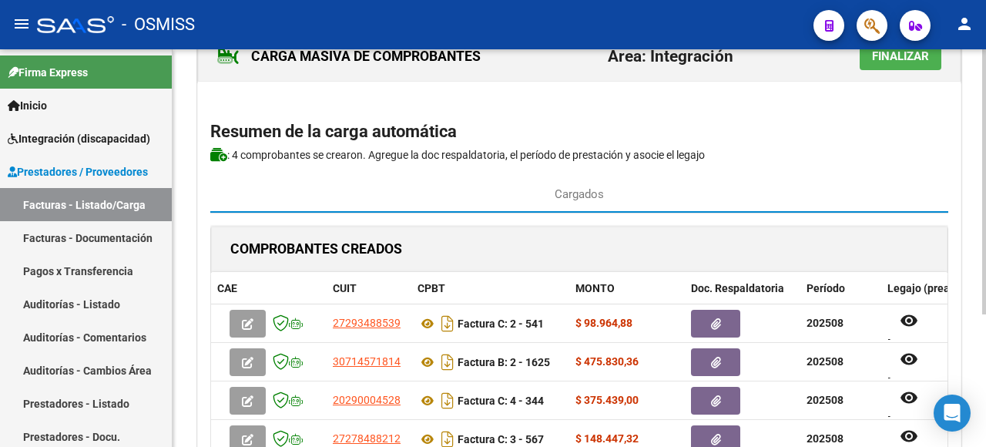
scroll to position [0, 0]
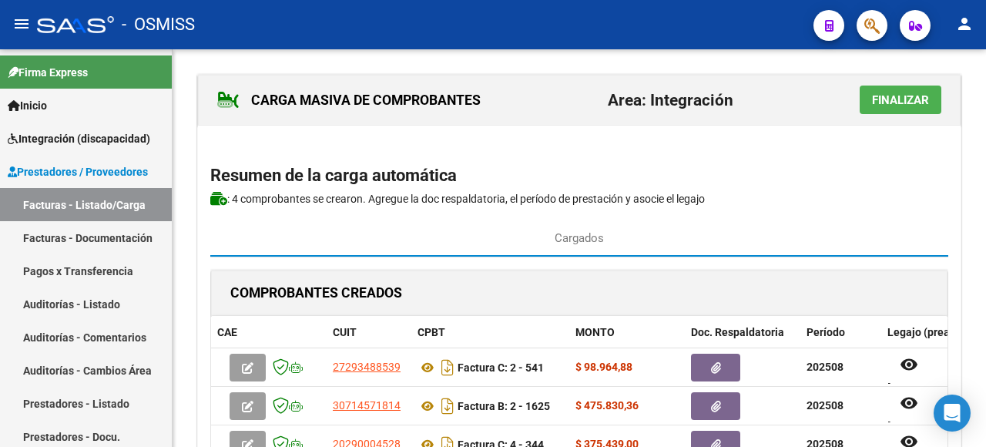
click at [914, 100] on span "Finalizar" at bounding box center [900, 100] width 57 height 14
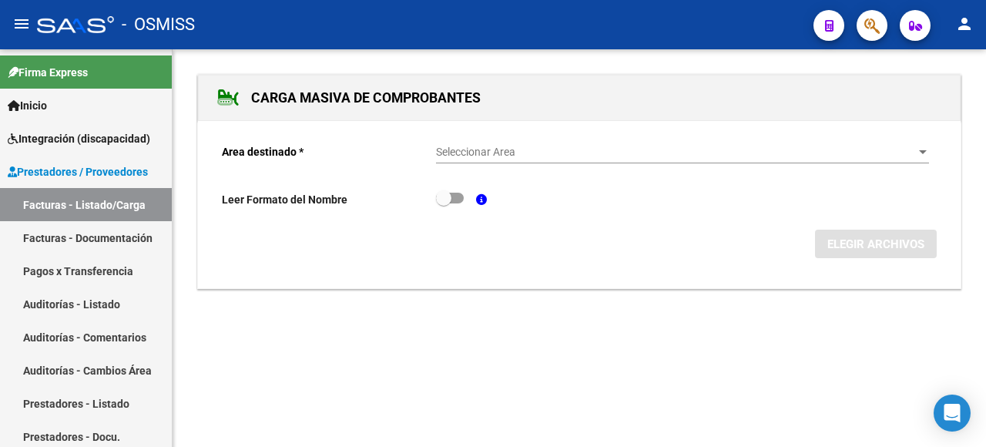
click at [915, 146] on span "Seleccionar Area" at bounding box center [675, 152] width 479 height 13
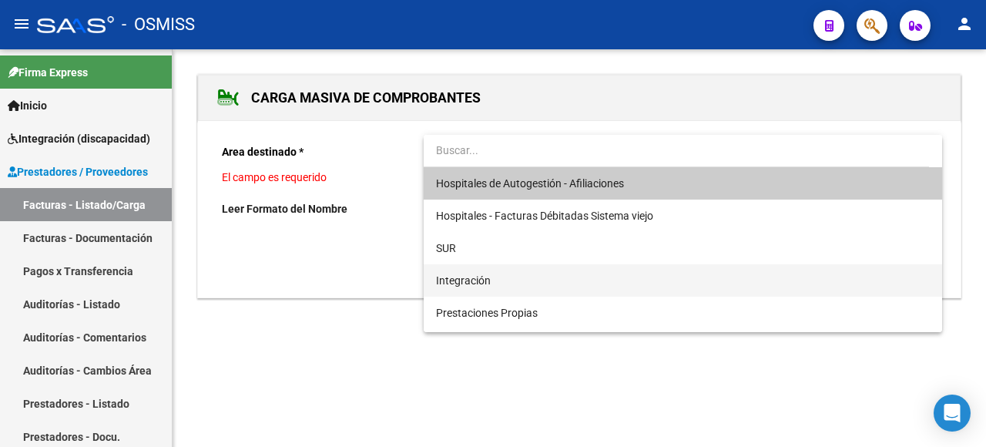
click at [539, 293] on span "Integración" at bounding box center [683, 280] width 494 height 32
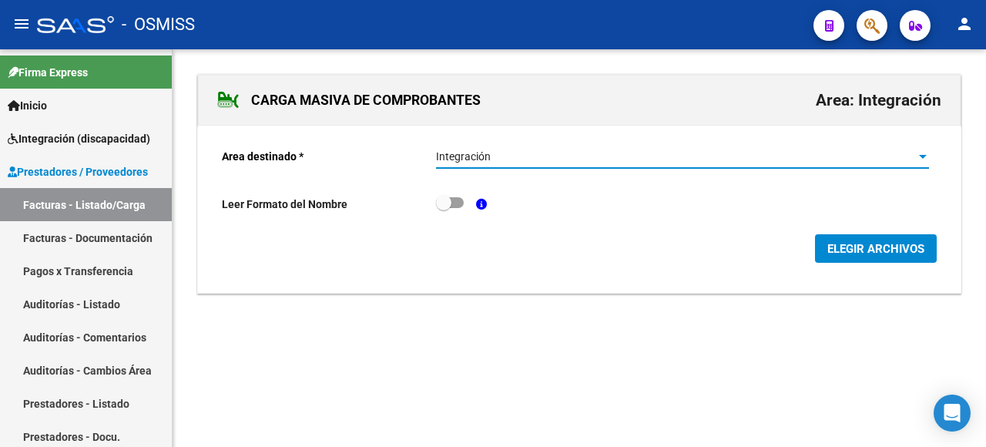
click at [864, 251] on span "ELEGIR ARCHIVOS" at bounding box center [875, 249] width 97 height 14
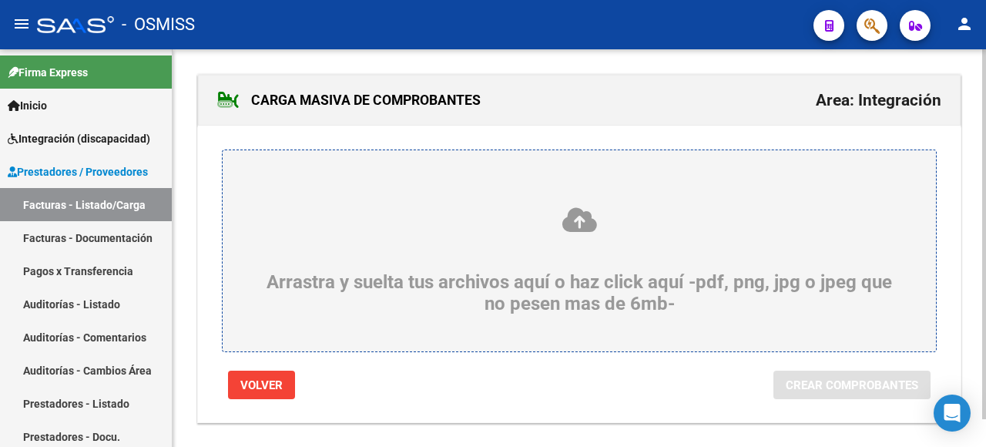
click at [288, 221] on icon at bounding box center [579, 220] width 639 height 29
click at [0, 0] on input "Arrastra y suelta tus archivos aquí o haz click aquí -pdf, png, jpg o jpeg que …" at bounding box center [0, 0] width 0 height 0
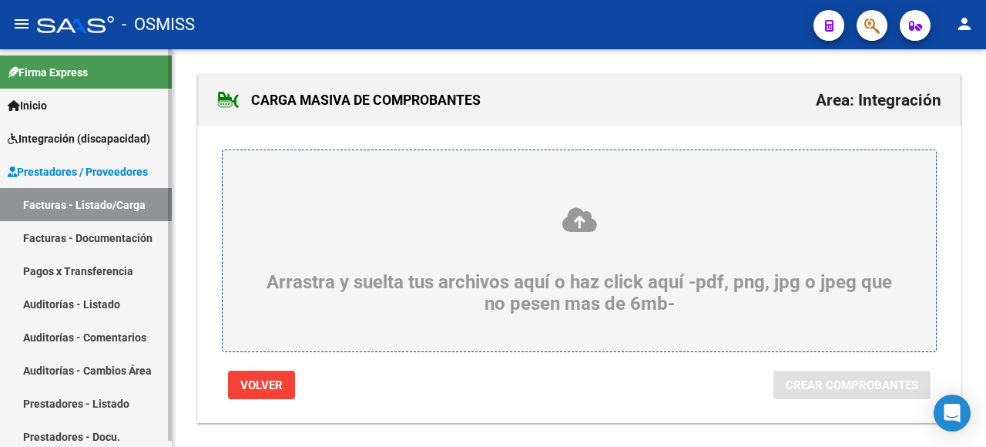
click at [91, 193] on link "Facturas - Listado/Carga" at bounding box center [86, 204] width 172 height 33
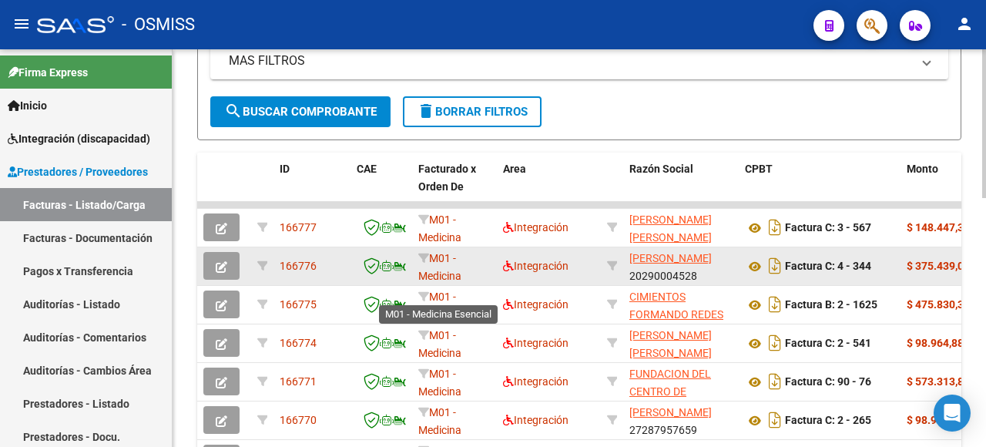
scroll to position [25, 0]
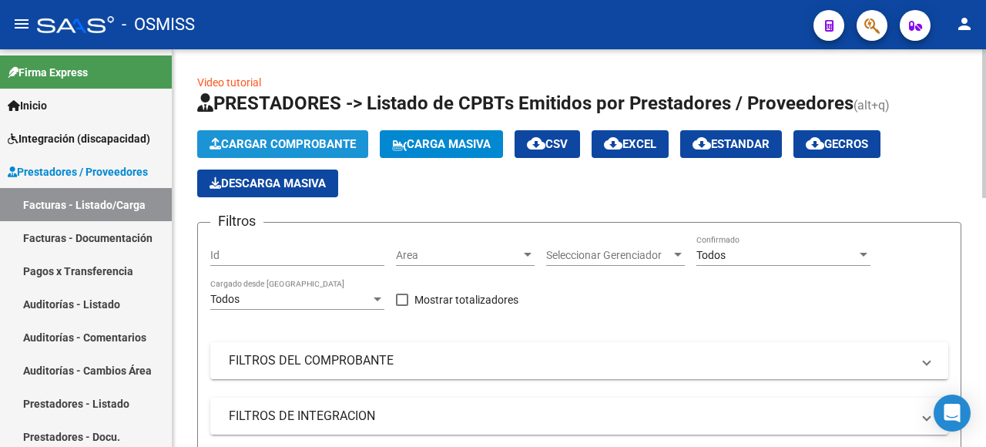
click at [267, 133] on button "Cargar Comprobante" at bounding box center [282, 144] width 171 height 28
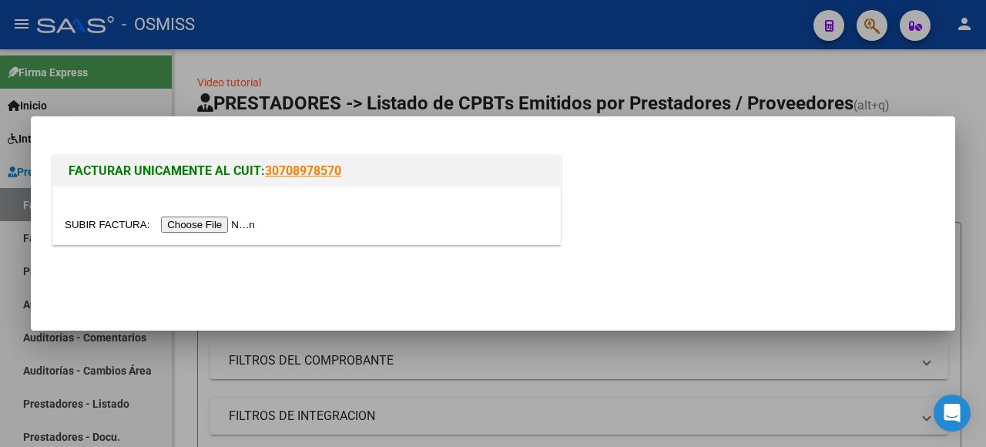
click at [217, 225] on input "file" at bounding box center [162, 224] width 195 height 16
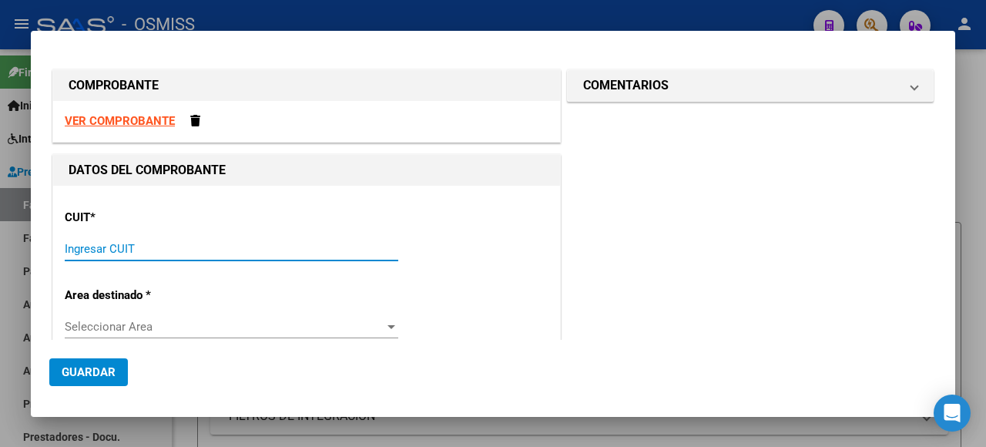
click at [87, 244] on input "Ingresar CUIT" at bounding box center [232, 249] width 334 height 14
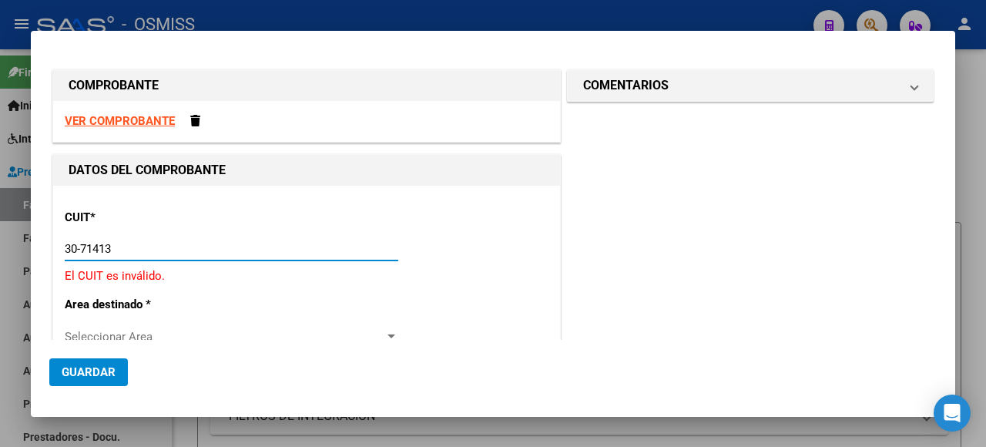
type input "30-71413436-8"
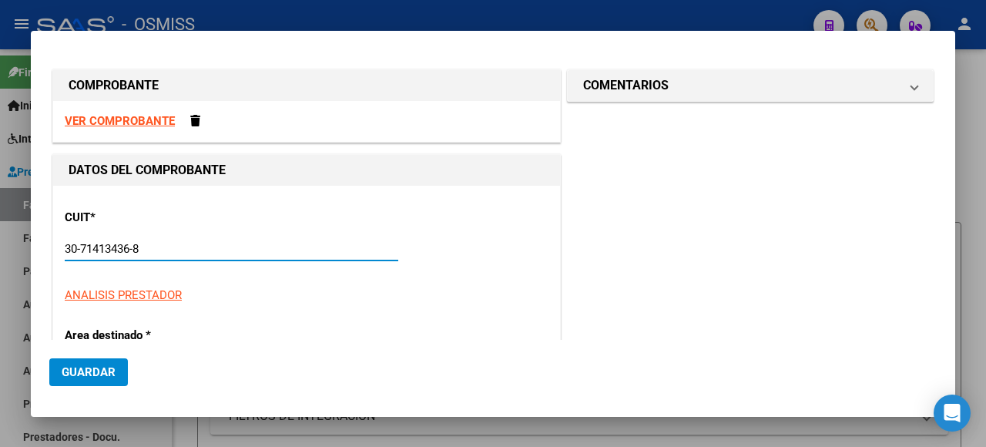
type input "5"
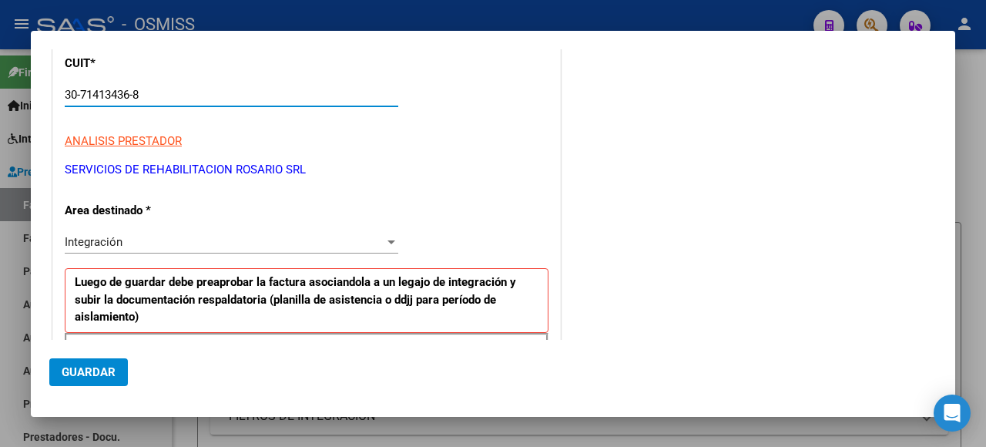
scroll to position [385, 0]
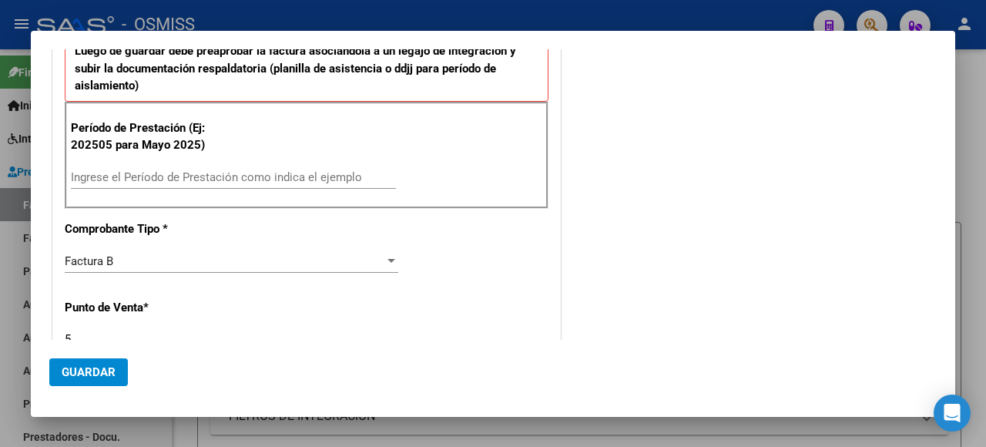
click at [143, 166] on div "Ingrese el Período de Prestación como indica el ejemplo" at bounding box center [233, 177] width 325 height 23
type input "202508"
click at [106, 381] on button "Guardar" at bounding box center [88, 372] width 79 height 28
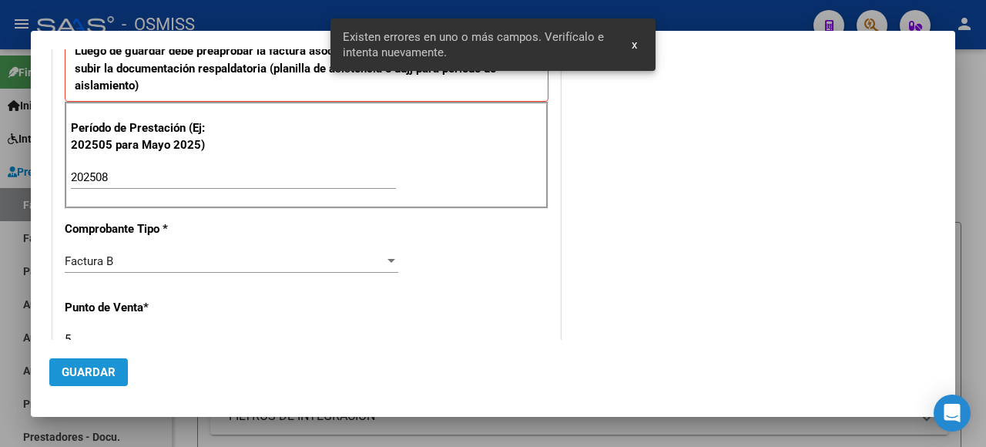
scroll to position [598, 0]
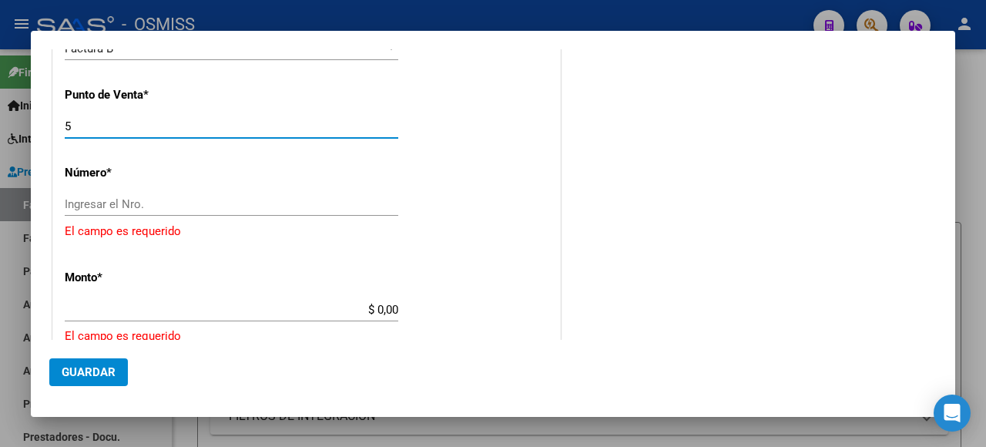
drag, startPoint x: 81, startPoint y: 124, endPoint x: 69, endPoint y: 123, distance: 11.6
click at [69, 123] on input "5" at bounding box center [232, 126] width 334 height 14
type input "2"
click at [193, 206] on input "Ingresar el Nro." at bounding box center [232, 204] width 334 height 14
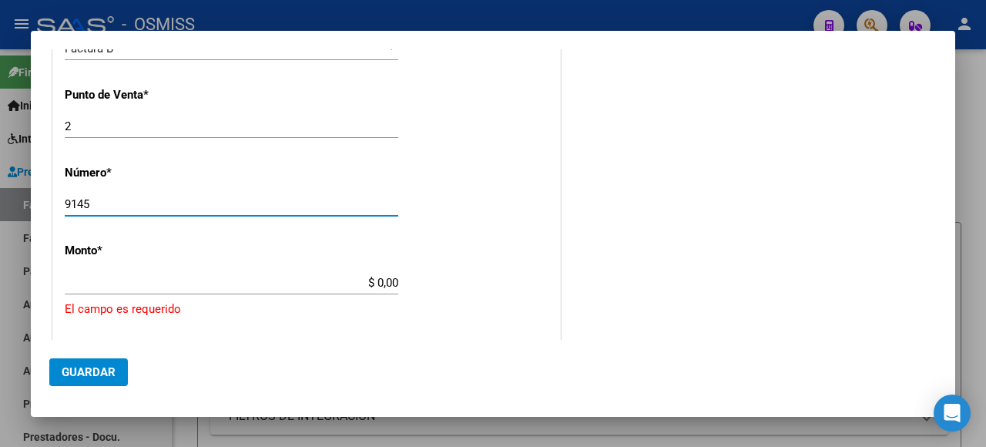
type input "9145"
click at [345, 280] on input "$ 0,00" at bounding box center [232, 283] width 334 height 14
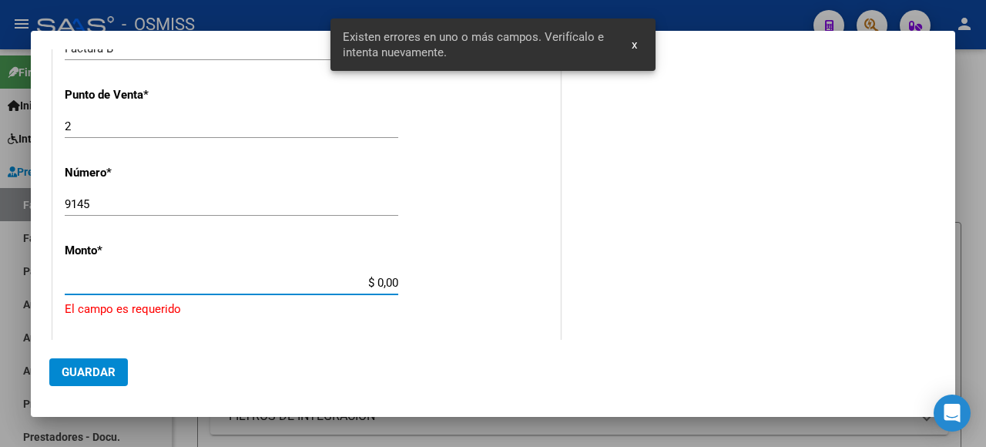
scroll to position [681, 0]
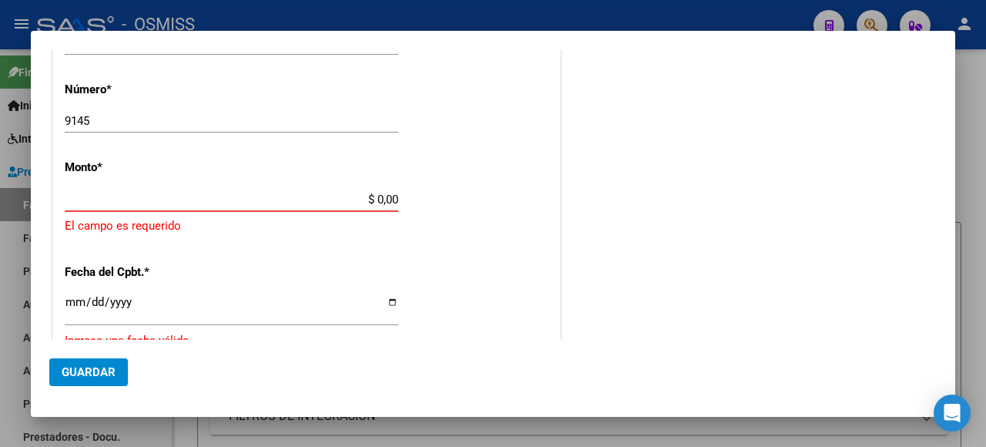
drag, startPoint x: 311, startPoint y: 193, endPoint x: 398, endPoint y: 205, distance: 87.9
click at [395, 205] on div "CUIT * 30-71413436-8 Ingresar CUIT ANALISIS PRESTADOR SERVICIOS DE REHABILITACI…" at bounding box center [306, 120] width 507 height 1230
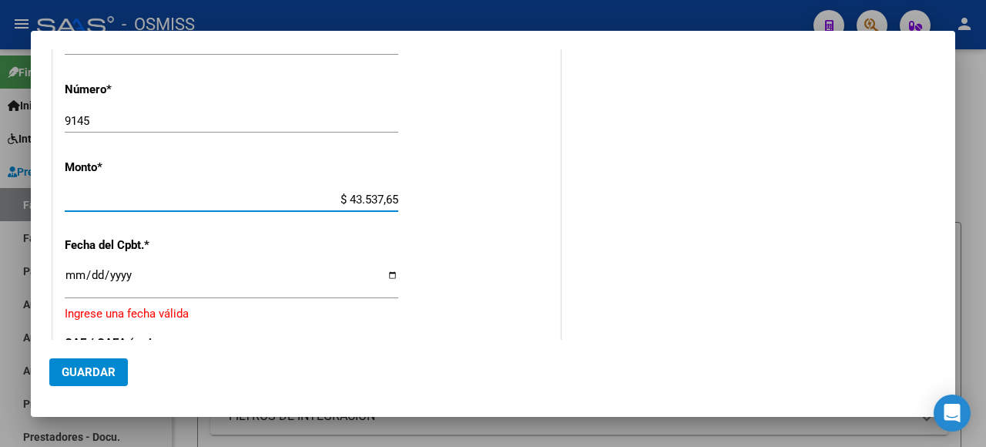
type input "$ 435.376,56"
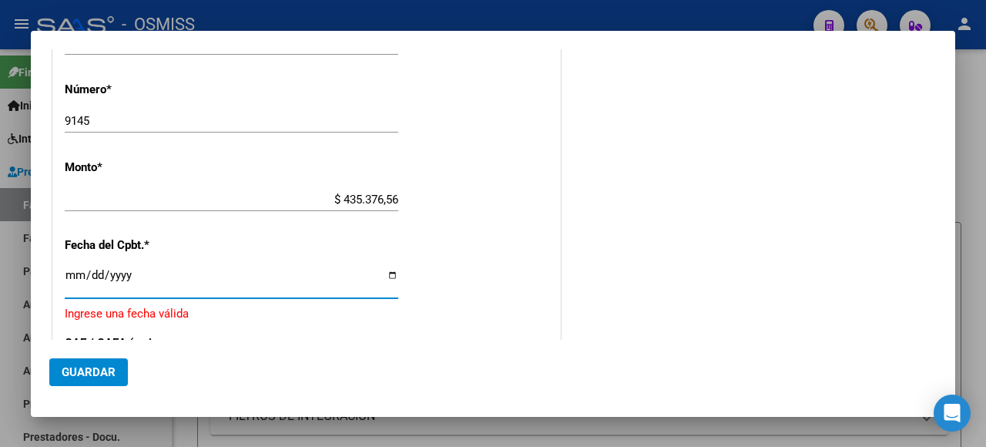
click at [387, 279] on input "Ingresar la fecha" at bounding box center [232, 281] width 334 height 25
type input "[DATE]"
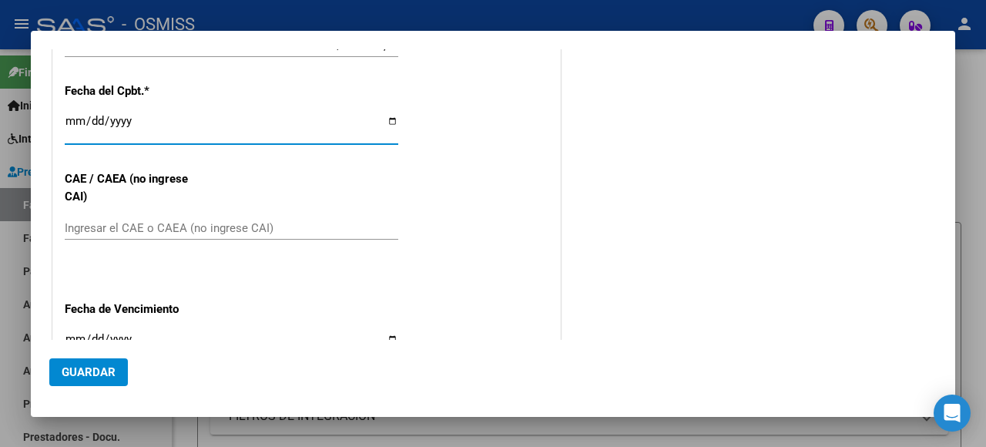
click at [171, 221] on input "Ingresar el CAE o CAEA (no ingrese CAI)" at bounding box center [232, 228] width 334 height 14
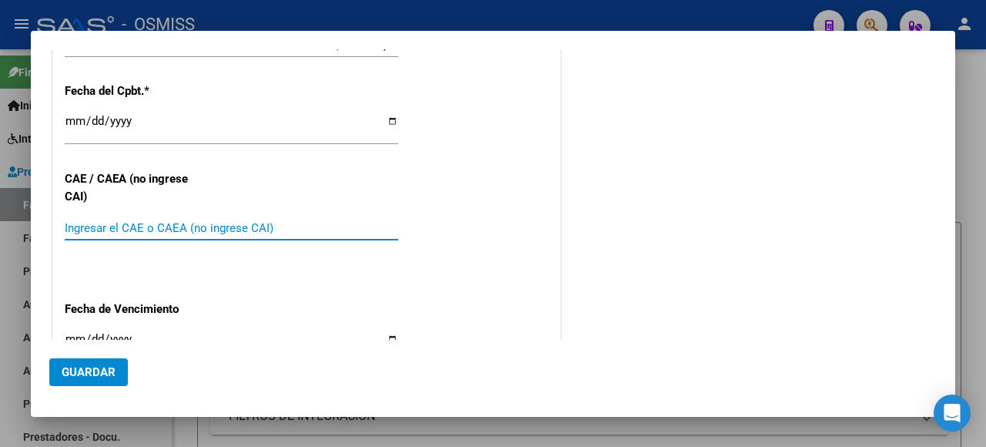
paste input "75358443821125"
type input "75358443821125"
drag, startPoint x: 387, startPoint y: 324, endPoint x: 354, endPoint y: 293, distance: 45.8
click at [387, 333] on input "Ingresar la fecha" at bounding box center [232, 345] width 334 height 25
type input "[DATE]"
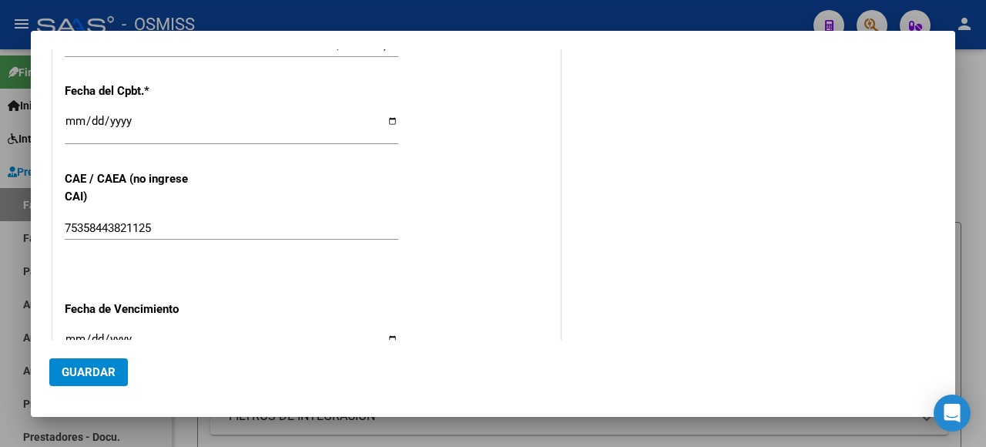
scroll to position [1021, 0]
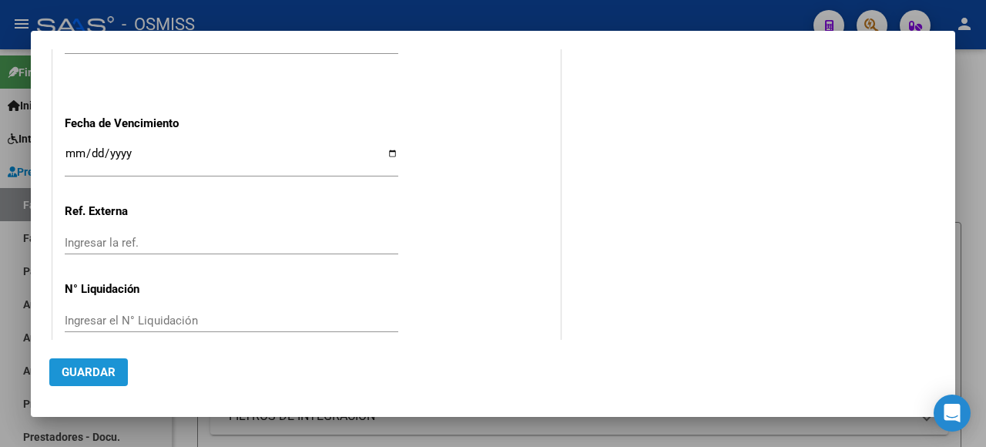
click at [86, 368] on span "Guardar" at bounding box center [89, 372] width 54 height 14
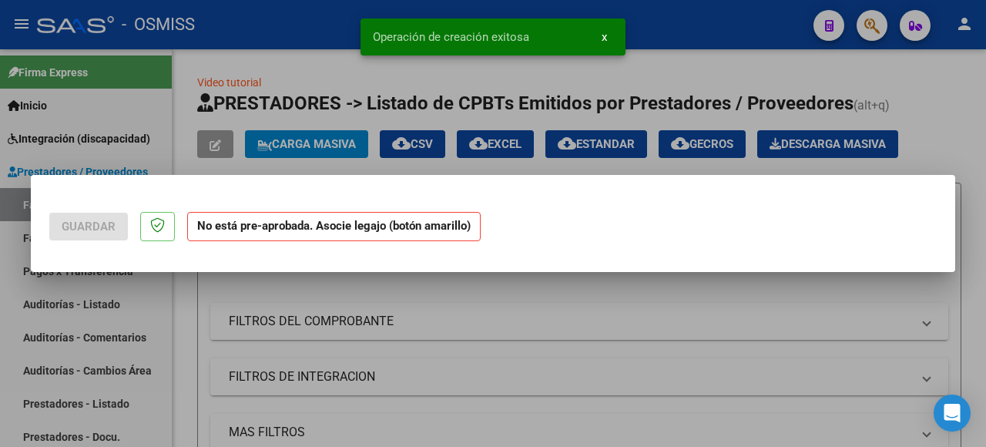
scroll to position [0, 0]
